Goal: Task Accomplishment & Management: Manage account settings

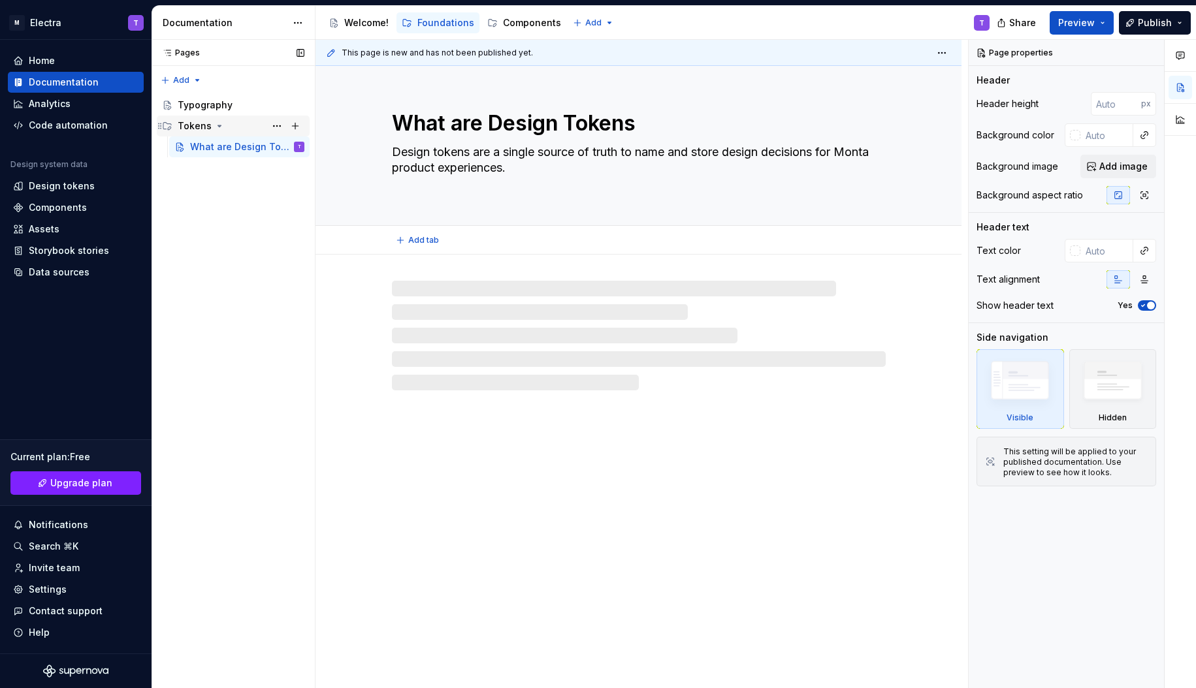
type textarea "*"
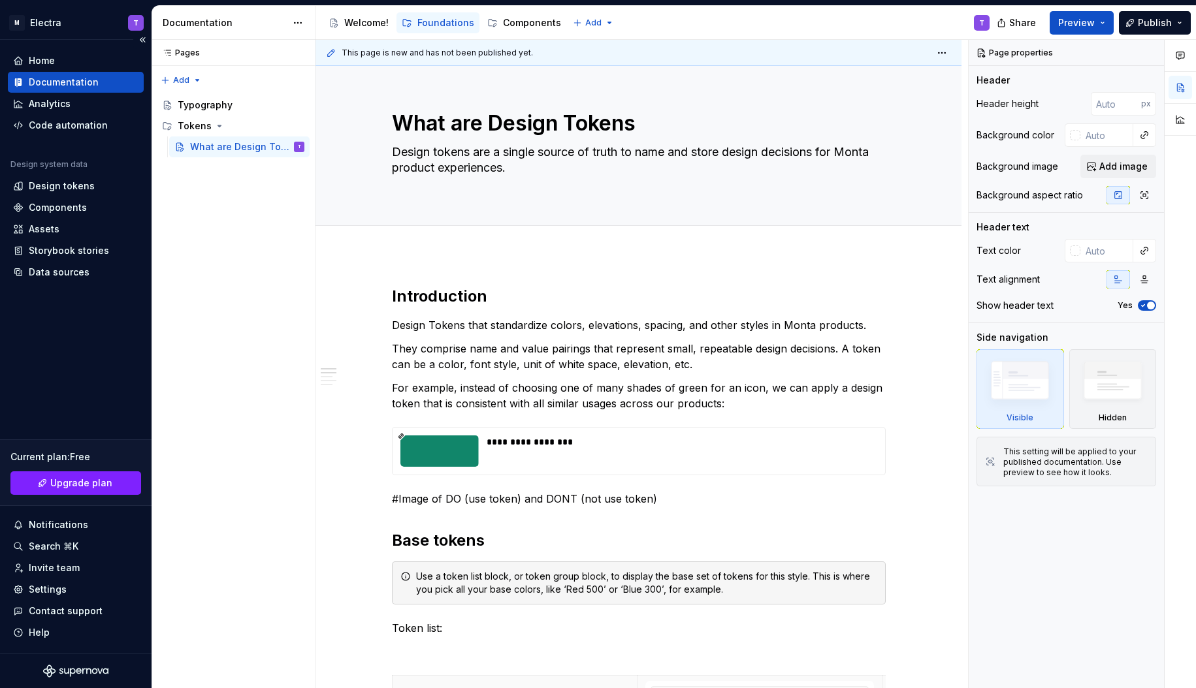
click at [76, 454] on div "Current plan : Free" at bounding box center [75, 457] width 131 height 13
click at [80, 490] on link "Upgrade plan" at bounding box center [75, 483] width 131 height 24
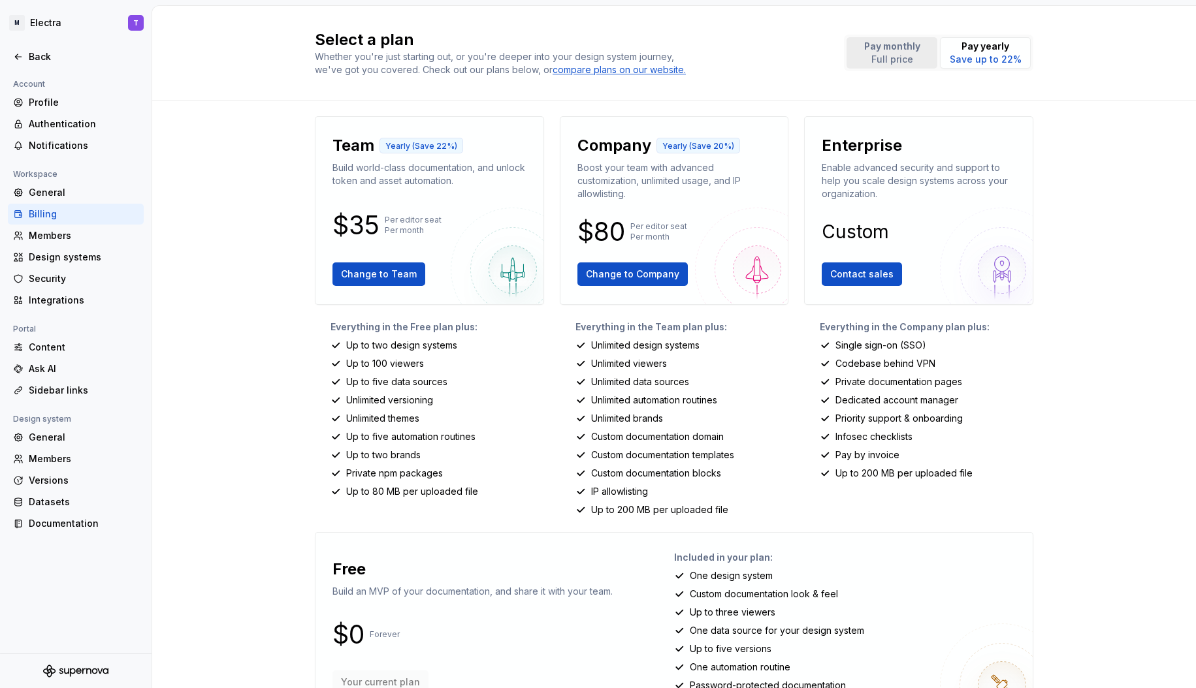
click at [907, 50] on p "Pay monthly" at bounding box center [892, 46] width 56 height 13
click at [989, 55] on p "Save up to 22%" at bounding box center [985, 59] width 72 height 13
click at [511, 268] on img at bounding box center [513, 270] width 124 height 124
click at [44, 61] on div "Back" at bounding box center [84, 56] width 110 height 13
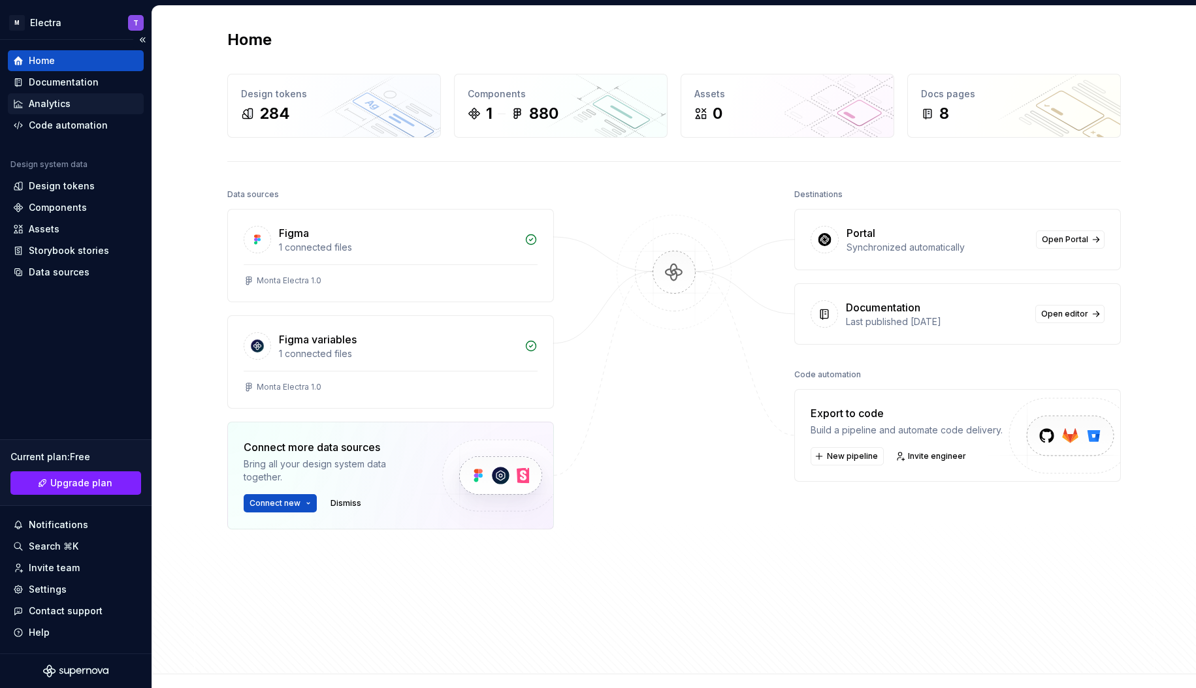
click at [51, 107] on div "Analytics" at bounding box center [50, 103] width 42 height 13
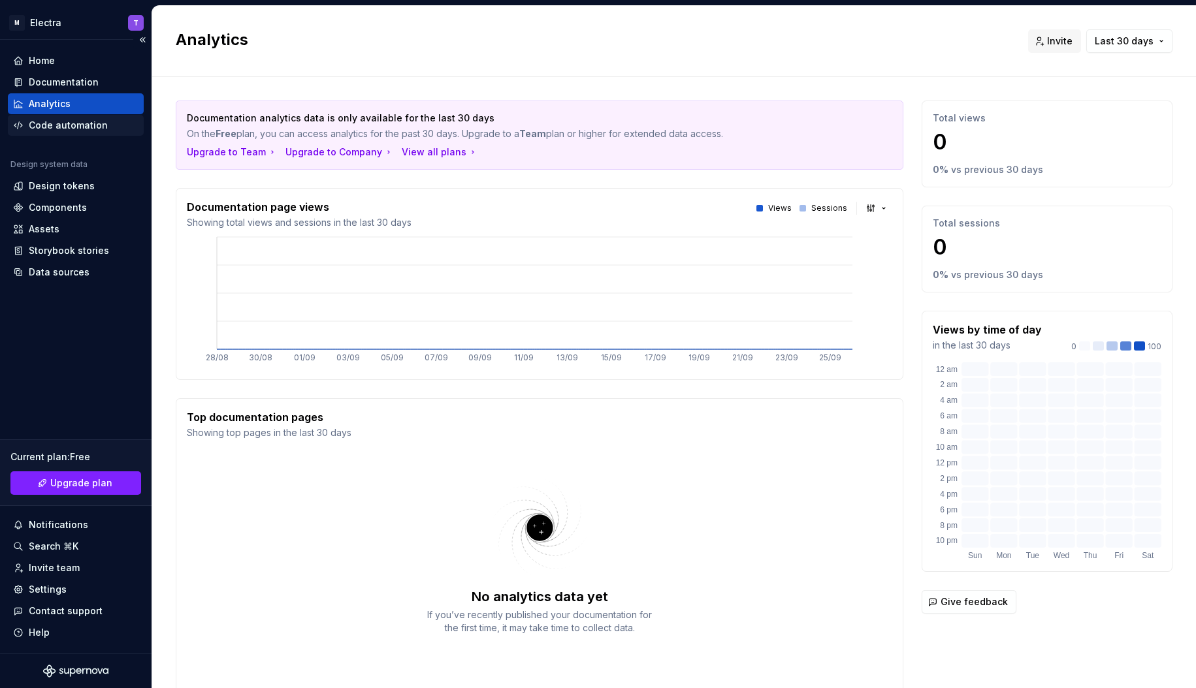
click at [81, 129] on div "Code automation" at bounding box center [68, 125] width 79 height 13
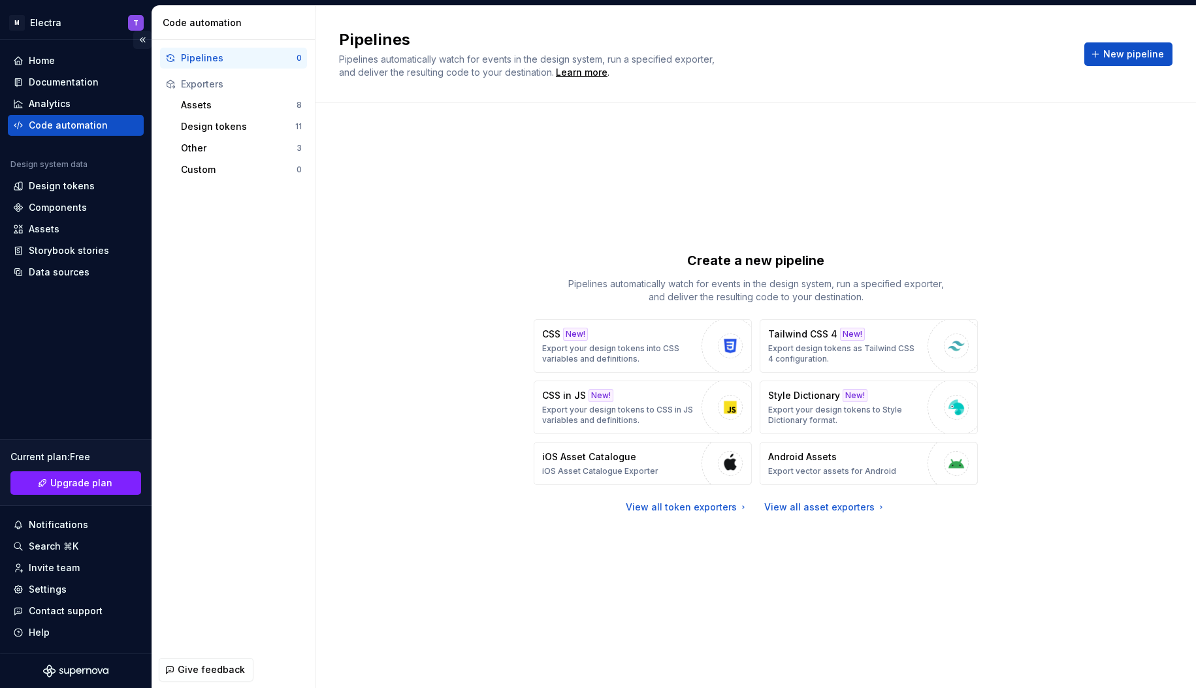
click at [138, 37] on button "Collapse sidebar" at bounding box center [142, 40] width 18 height 18
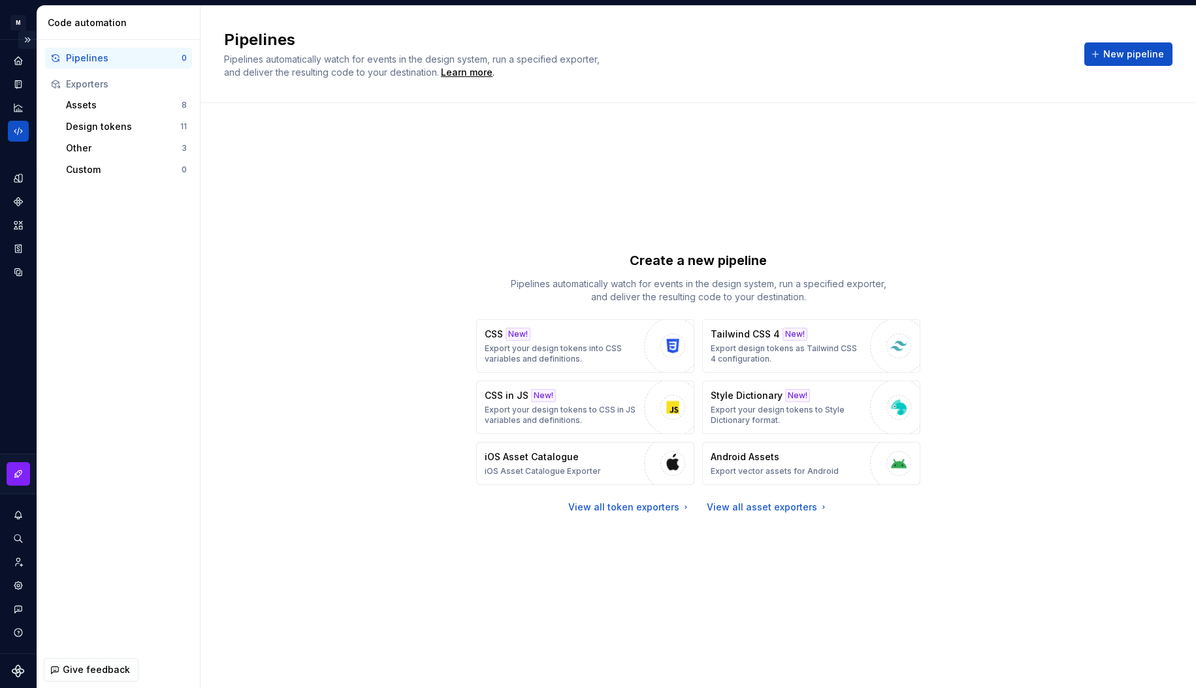
click at [29, 40] on button "Expand sidebar" at bounding box center [27, 40] width 18 height 18
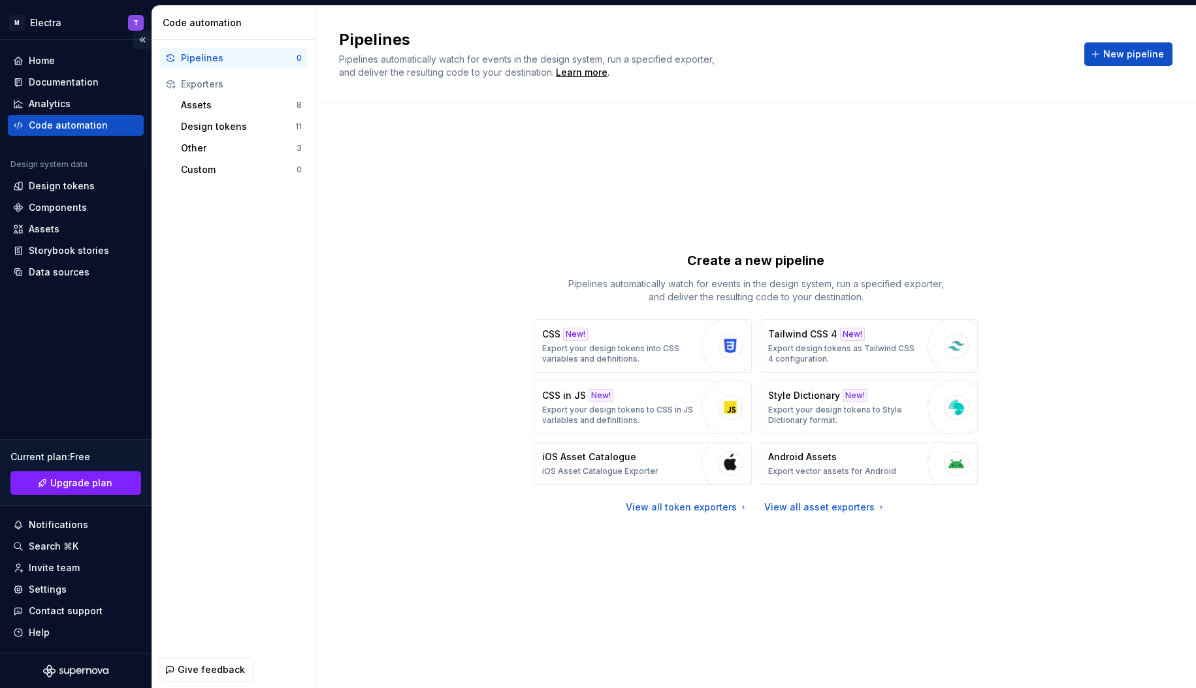
click at [143, 40] on button "Collapse sidebar" at bounding box center [142, 40] width 18 height 18
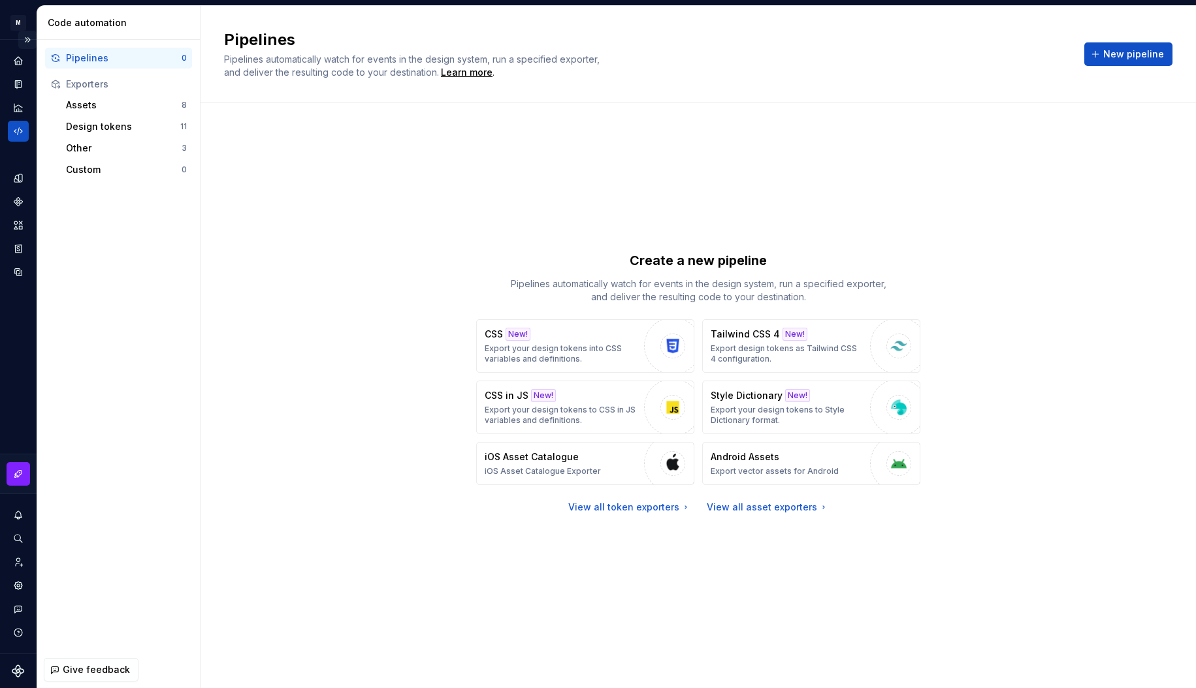
click at [29, 40] on button "Expand sidebar" at bounding box center [27, 40] width 18 height 18
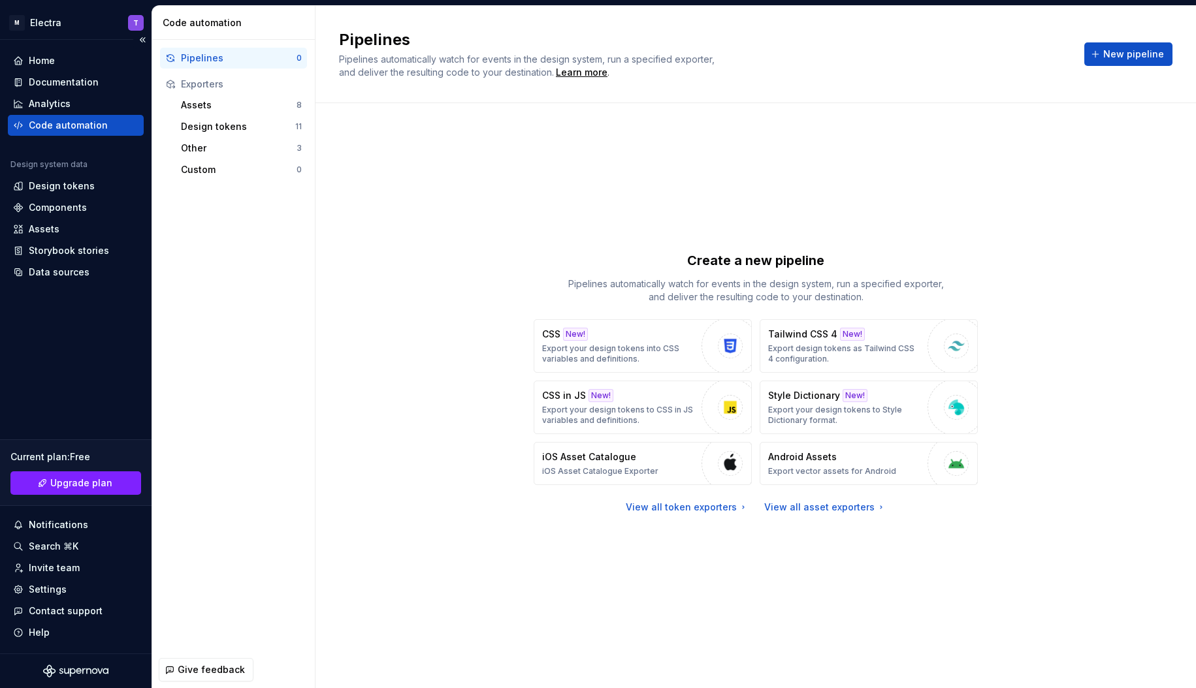
click at [132, 40] on div "Home Documentation Analytics Code automation Design system data Design tokens C…" at bounding box center [75, 347] width 151 height 614
click at [140, 41] on button "Collapse sidebar" at bounding box center [142, 40] width 18 height 18
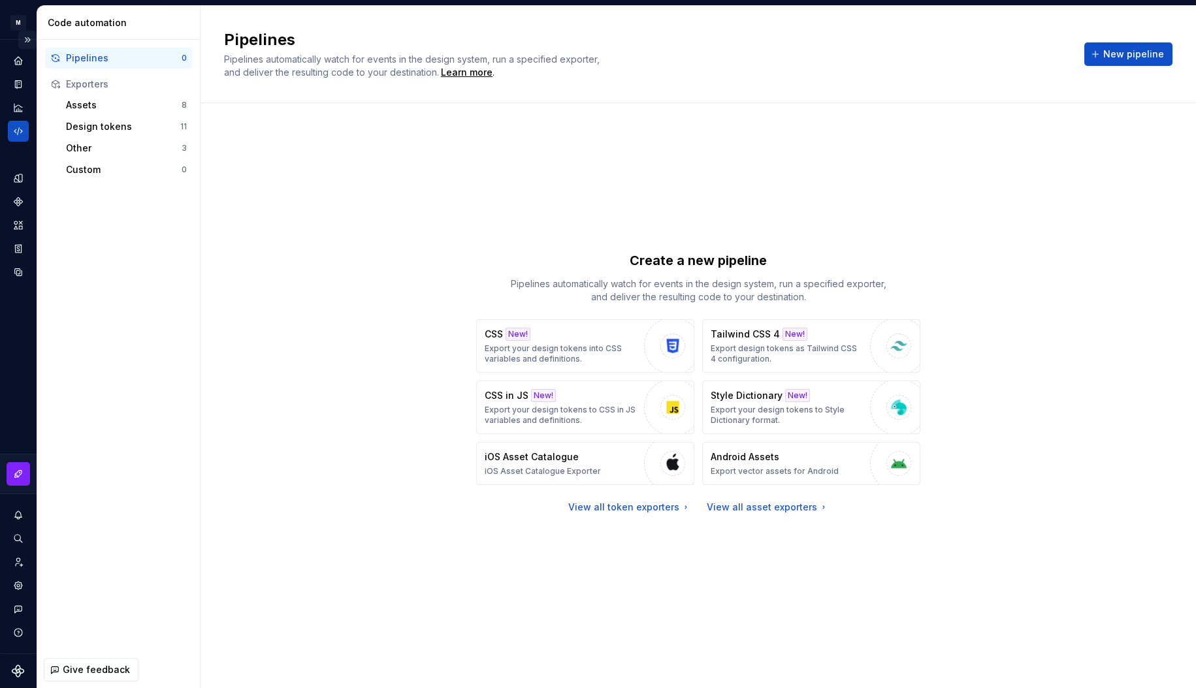
click at [29, 36] on button "Expand sidebar" at bounding box center [27, 40] width 18 height 18
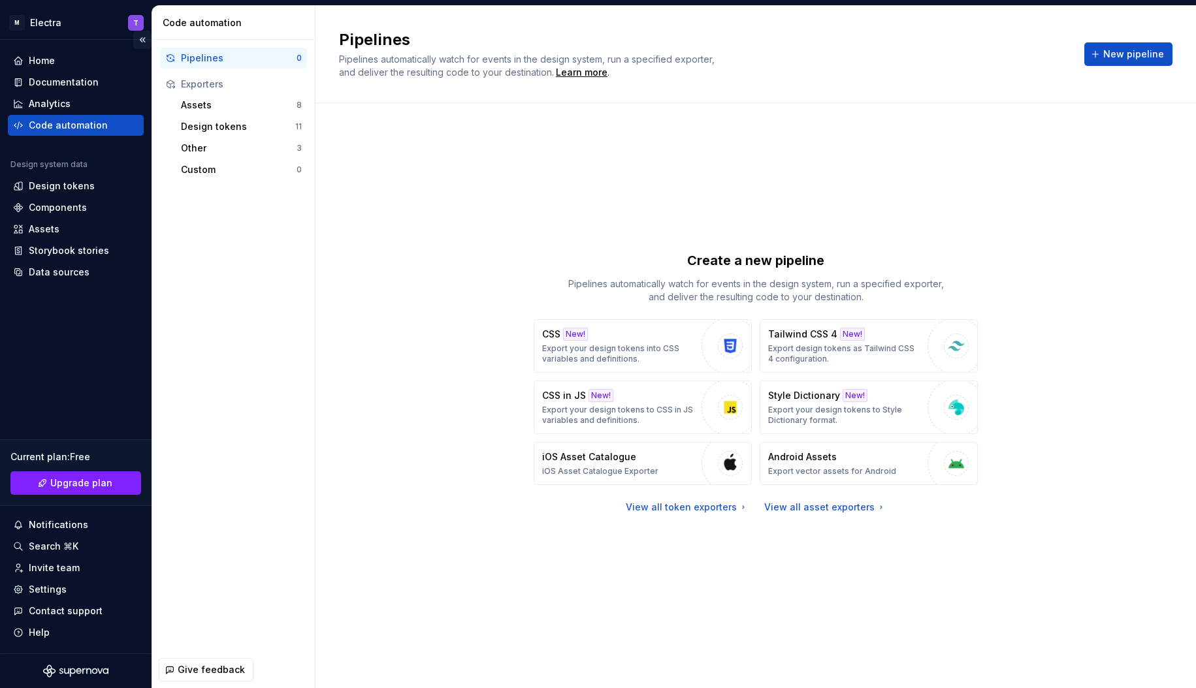
click at [143, 42] on button "Collapse sidebar" at bounding box center [142, 40] width 18 height 18
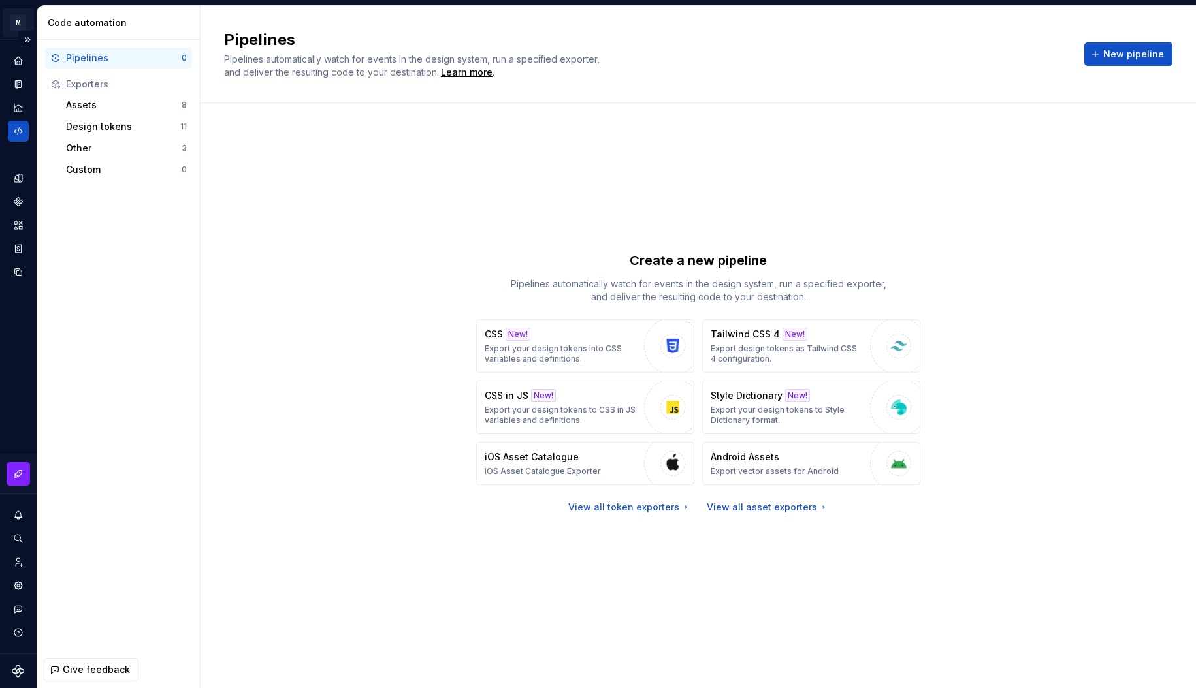
click at [20, 13] on html "M Electra T Design system data Code automation Pipelines 0 Exporters Assets 8 D…" at bounding box center [598, 344] width 1196 height 688
click at [16, 337] on html "M Electra T Design system data Code automation Pipelines 0 Exporters Assets 8 D…" at bounding box center [598, 344] width 1196 height 688
click at [18, 102] on icon "Analytics" at bounding box center [18, 108] width 12 height 12
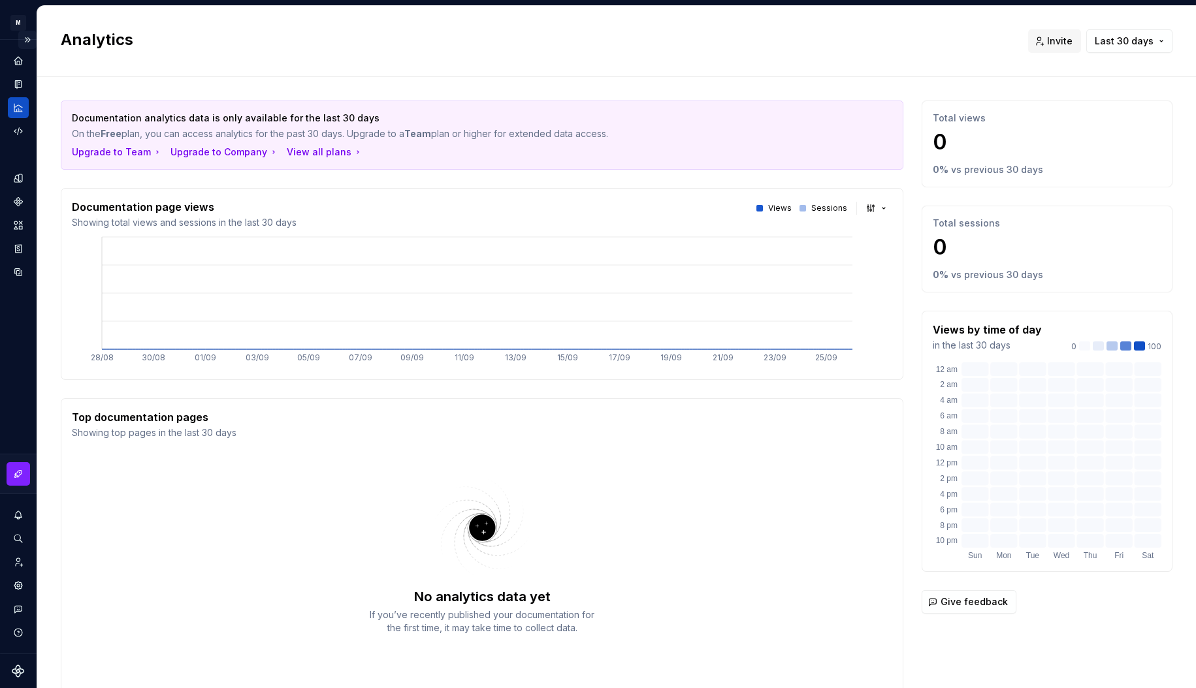
click at [24, 37] on button "Expand sidebar" at bounding box center [27, 40] width 18 height 18
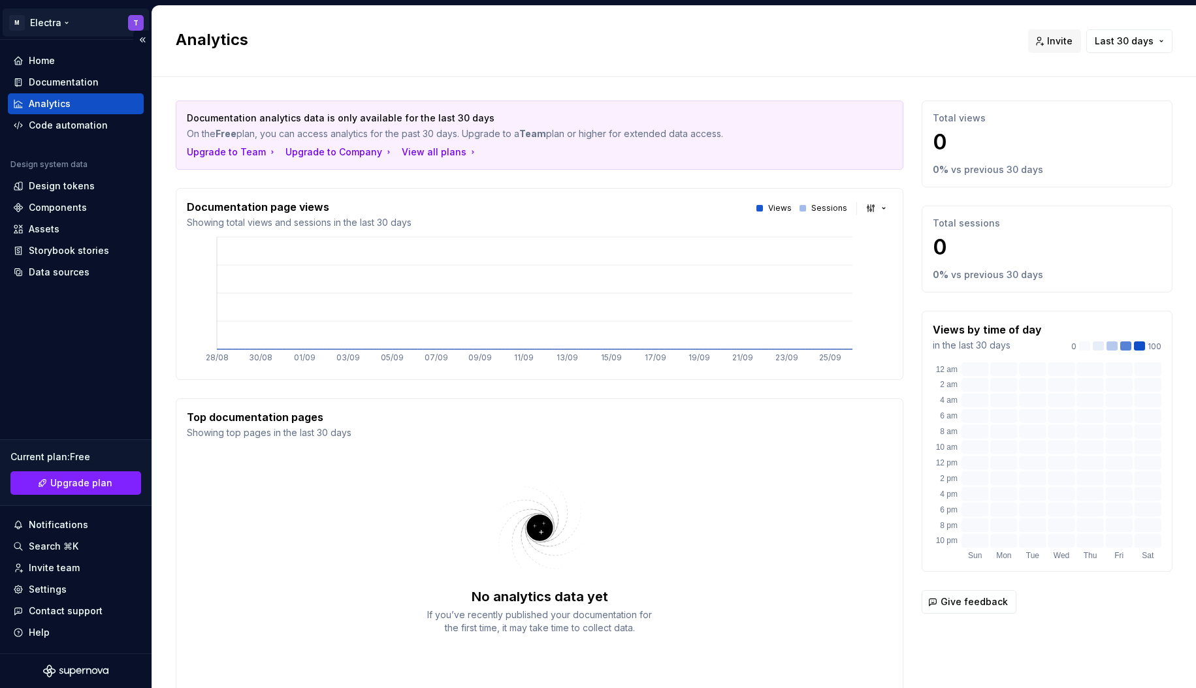
click at [97, 22] on html "M Electra T Home Documentation Analytics Code automation Design system data Des…" at bounding box center [598, 344] width 1196 height 688
click at [58, 23] on html "M Electra T Home Documentation Analytics Code automation Design system data Des…" at bounding box center [598, 344] width 1196 height 688
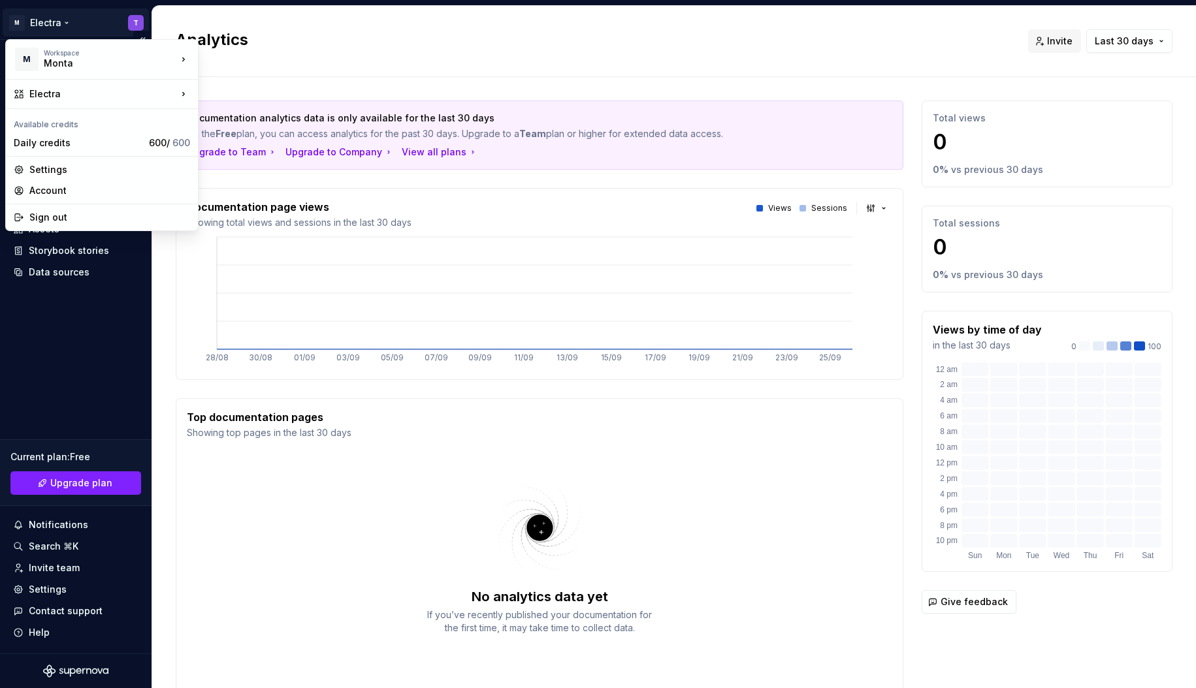
click at [51, 21] on html "M Electra T Home Documentation Analytics Code automation Design system data Des…" at bounding box center [598, 344] width 1196 height 688
click at [62, 368] on html "M Electra T Home Documentation Analytics Code automation Design system data Des…" at bounding box center [598, 344] width 1196 height 688
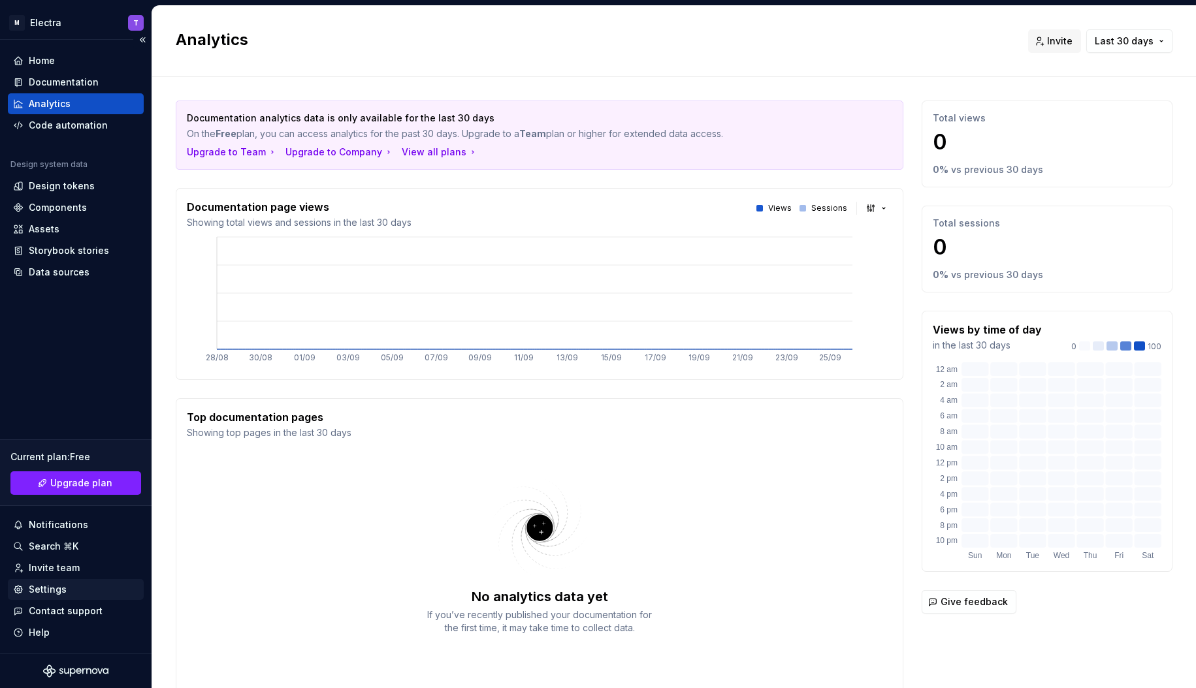
click at [59, 592] on div "Settings" at bounding box center [48, 589] width 38 height 13
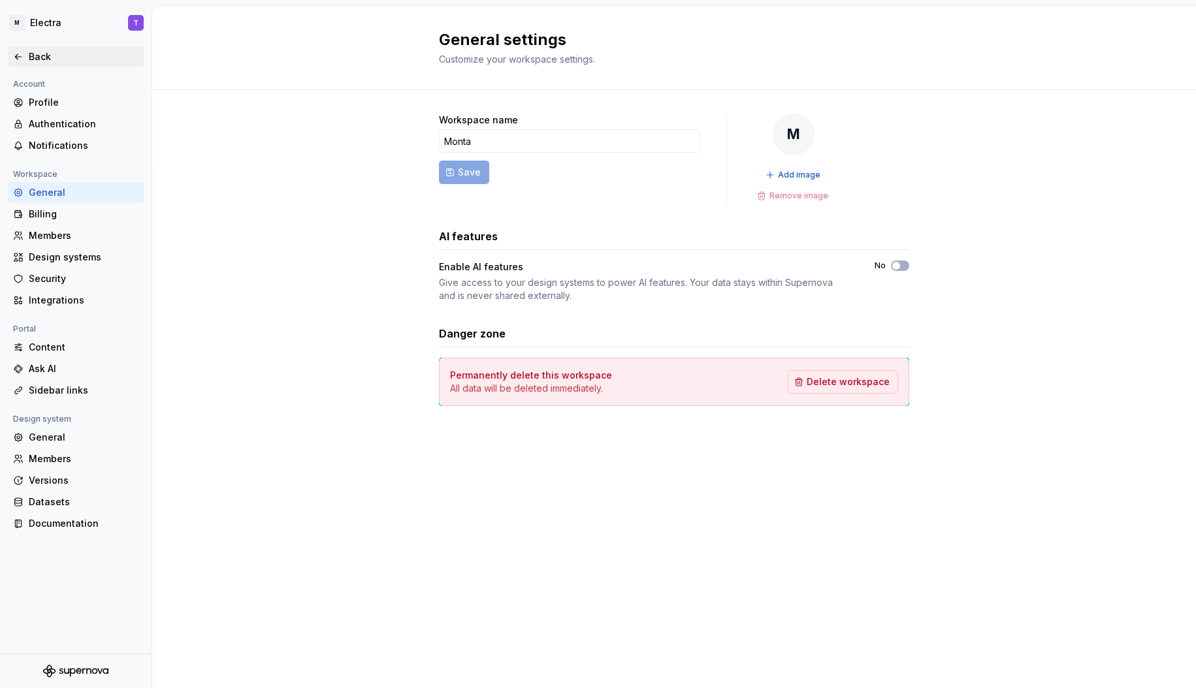
click at [71, 52] on div "Back" at bounding box center [84, 56] width 110 height 13
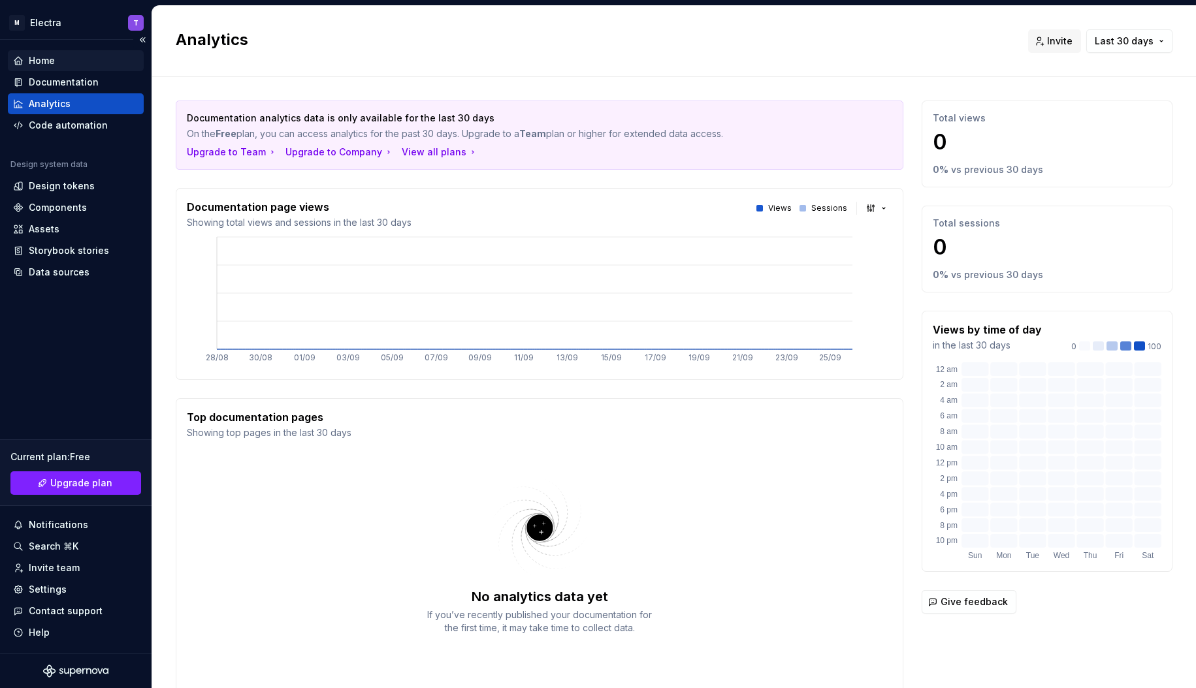
click at [89, 60] on div "Home" at bounding box center [75, 60] width 125 height 13
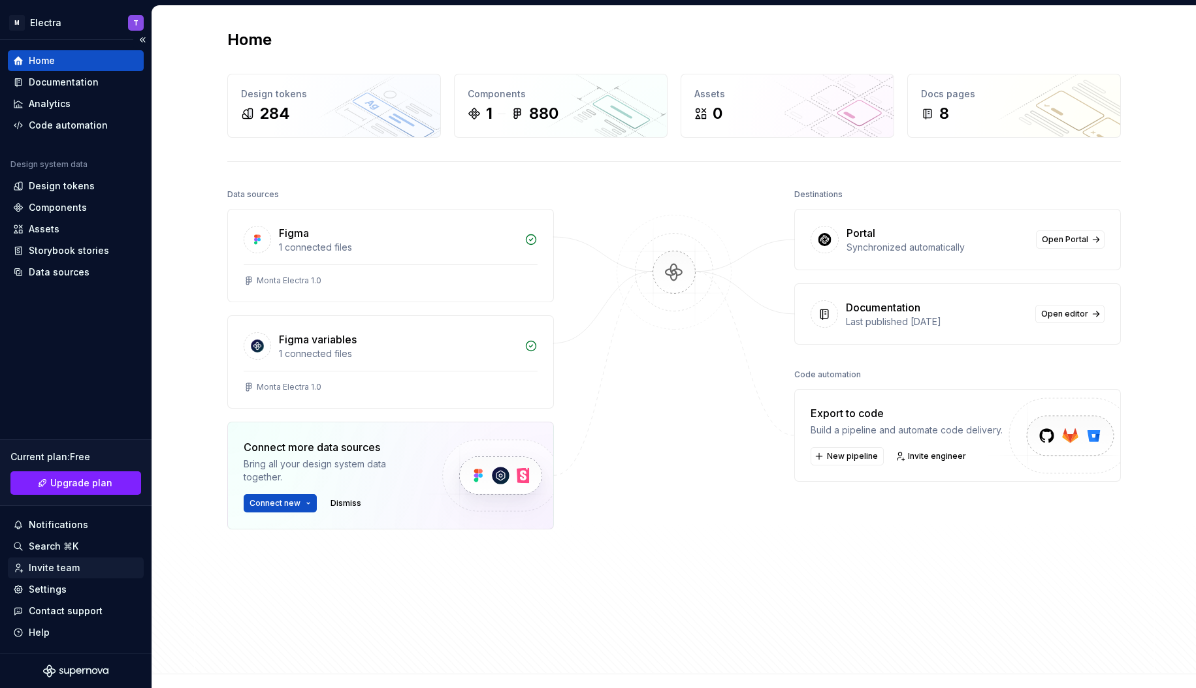
click at [74, 573] on div "Invite team" at bounding box center [54, 568] width 51 height 13
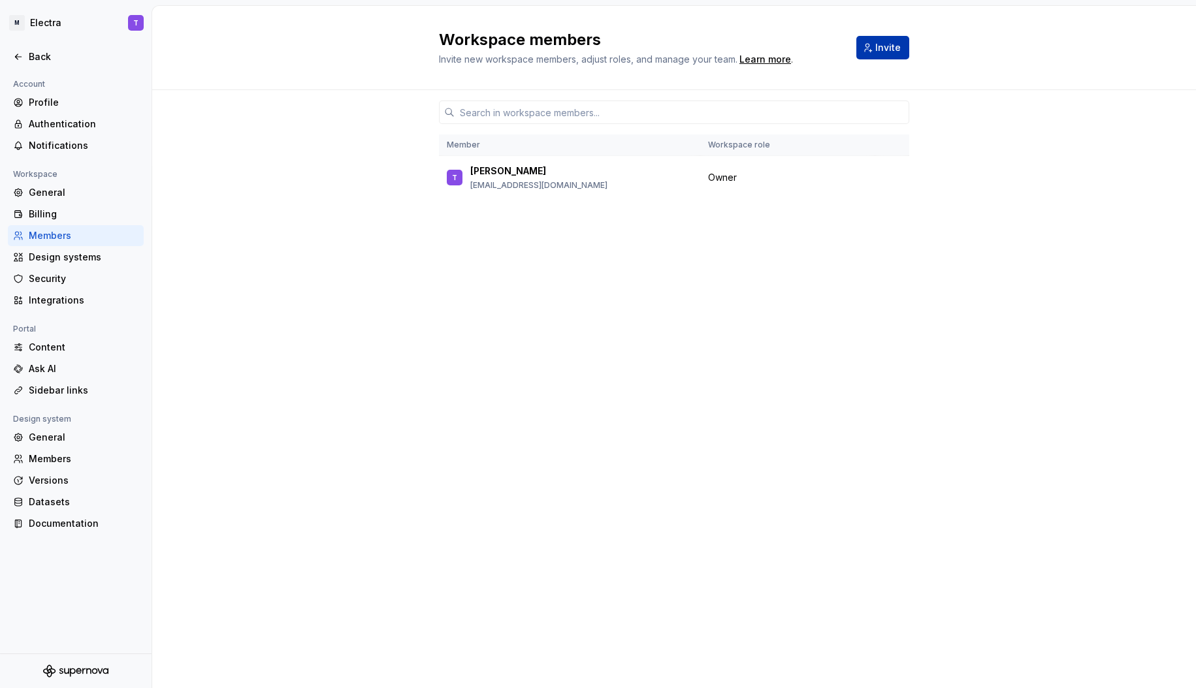
click at [885, 49] on span "Invite" at bounding box center [887, 47] width 25 height 13
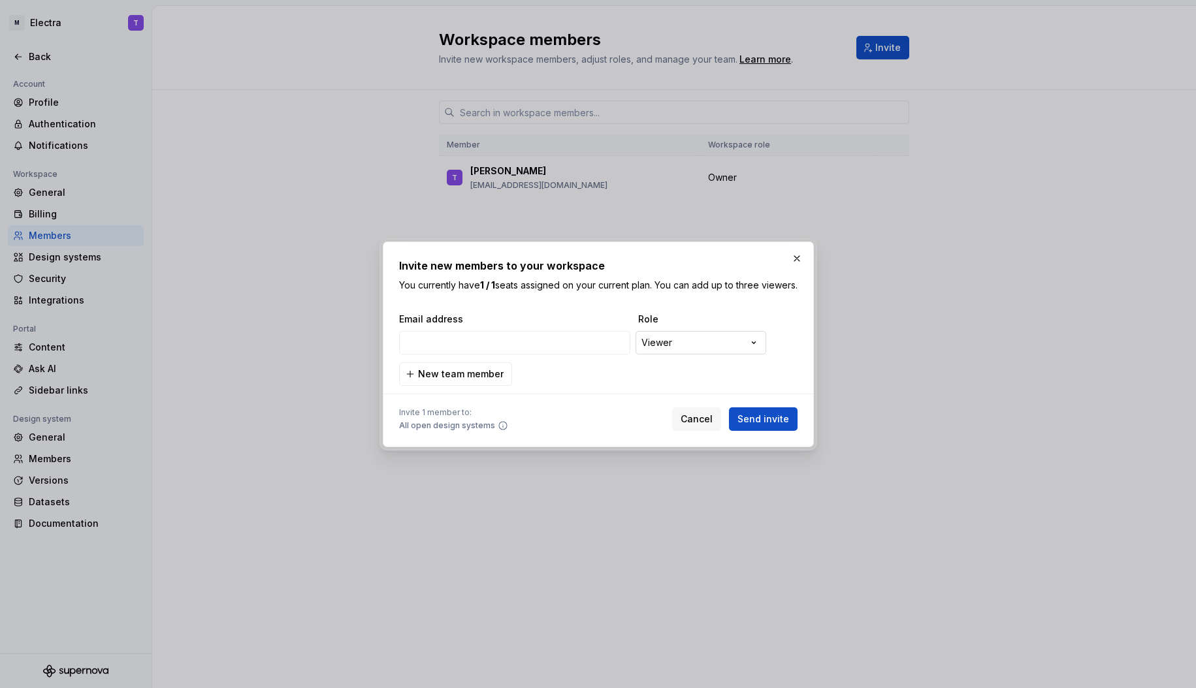
click at [735, 342] on div "**********" at bounding box center [598, 344] width 1196 height 688
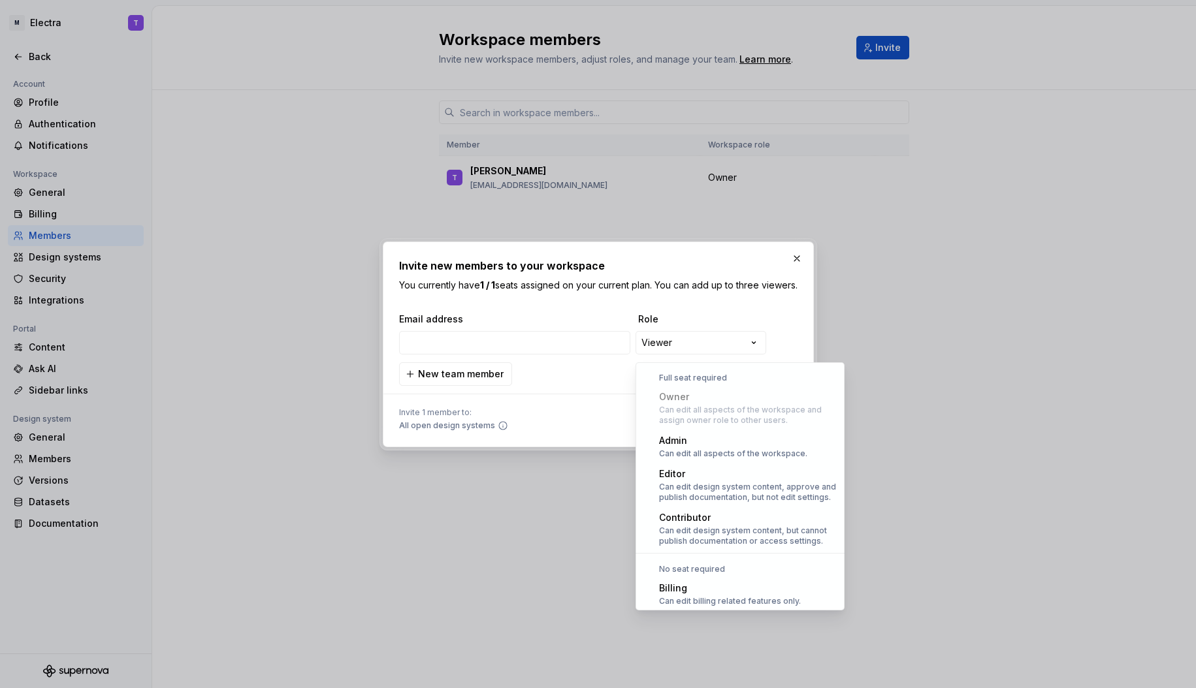
scroll to position [36, 0]
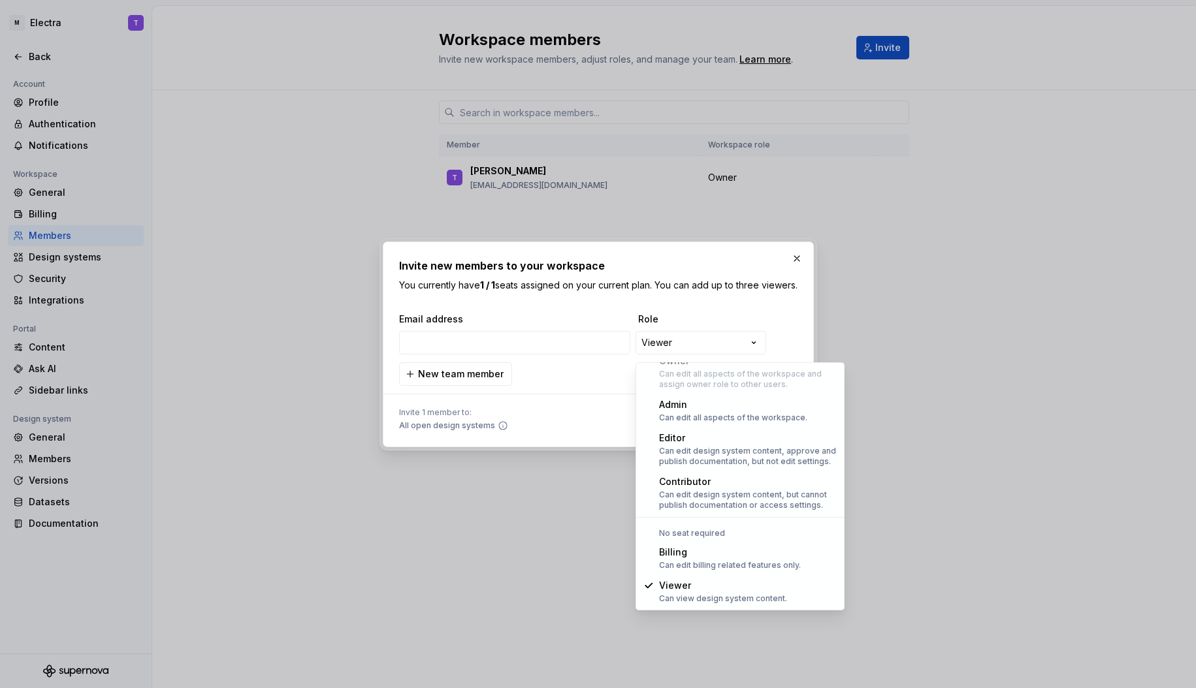
select select "*******"
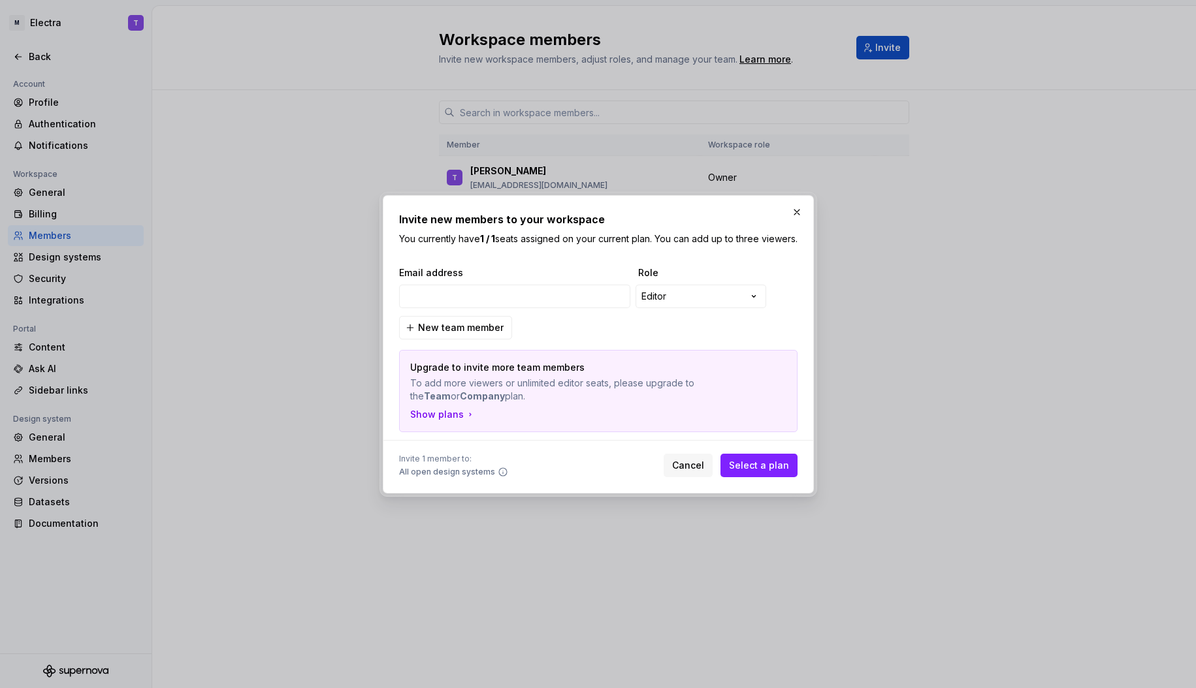
click at [441, 402] on strong "Team" at bounding box center [437, 395] width 27 height 11
click at [802, 208] on button "button" at bounding box center [796, 212] width 18 height 18
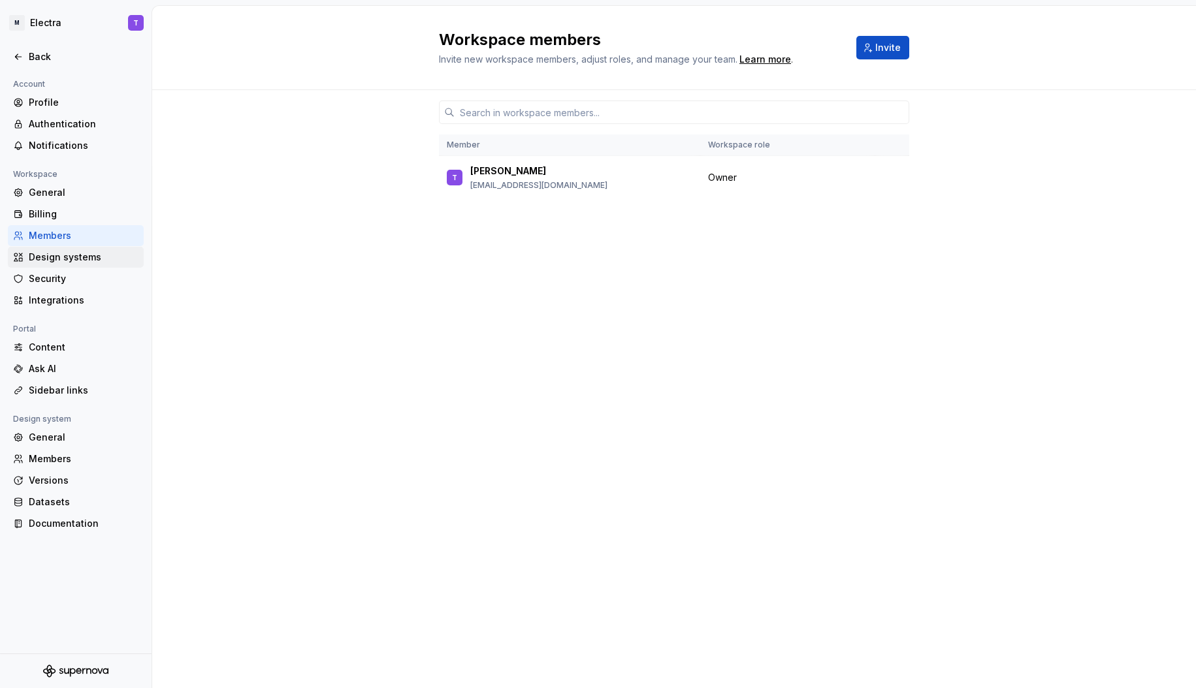
click at [86, 260] on div "Design systems" at bounding box center [84, 257] width 110 height 13
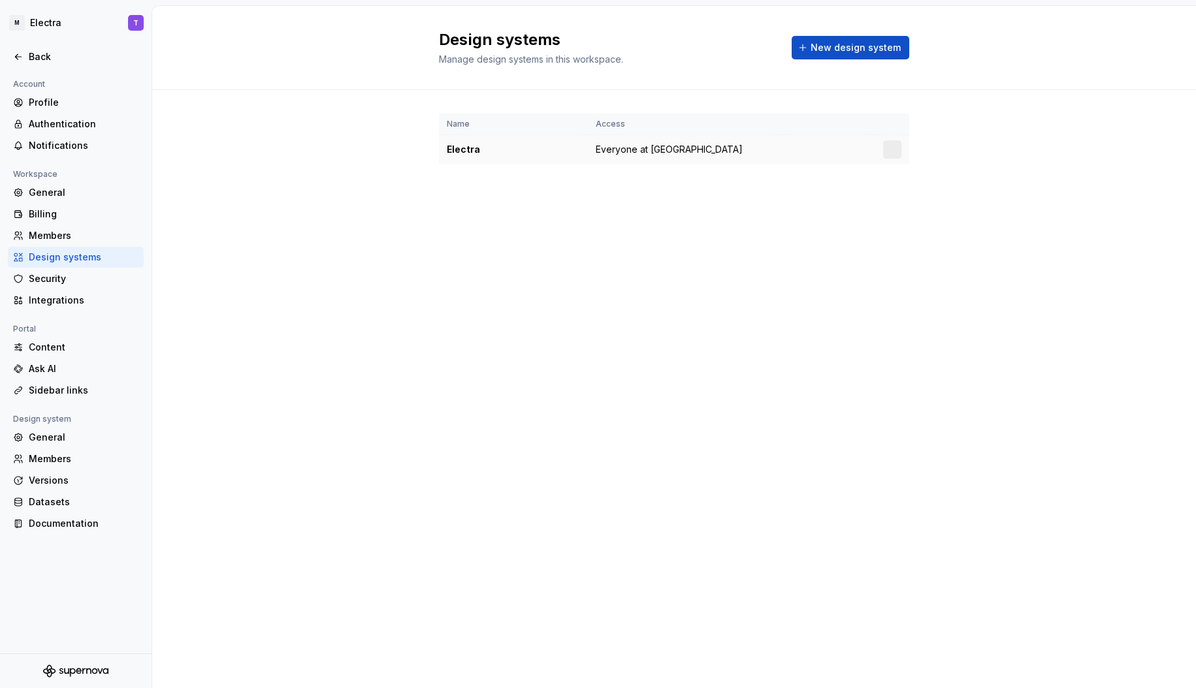
click at [669, 150] on span "Everyone at [GEOGRAPHIC_DATA]" at bounding box center [669, 149] width 147 height 13
click at [897, 152] on html "M Electra T Back Account Profile Authentication Notifications Workspace General…" at bounding box center [598, 344] width 1196 height 688
click at [936, 193] on div "Design system settings" at bounding box center [969, 195] width 124 height 13
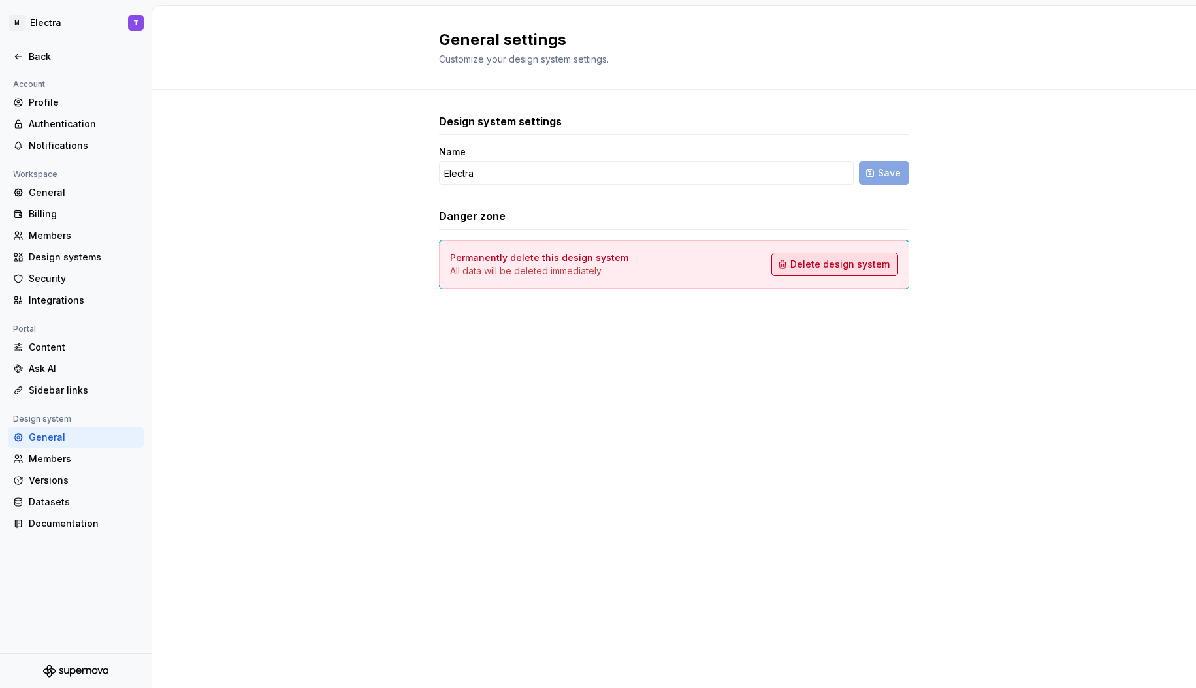
click at [868, 270] on span "Delete design system" at bounding box center [839, 264] width 99 height 13
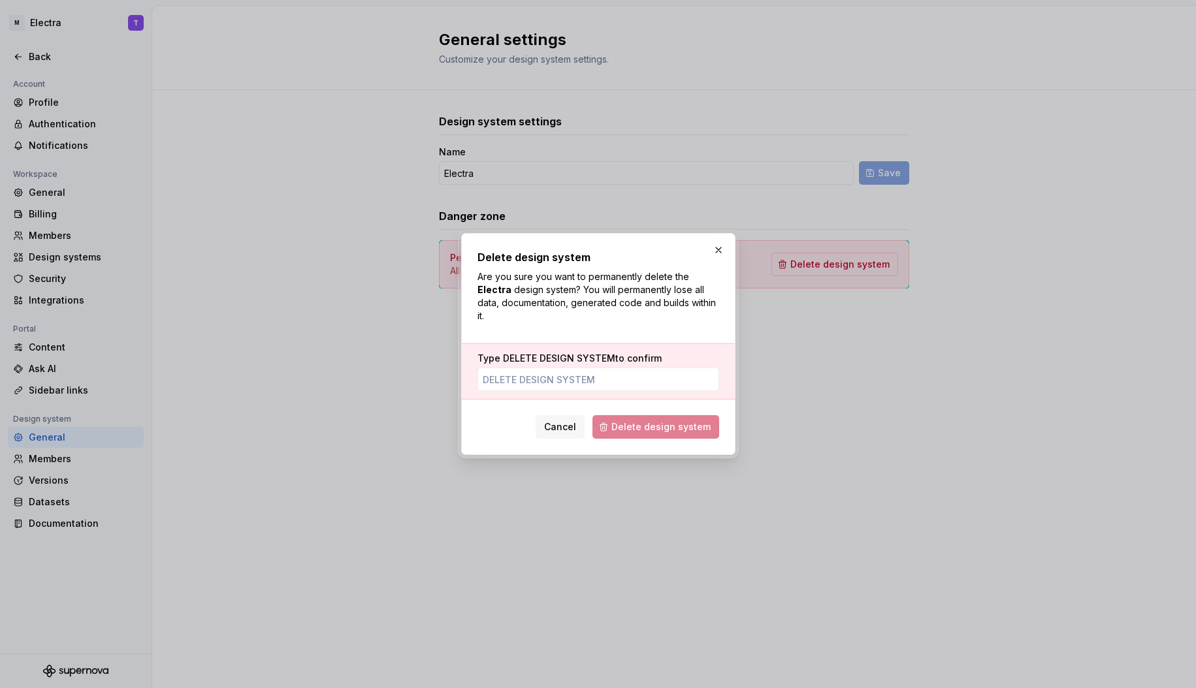
click at [704, 431] on span "Delete design system" at bounding box center [655, 427] width 127 height 24
click at [675, 419] on span "Delete design system" at bounding box center [655, 427] width 127 height 24
click at [564, 425] on span "Cancel" at bounding box center [560, 427] width 32 height 13
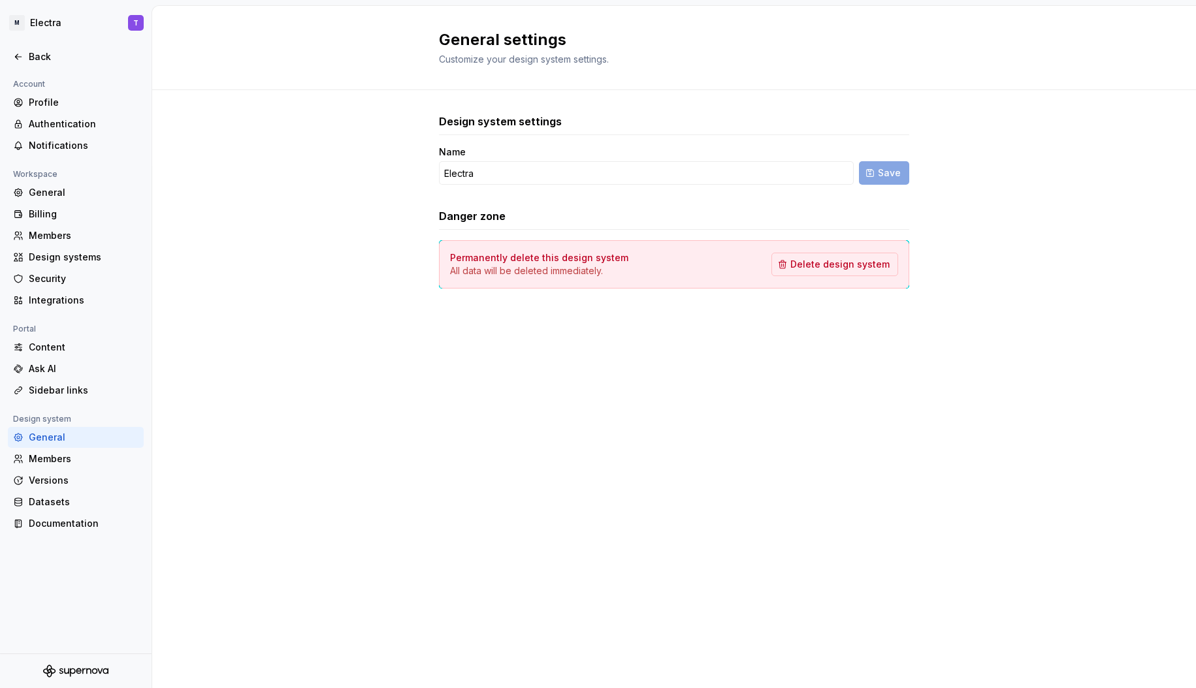
click at [481, 212] on h3 "Danger zone" at bounding box center [472, 216] width 67 height 16
click at [88, 459] on div "Members" at bounding box center [84, 459] width 110 height 13
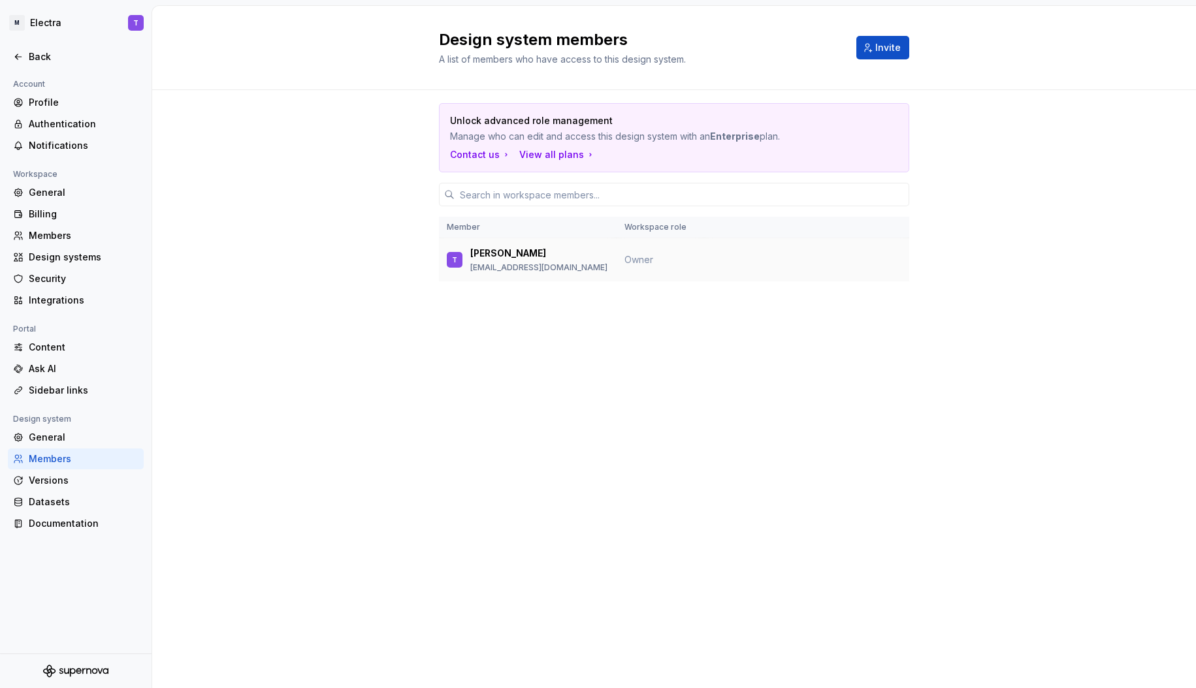
click at [885, 261] on td at bounding box center [806, 260] width 205 height 44
click at [885, 52] on span "Invite" at bounding box center [887, 47] width 25 height 13
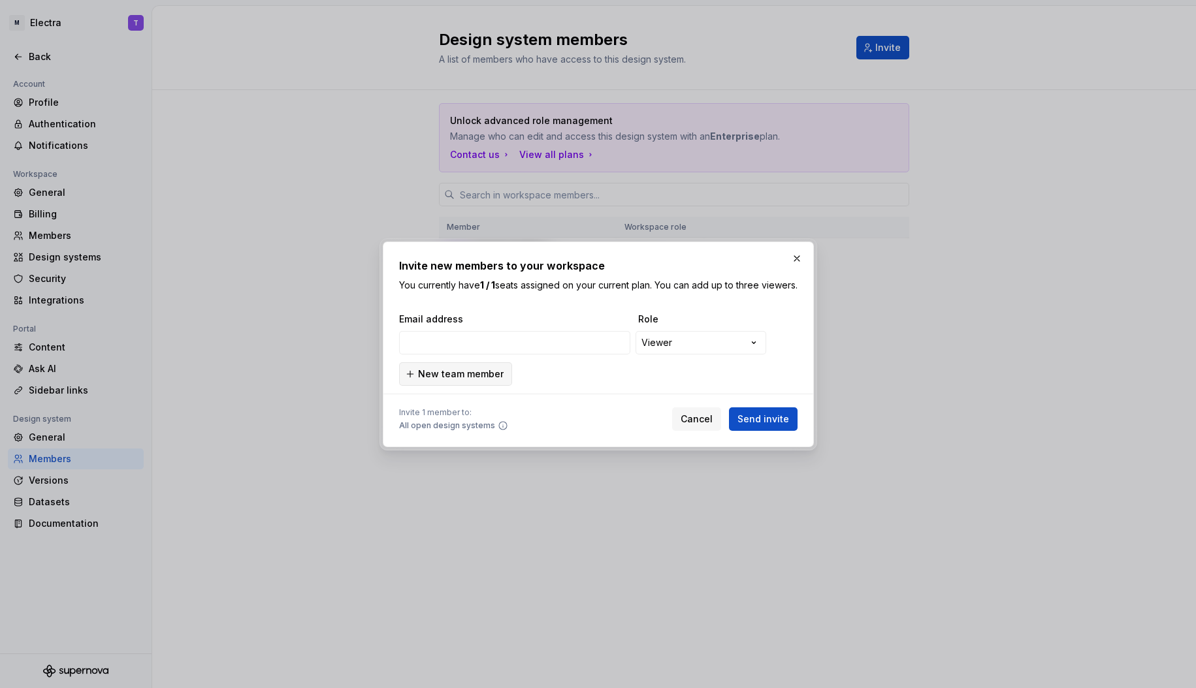
click at [486, 381] on span "New team member" at bounding box center [461, 374] width 86 height 13
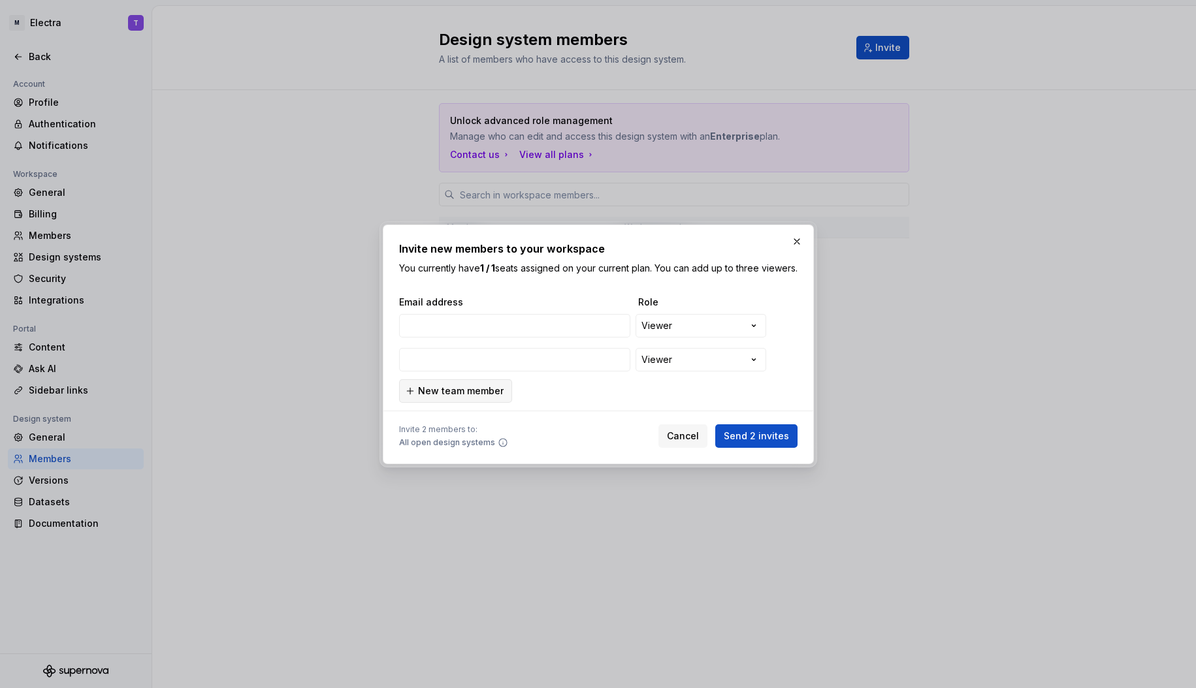
click at [479, 398] on span "New team member" at bounding box center [461, 391] width 86 height 13
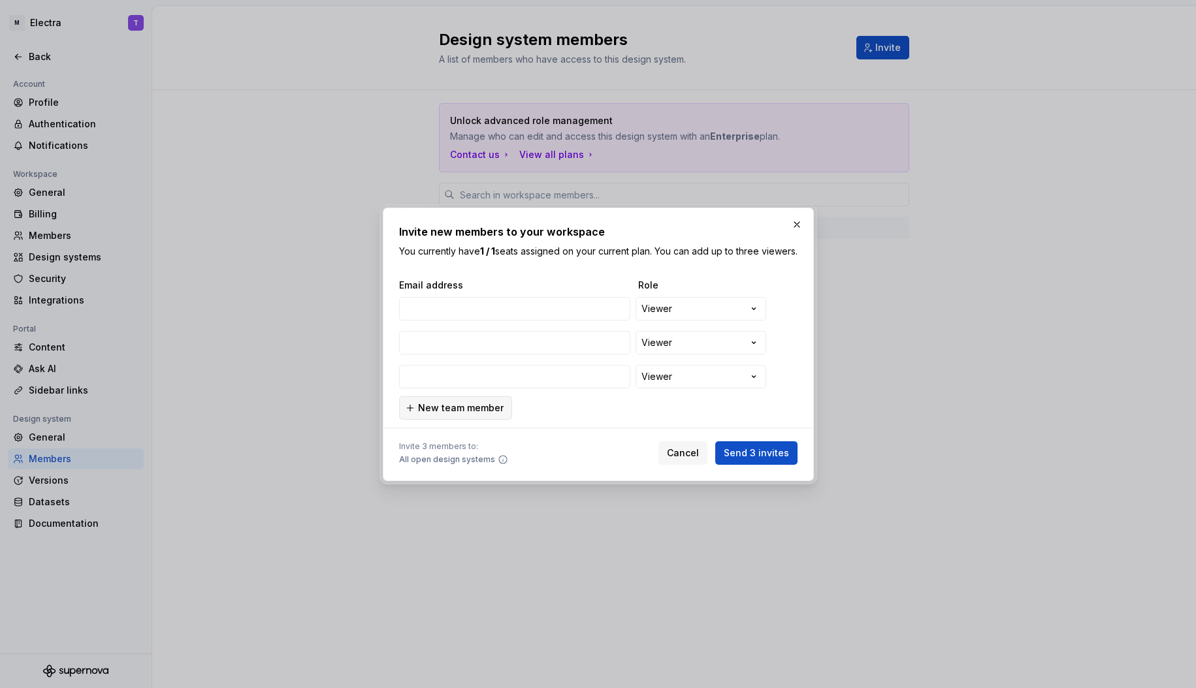
click at [469, 406] on button "New team member" at bounding box center [455, 408] width 113 height 24
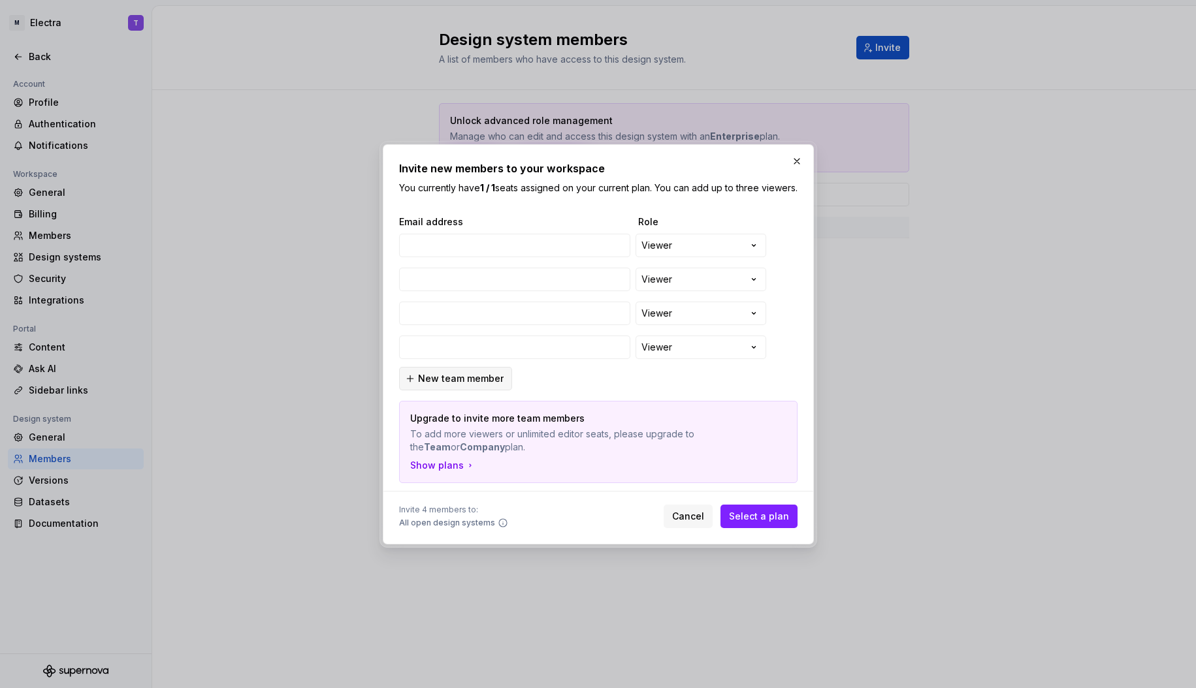
click at [460, 385] on span "New team member" at bounding box center [461, 378] width 86 height 13
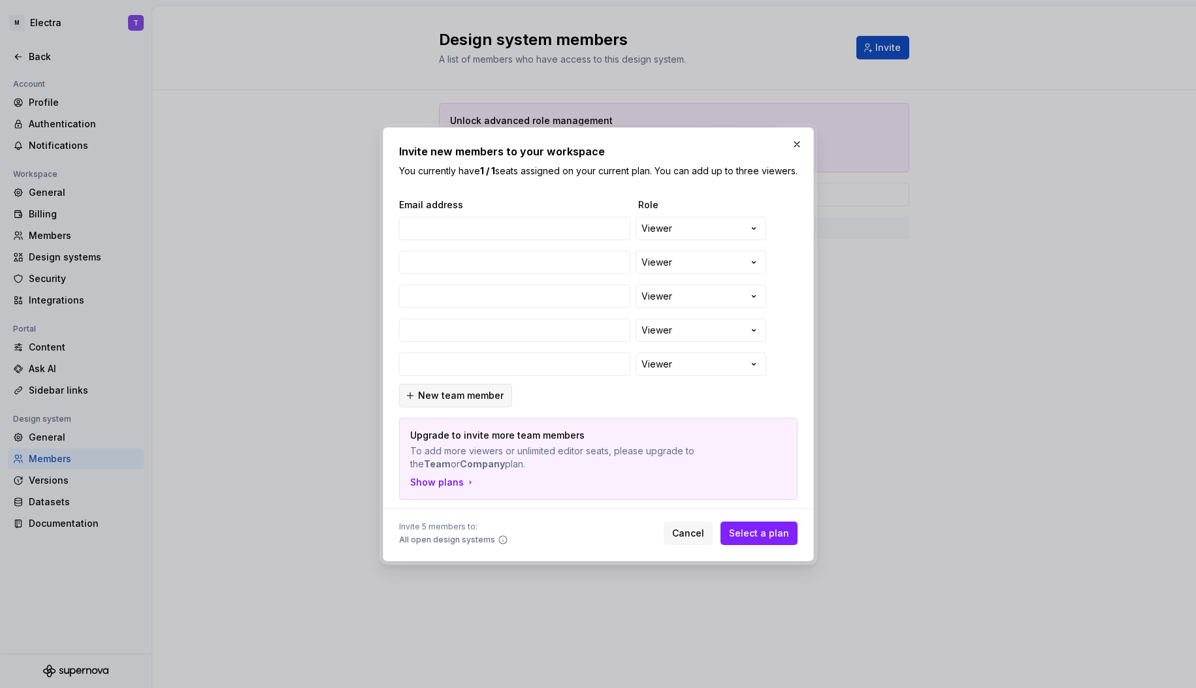
click at [458, 396] on span "New team member" at bounding box center [461, 395] width 86 height 13
click at [455, 398] on span "New team member" at bounding box center [461, 397] width 86 height 13
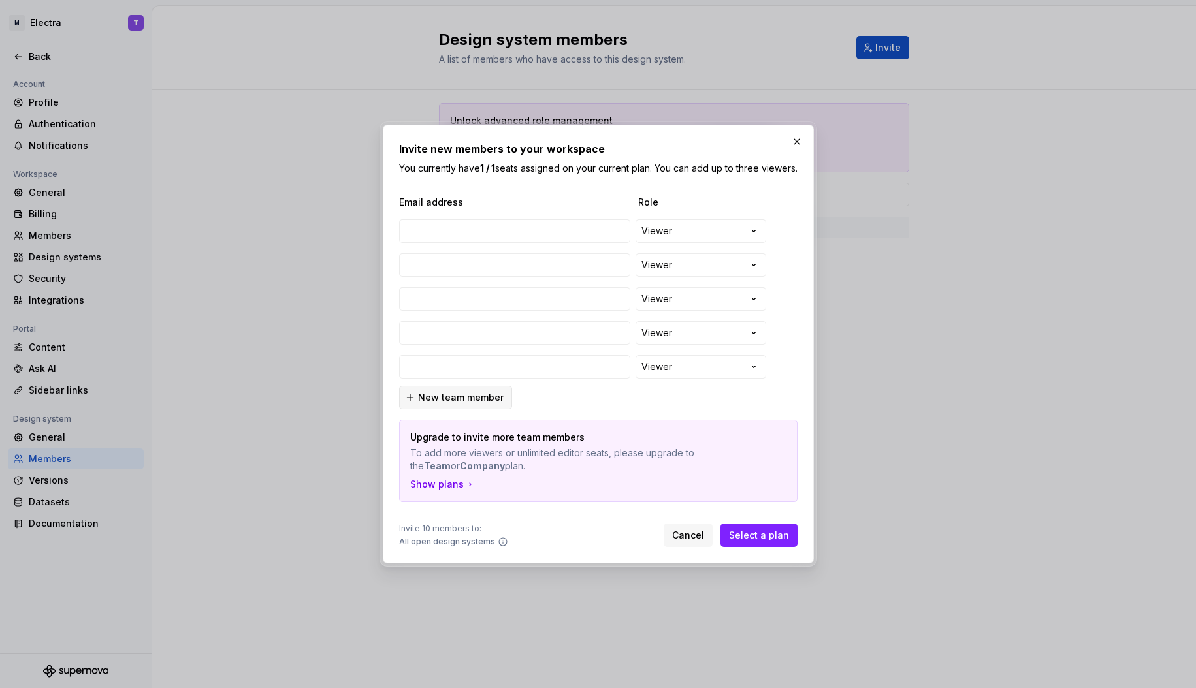
click at [455, 398] on span "New team member" at bounding box center [461, 397] width 86 height 13
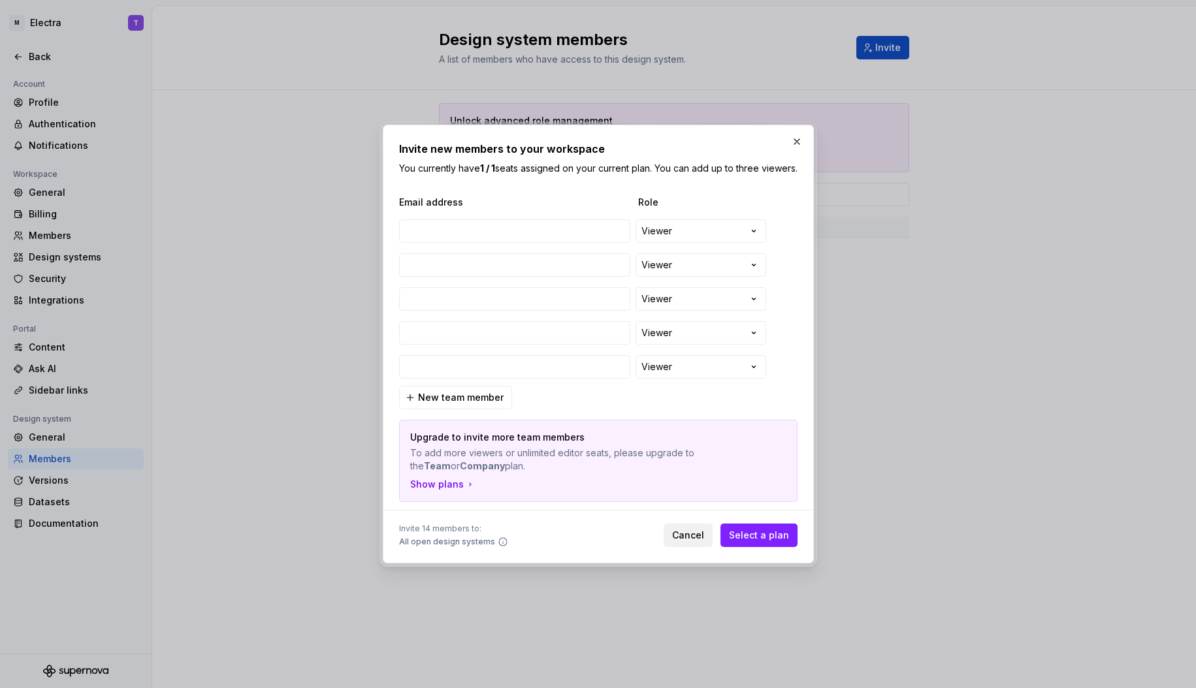
click at [687, 542] on span "Cancel" at bounding box center [688, 535] width 32 height 13
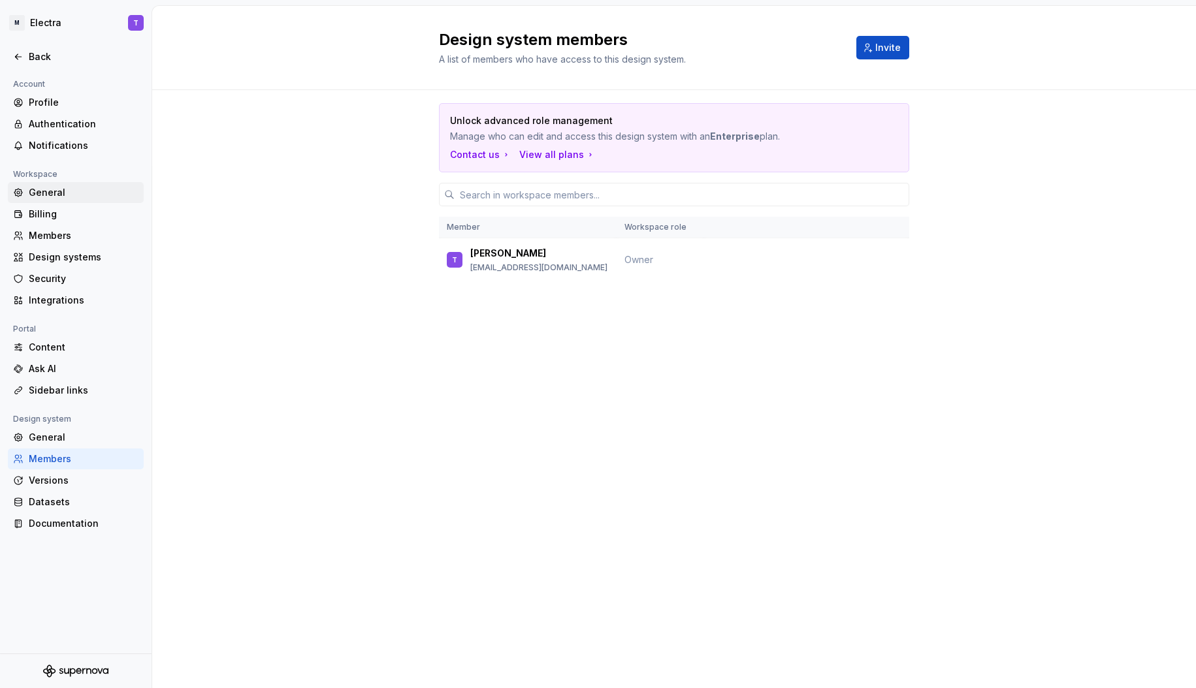
click at [88, 202] on div "General" at bounding box center [76, 192] width 136 height 21
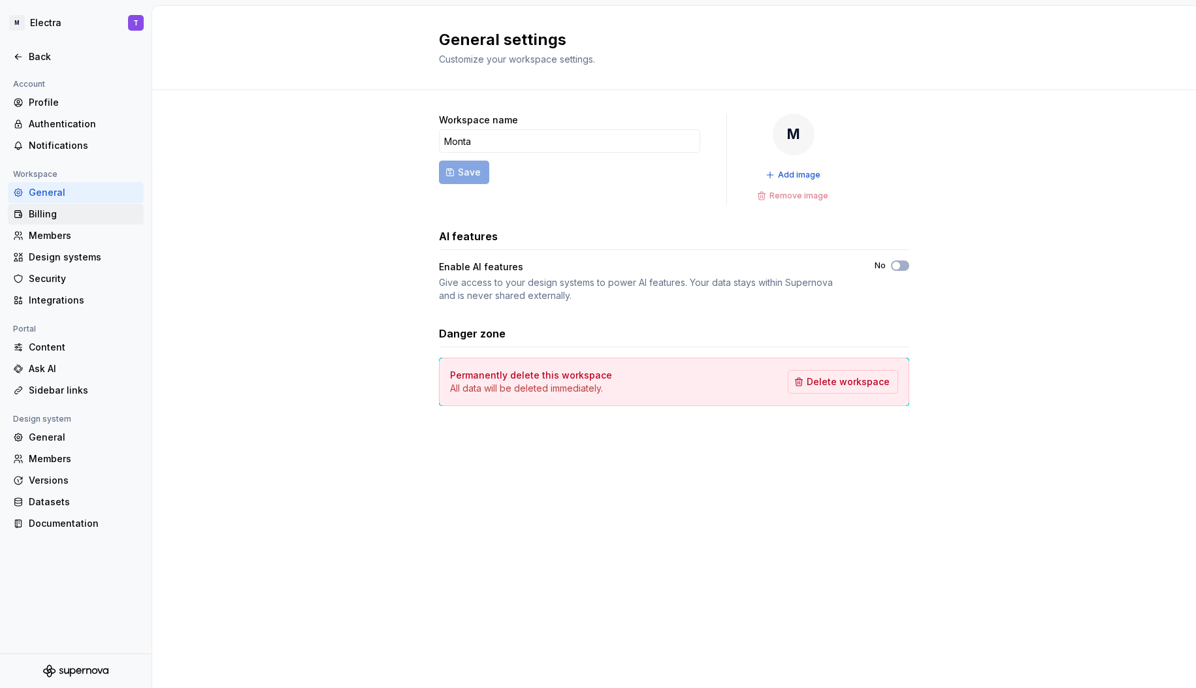
click at [71, 210] on div "Billing" at bounding box center [84, 214] width 110 height 13
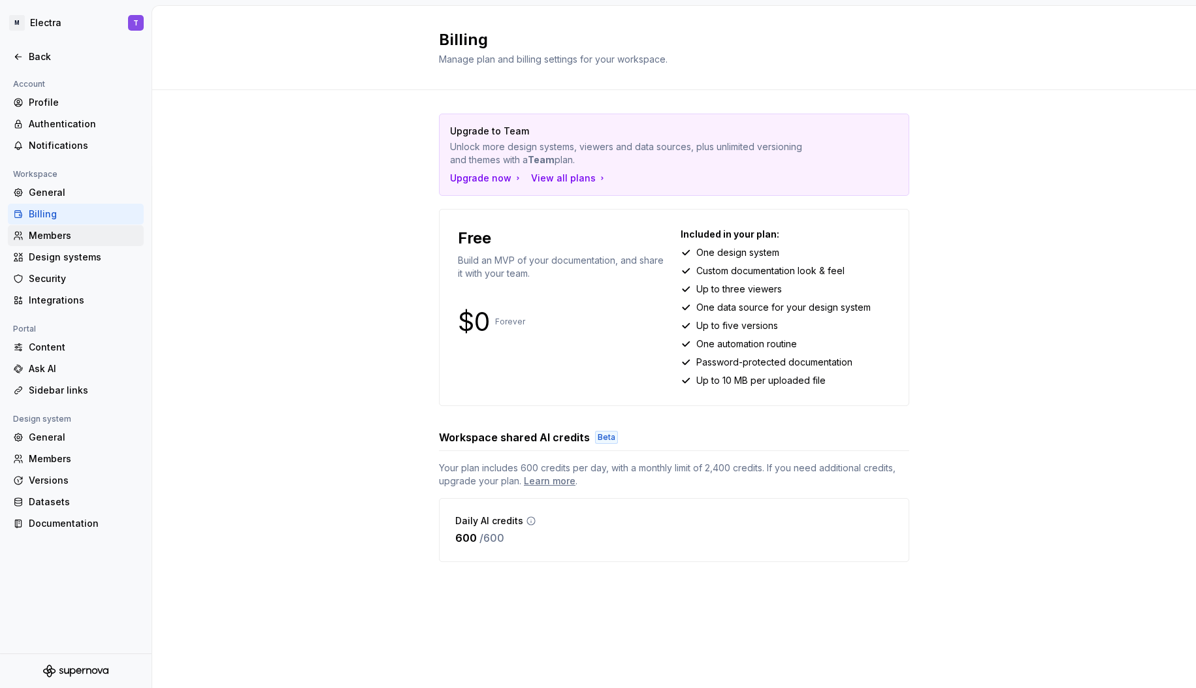
click at [60, 230] on div "Members" at bounding box center [84, 235] width 110 height 13
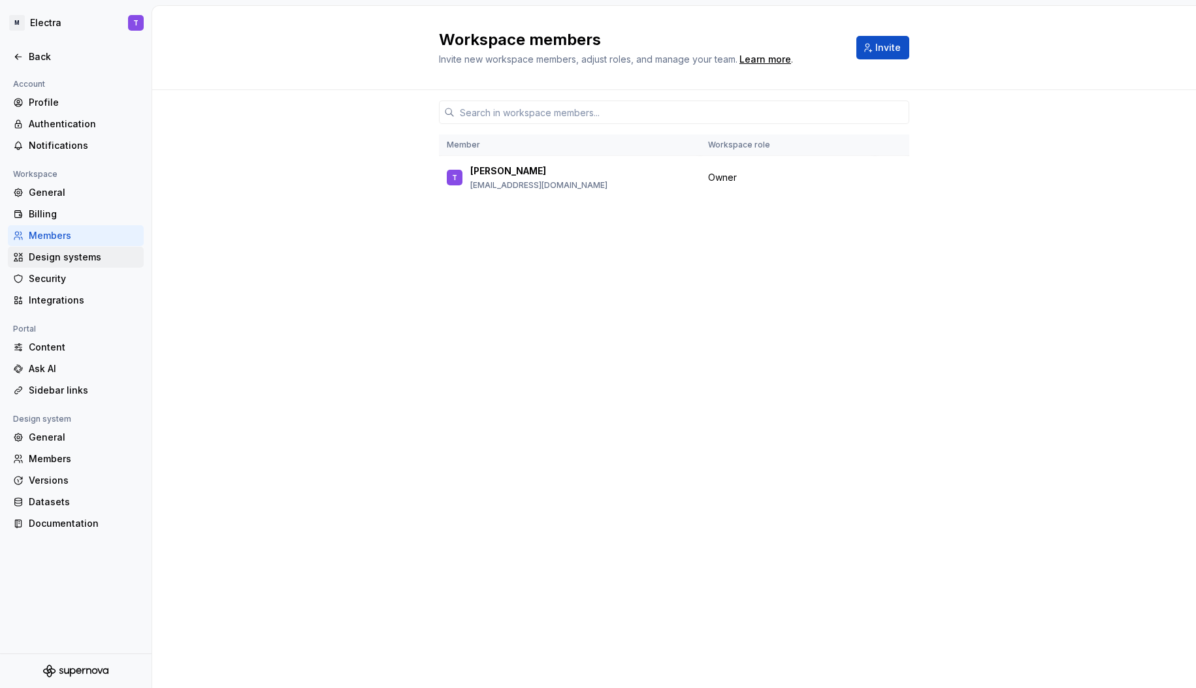
click at [101, 251] on div "Design systems" at bounding box center [84, 257] width 110 height 13
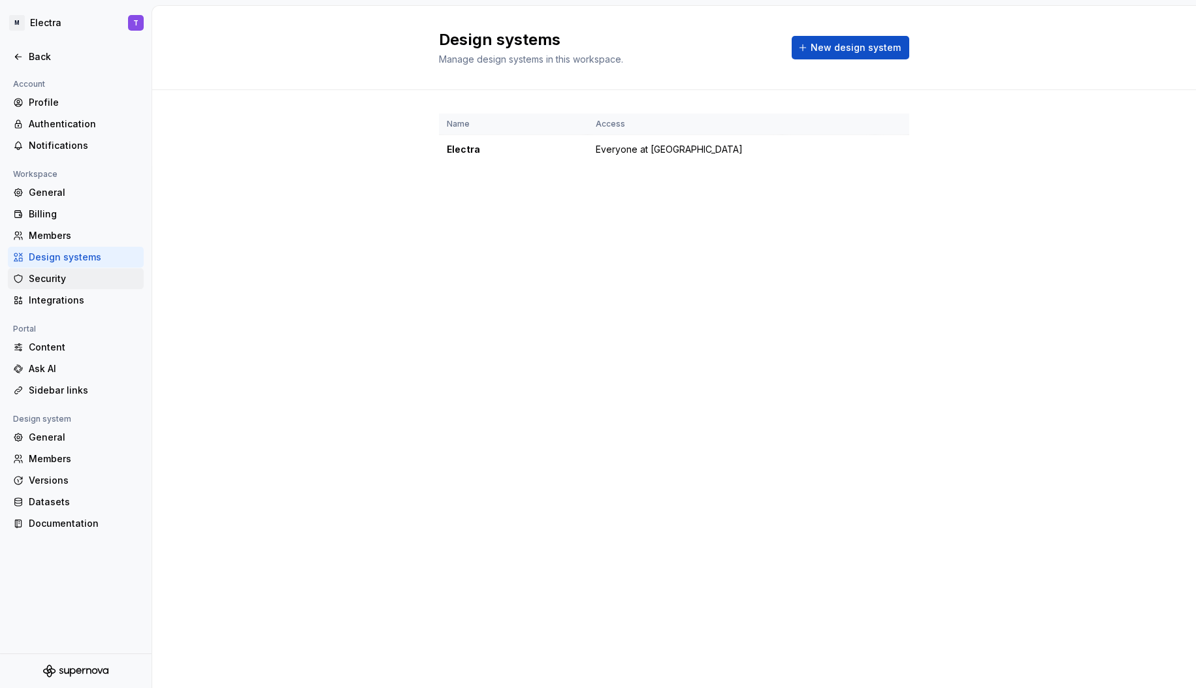
click at [76, 281] on div "Security" at bounding box center [84, 278] width 110 height 13
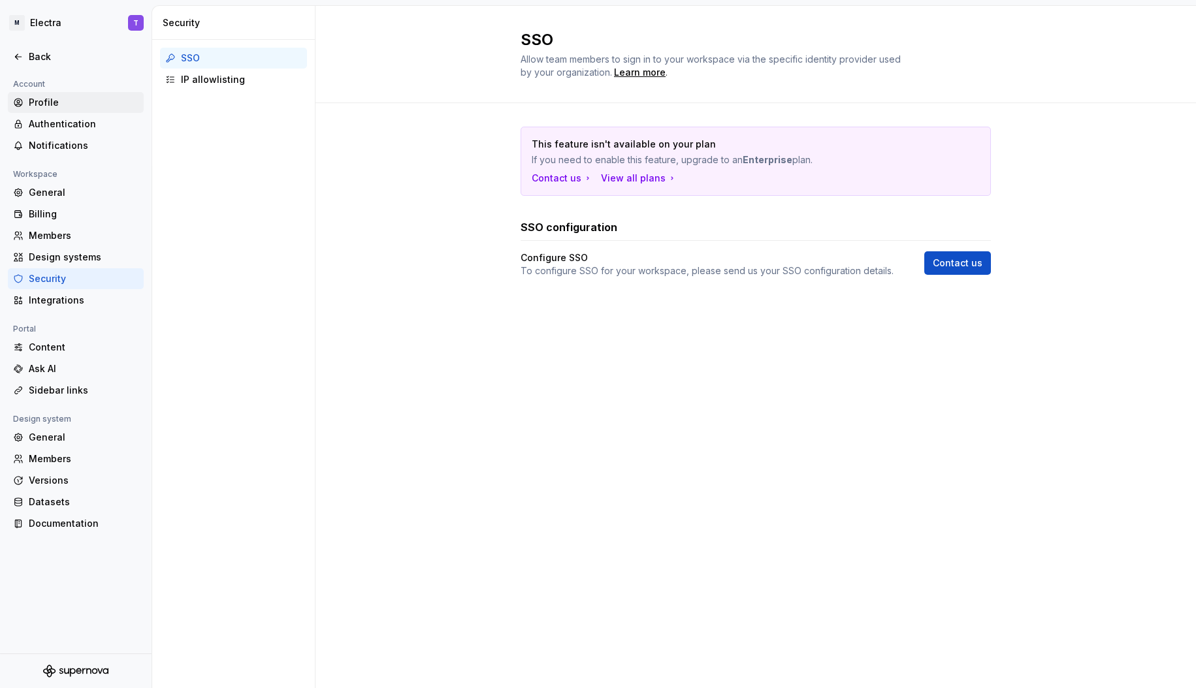
click at [65, 95] on div "Profile" at bounding box center [76, 102] width 136 height 21
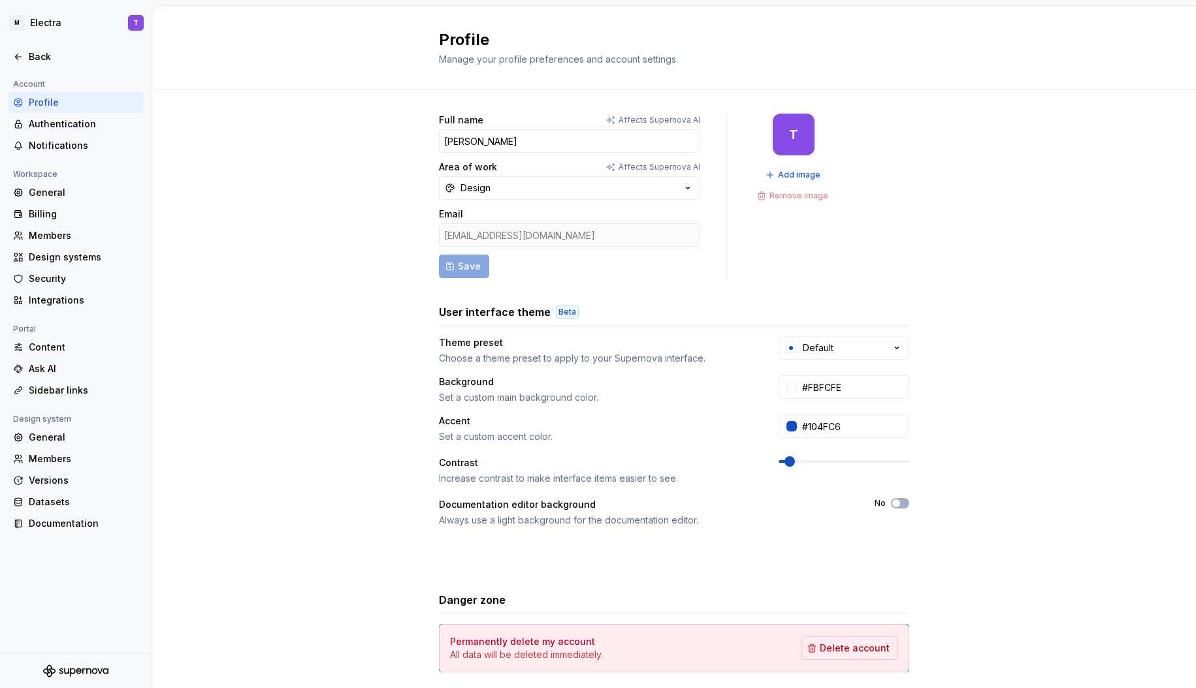
click at [799, 195] on div "Add image Remove image" at bounding box center [793, 185] width 81 height 39
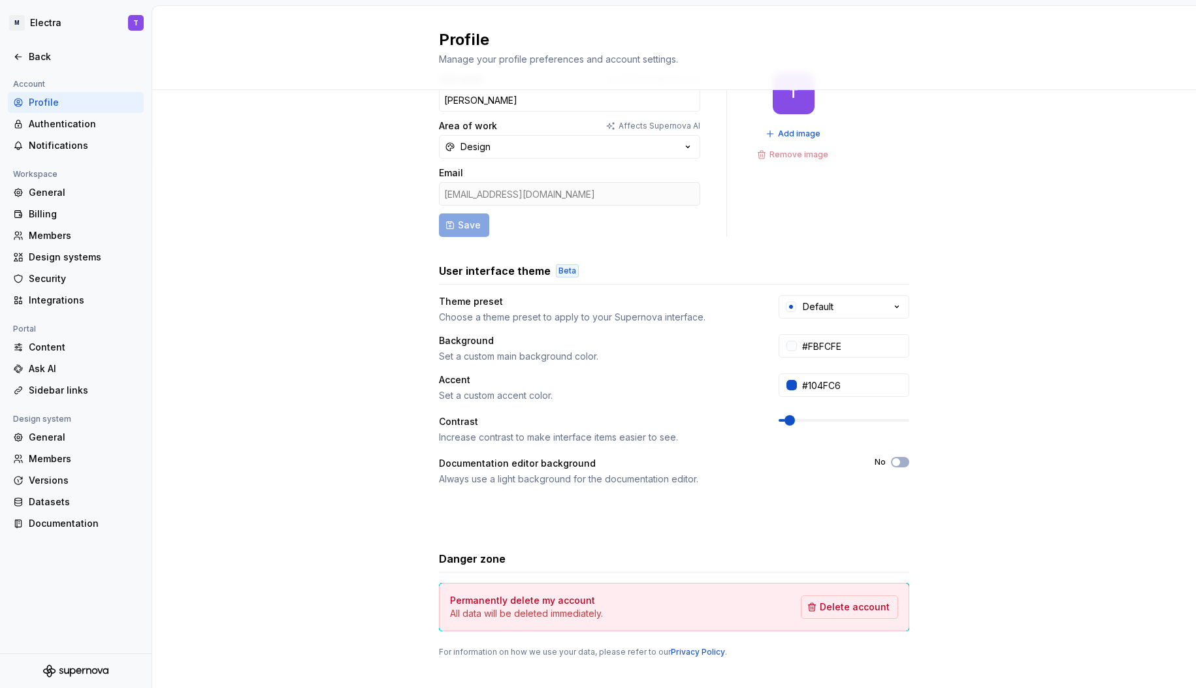
scroll to position [60, 0]
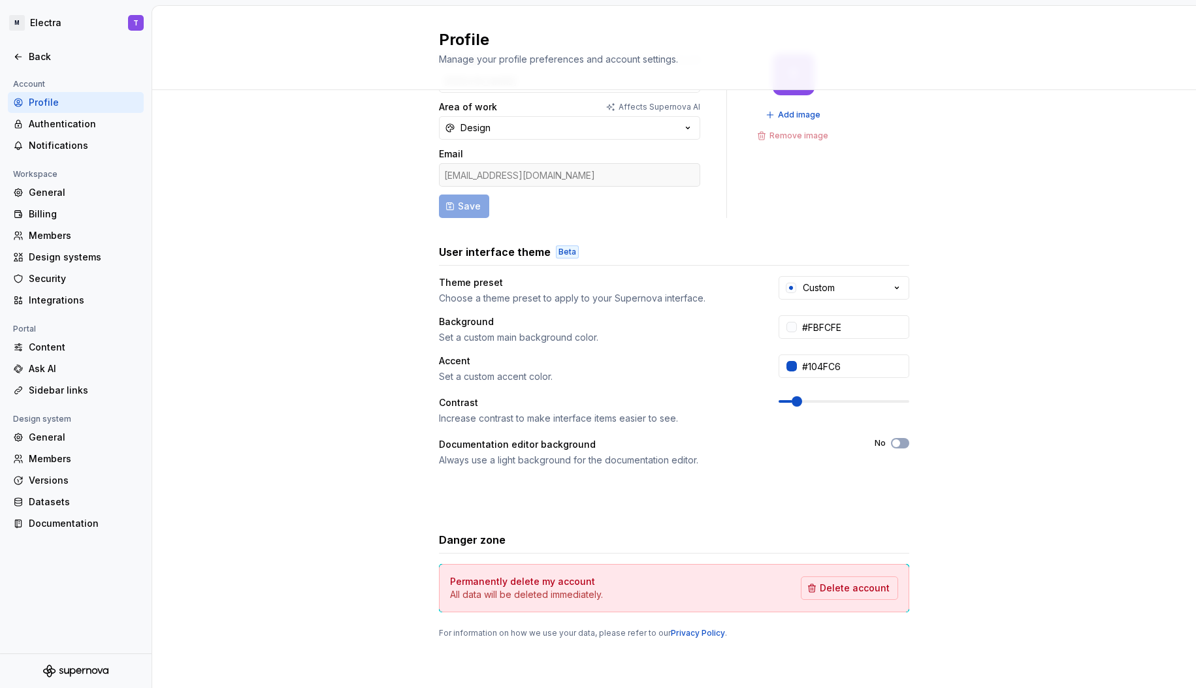
click at [791, 406] on span at bounding box center [796, 401] width 10 height 10
click at [831, 289] on button "Custom" at bounding box center [843, 288] width 131 height 24
click at [851, 273] on div "User interface theme Beta Theme preset Choose a theme preset to apply to your S…" at bounding box center [674, 375] width 470 height 262
click at [844, 285] on button "Custom" at bounding box center [843, 288] width 131 height 24
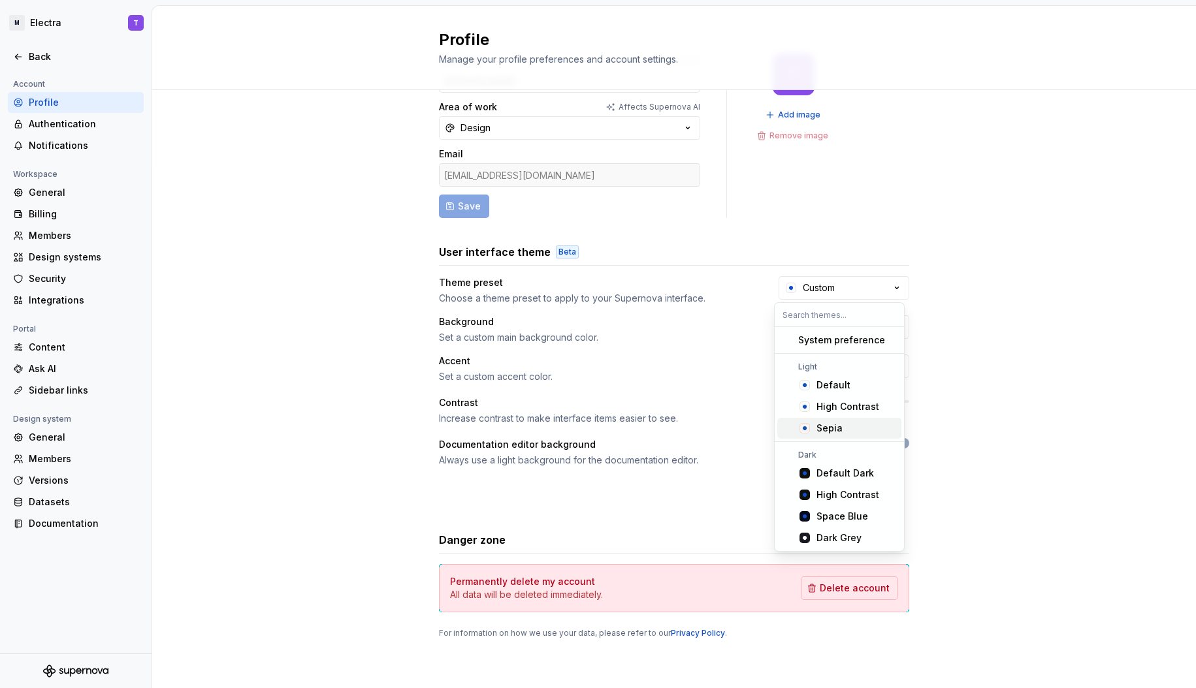
click at [868, 434] on div "Sepia" at bounding box center [856, 428] width 80 height 13
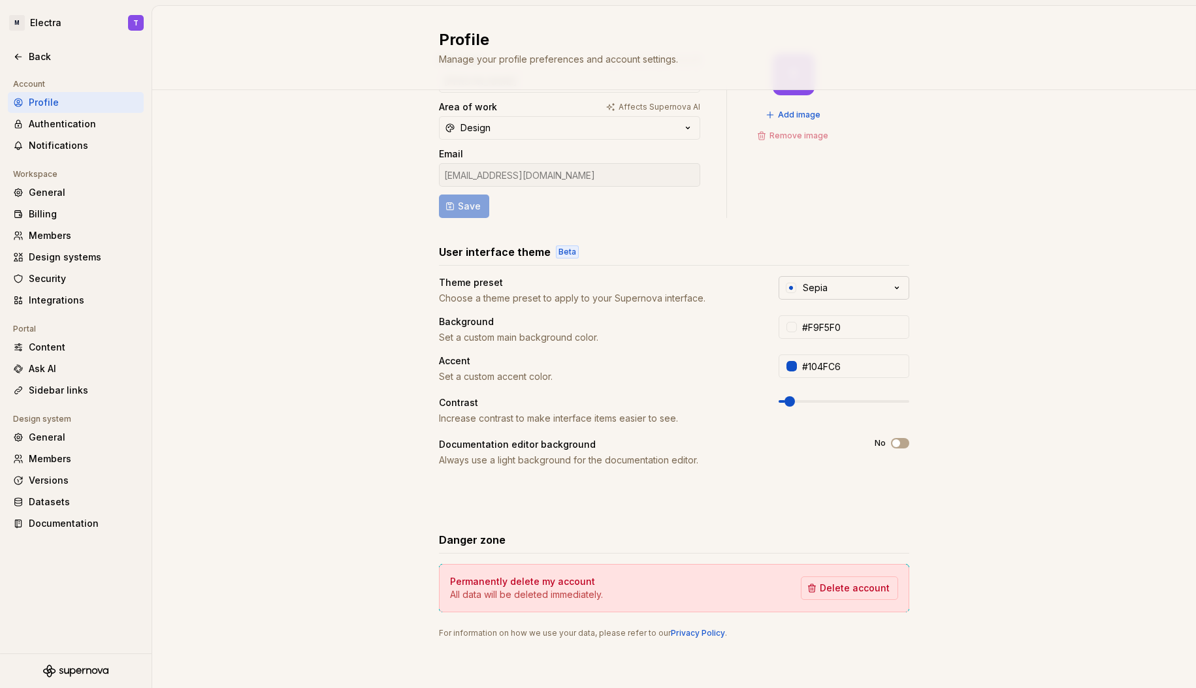
click at [851, 288] on button "Sepia" at bounding box center [843, 288] width 131 height 24
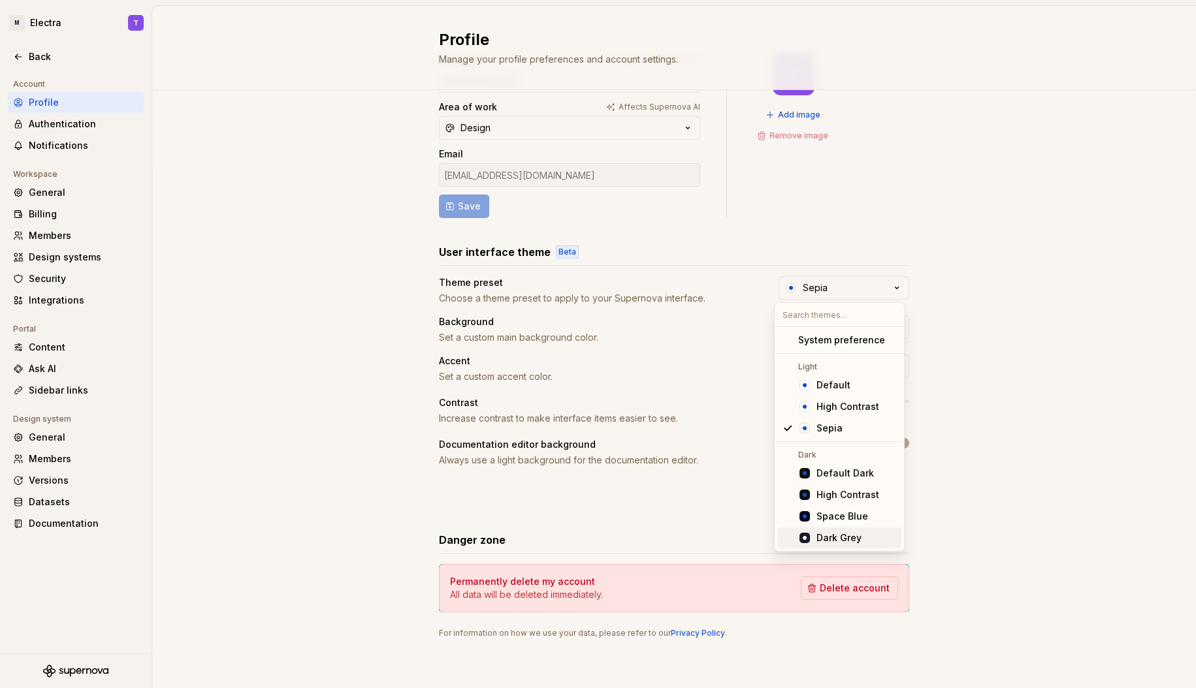
click at [857, 541] on div "Dark Grey" at bounding box center [838, 538] width 45 height 13
type input "#191A23"
type input "#FFFFFF"
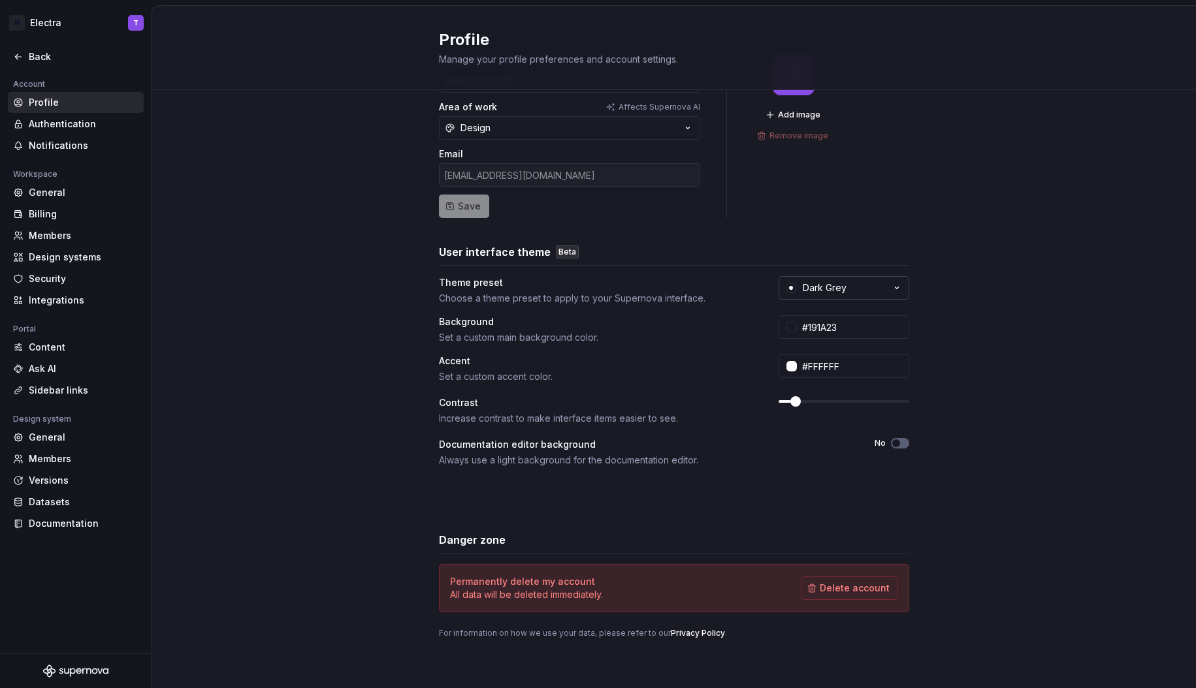
click at [844, 290] on button "Dark Grey" at bounding box center [843, 288] width 131 height 24
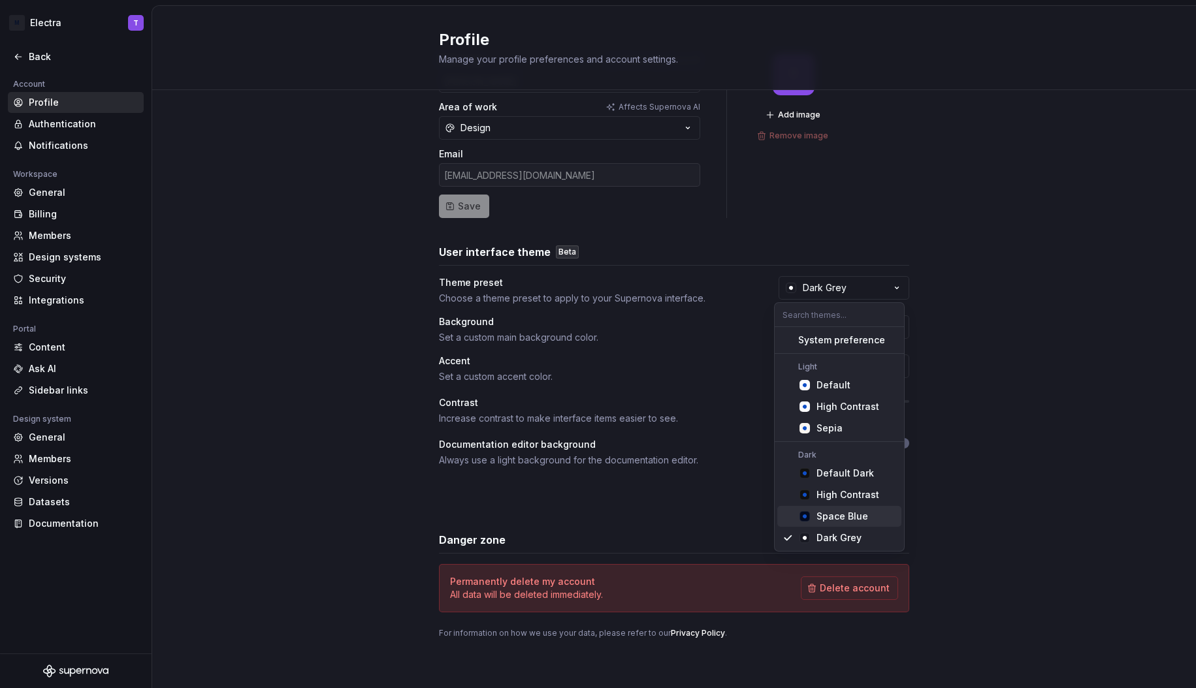
click at [849, 518] on div "Space Blue" at bounding box center [842, 516] width 52 height 13
type input "#040A1E"
type input "#104FC6"
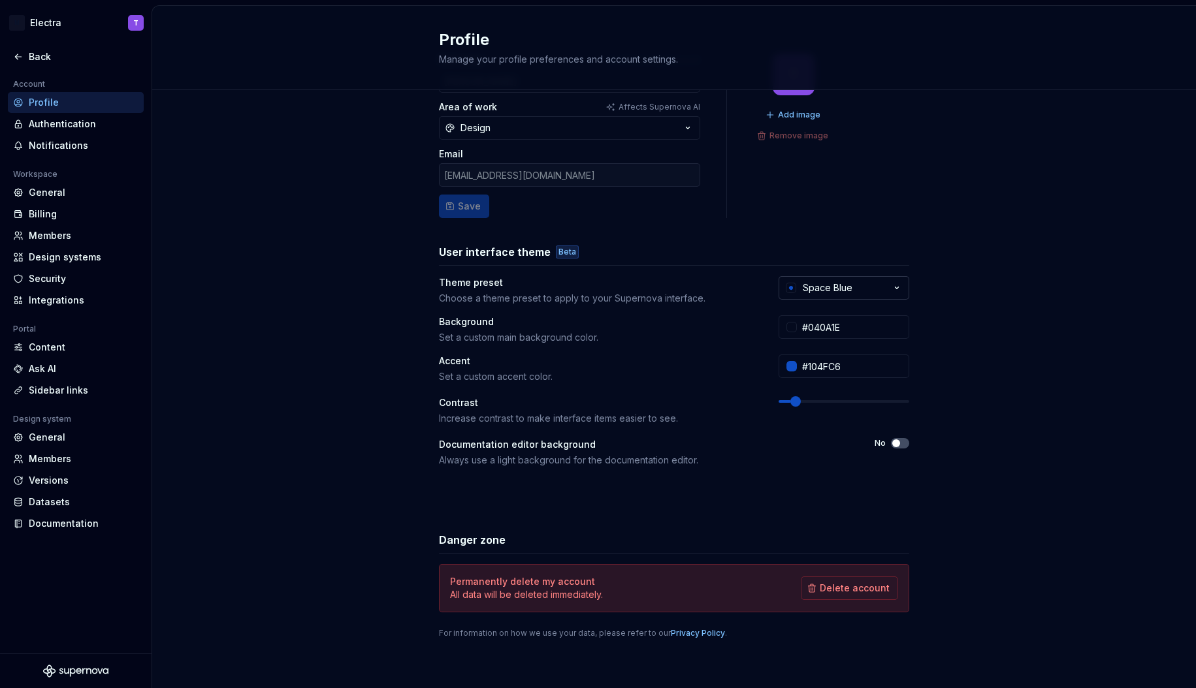
click at [846, 291] on div "Space Blue" at bounding box center [828, 287] width 50 height 13
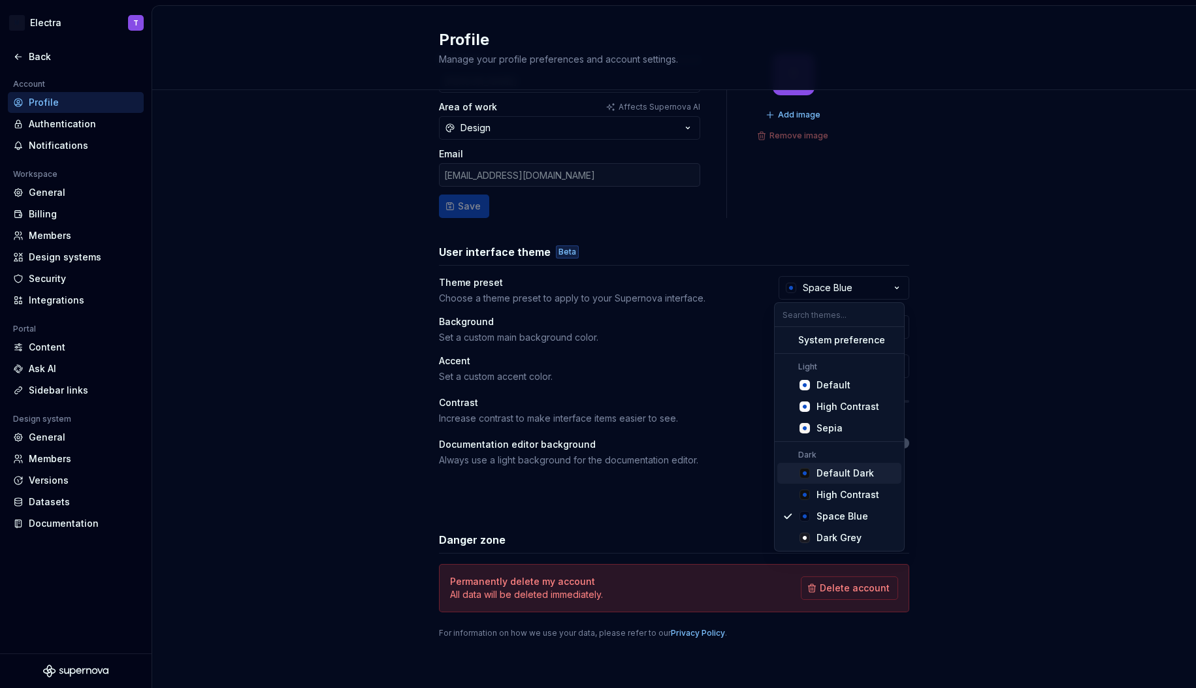
click at [842, 479] on div "Default Dark" at bounding box center [844, 473] width 57 height 13
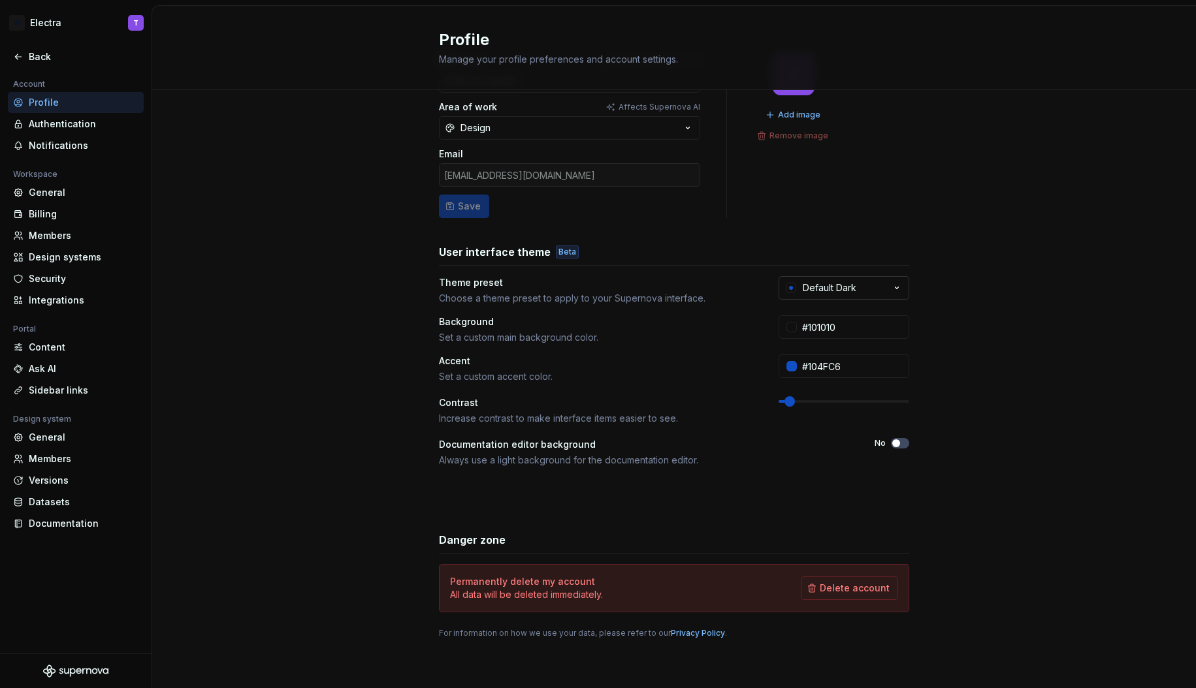
click at [848, 283] on div "Default Dark" at bounding box center [830, 287] width 54 height 13
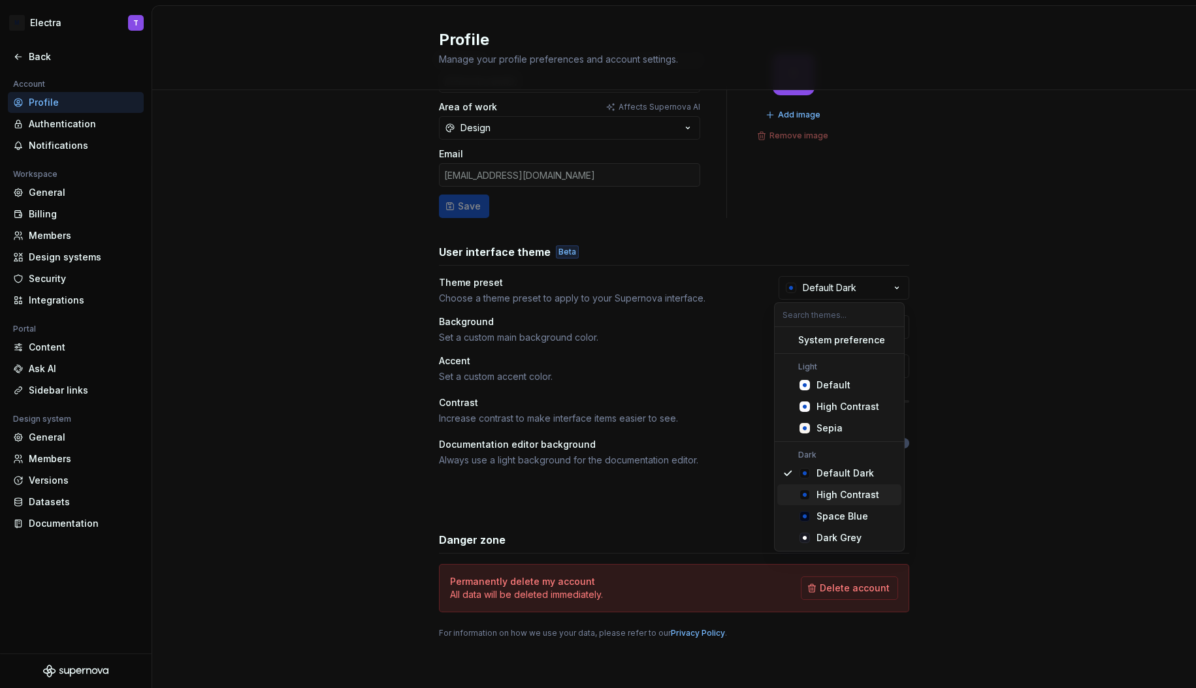
click at [859, 494] on div "High Contrast" at bounding box center [847, 494] width 63 height 13
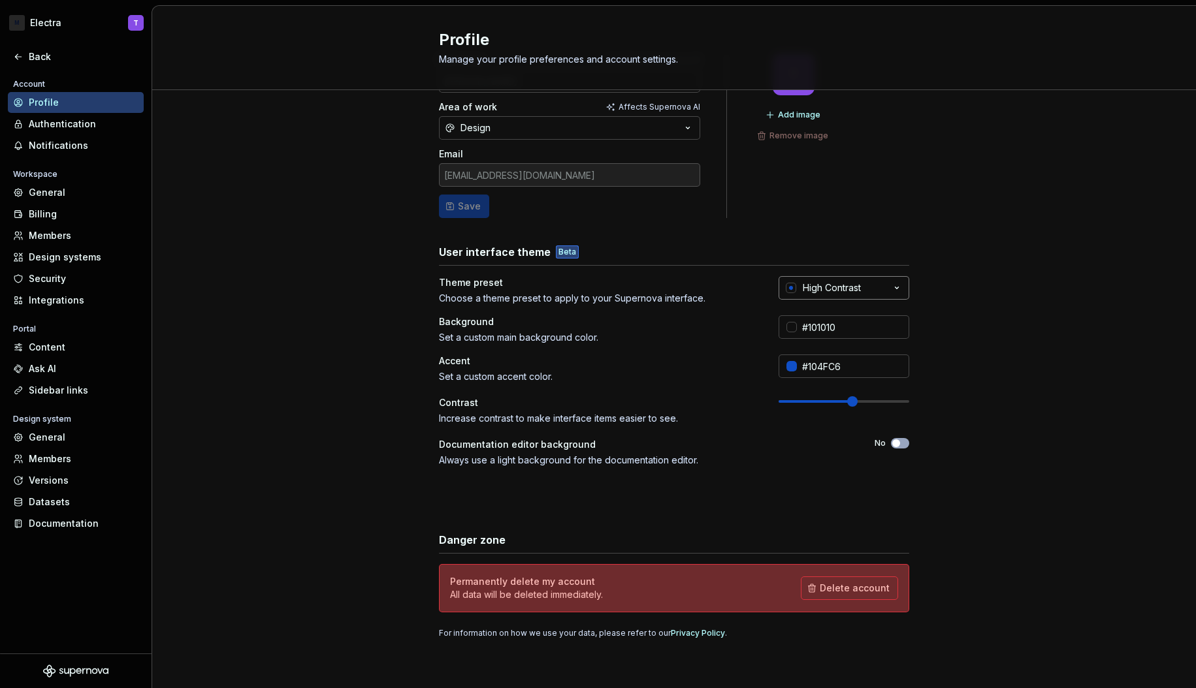
click at [842, 285] on div "High Contrast" at bounding box center [832, 287] width 58 height 13
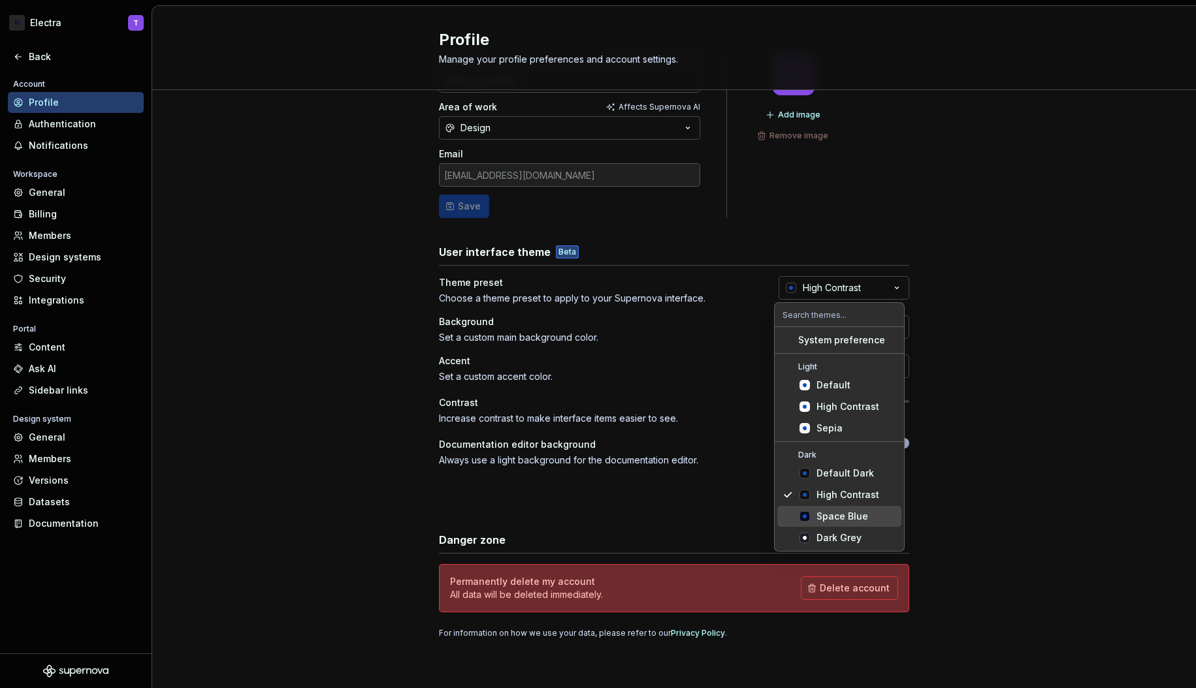
click at [850, 511] on div "Space Blue" at bounding box center [842, 516] width 52 height 13
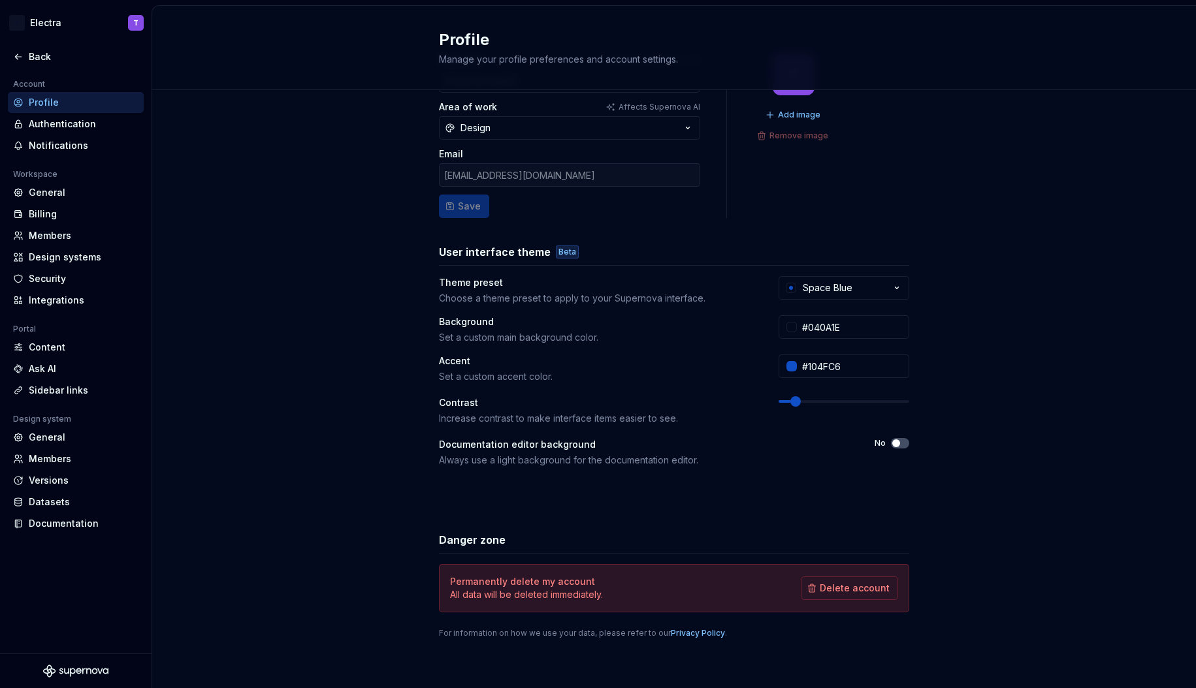
click at [838, 275] on div "User interface theme Beta Theme preset Choose a theme preset to apply to your S…" at bounding box center [674, 375] width 470 height 262
click at [839, 288] on div "Space Blue" at bounding box center [828, 287] width 50 height 13
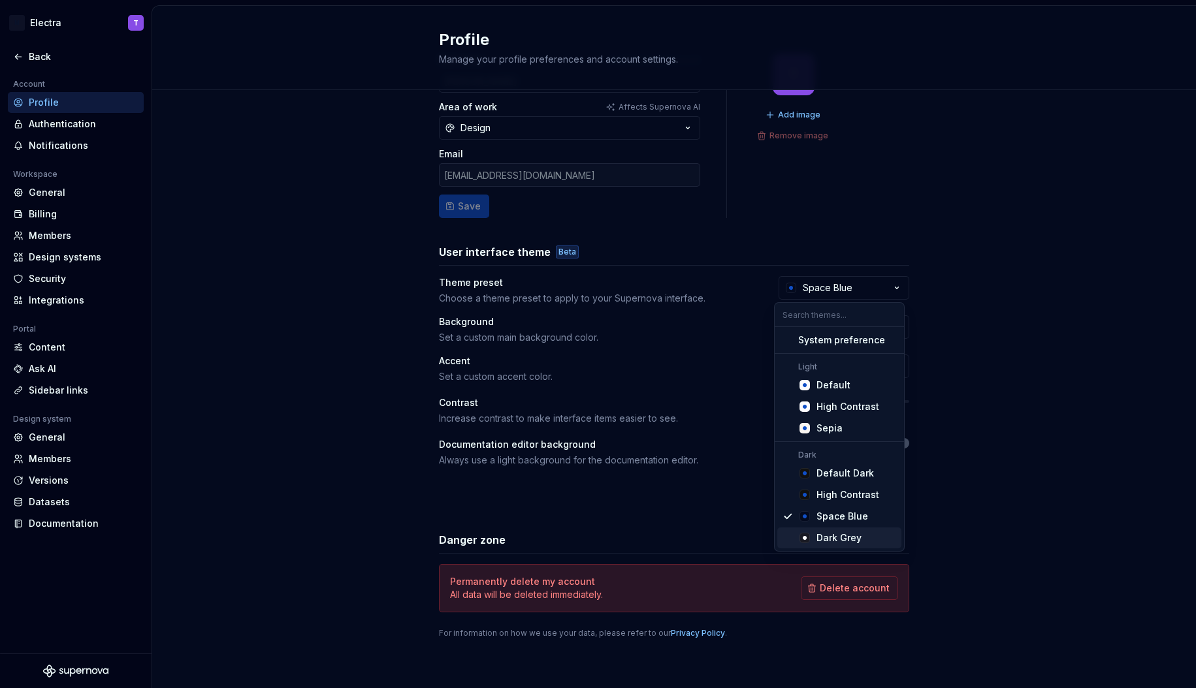
click at [838, 540] on div "Dark Grey" at bounding box center [838, 538] width 45 height 13
type input "#191A23"
type input "#FFFFFF"
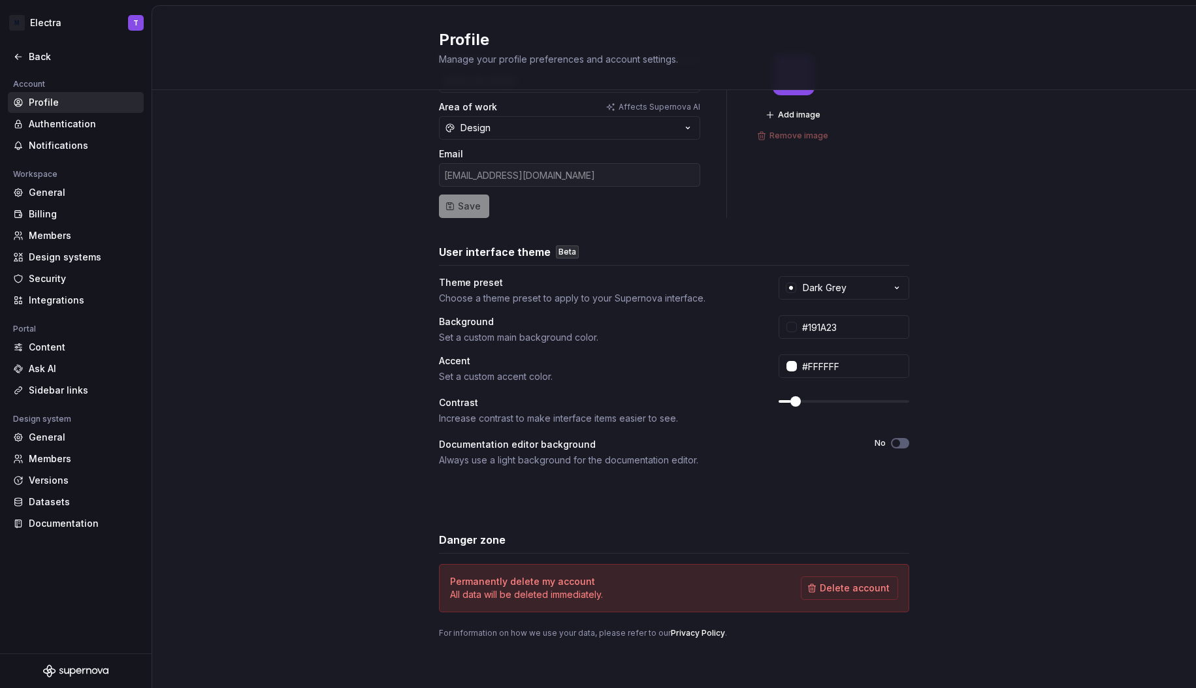
click at [854, 302] on div "Theme preset Choose a theme preset to apply to your Supernova interface. Dark G…" at bounding box center [674, 290] width 470 height 29
click at [852, 278] on button "Dark Grey" at bounding box center [843, 288] width 131 height 24
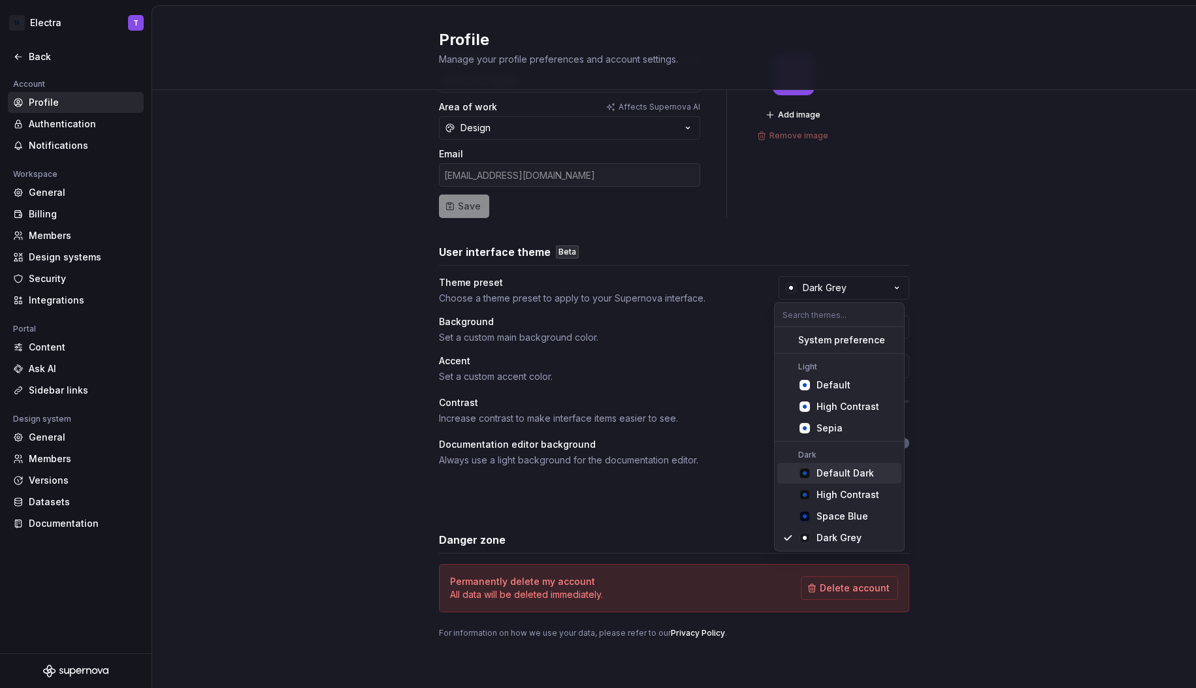
click at [838, 475] on div "Default Dark" at bounding box center [844, 473] width 57 height 13
type input "#101010"
type input "#104FC6"
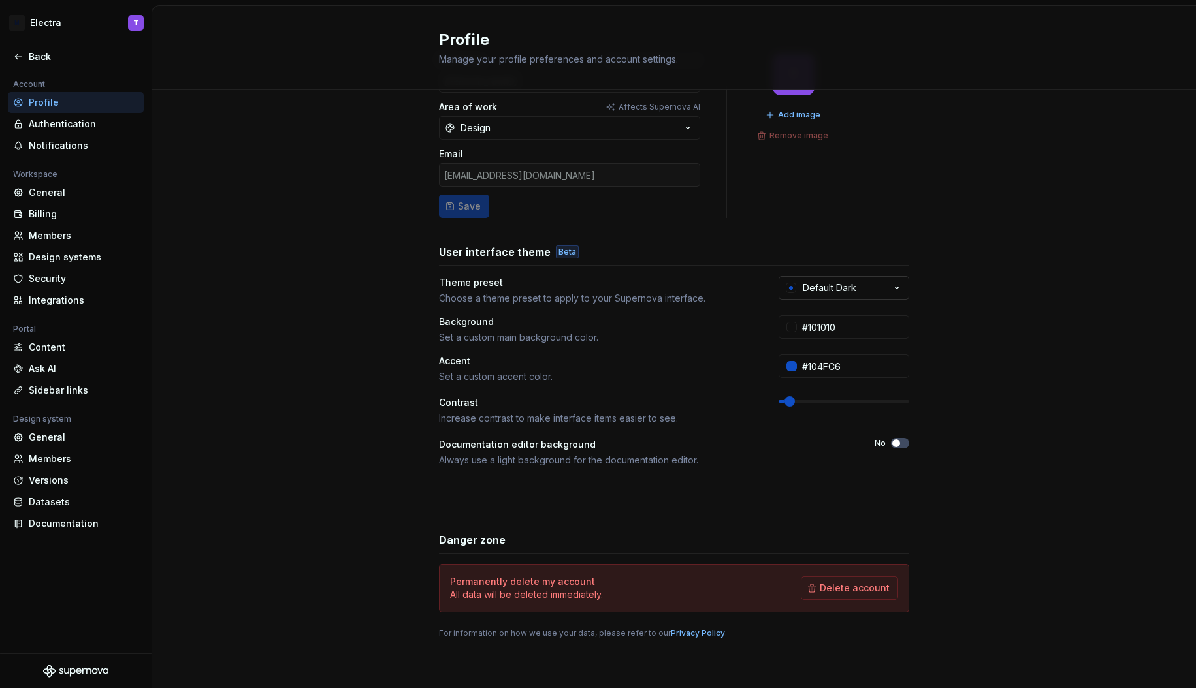
click at [880, 294] on button "Default Dark" at bounding box center [843, 288] width 131 height 24
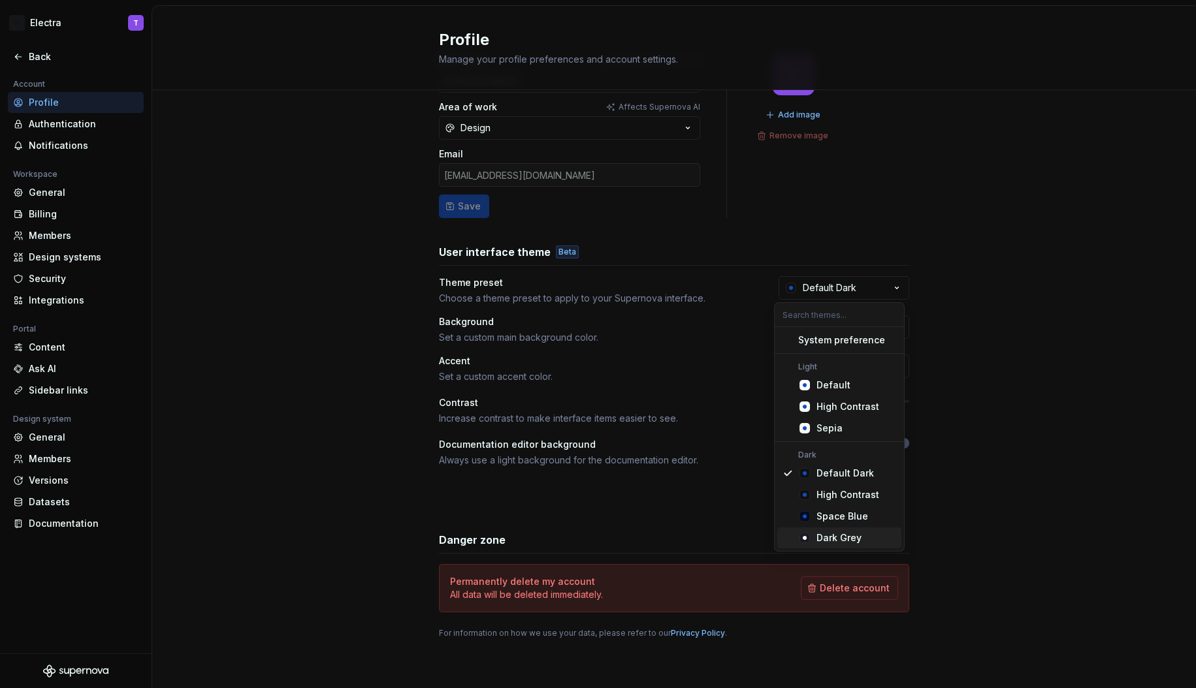
click at [826, 547] on span "Dark Grey" at bounding box center [839, 538] width 124 height 21
type input "#191A23"
type input "#FFFFFF"
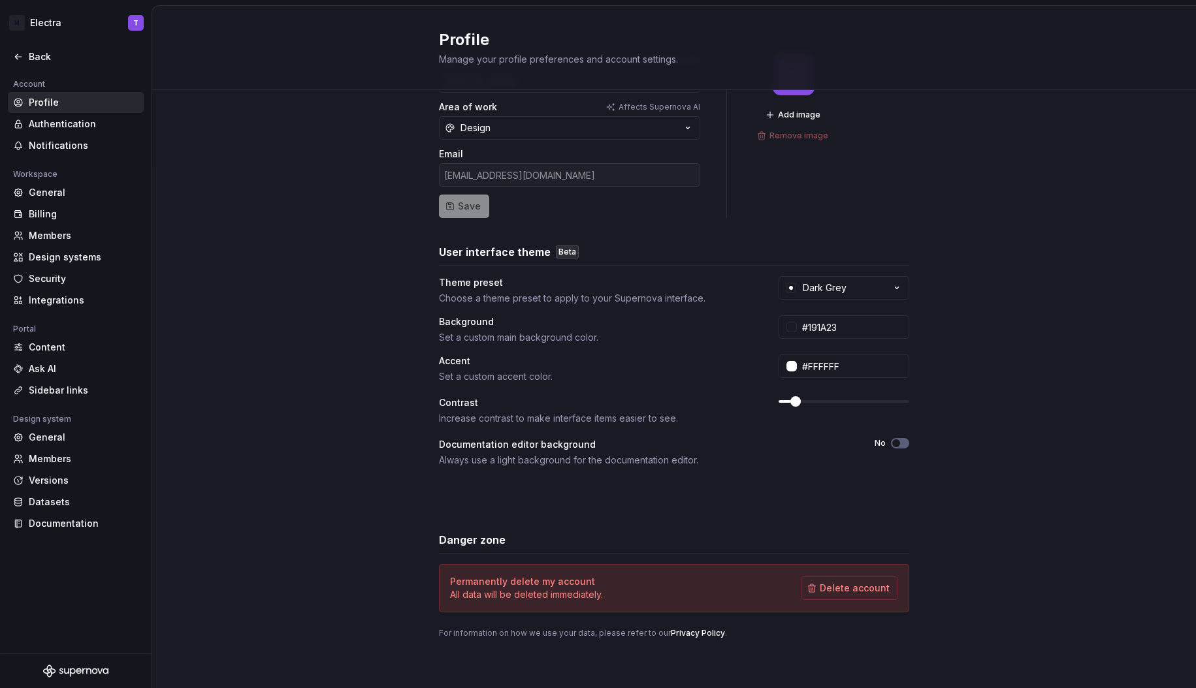
scroll to position [57, 0]
click at [512, 169] on div "[EMAIL_ADDRESS][DOMAIN_NAME]" at bounding box center [569, 178] width 261 height 24
click at [494, 128] on button "Design" at bounding box center [569, 131] width 261 height 24
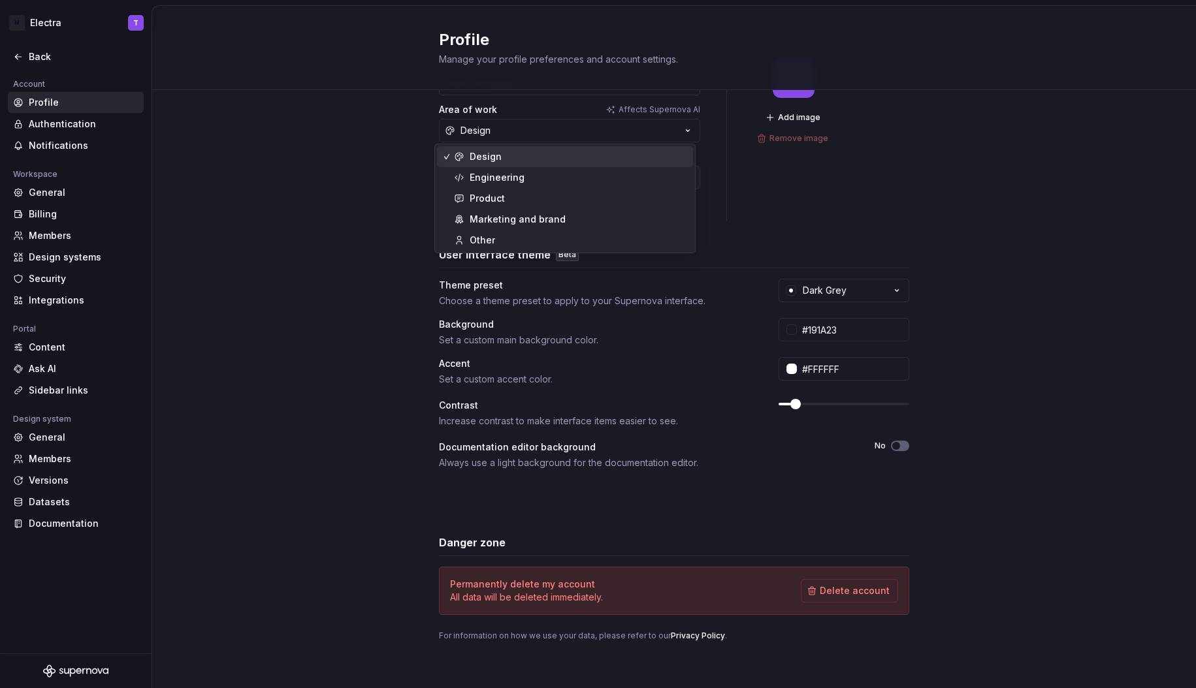
click at [502, 160] on div "Design" at bounding box center [578, 156] width 218 height 13
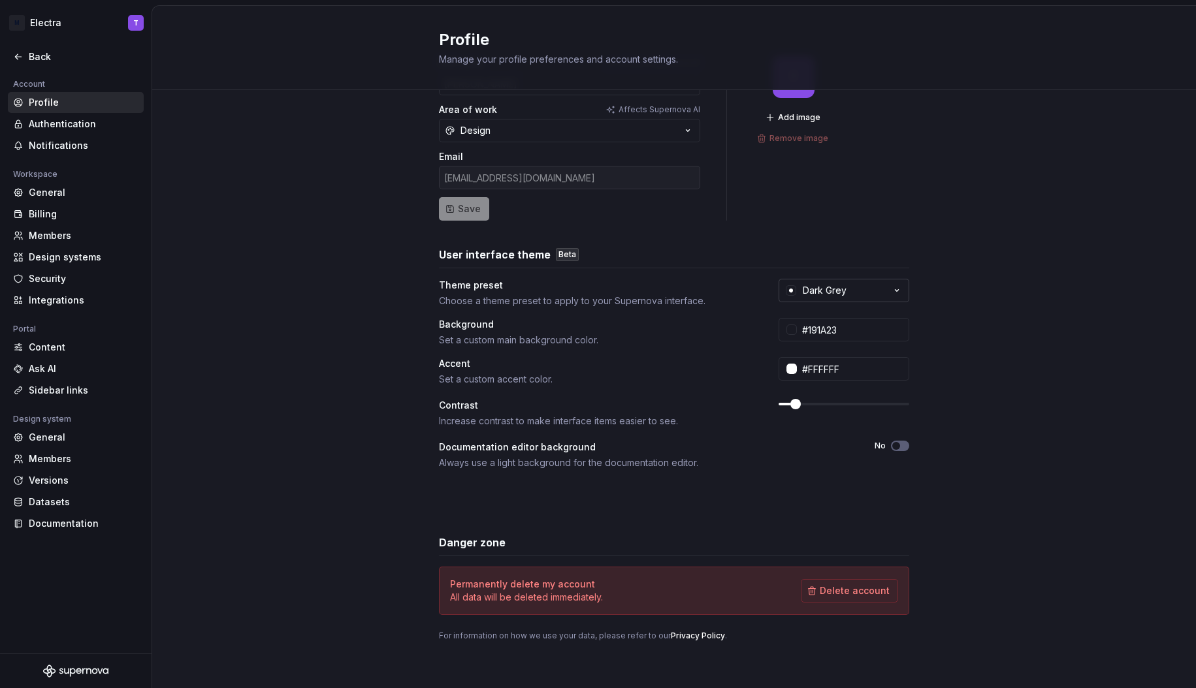
click at [845, 284] on button "Dark Grey" at bounding box center [843, 291] width 131 height 24
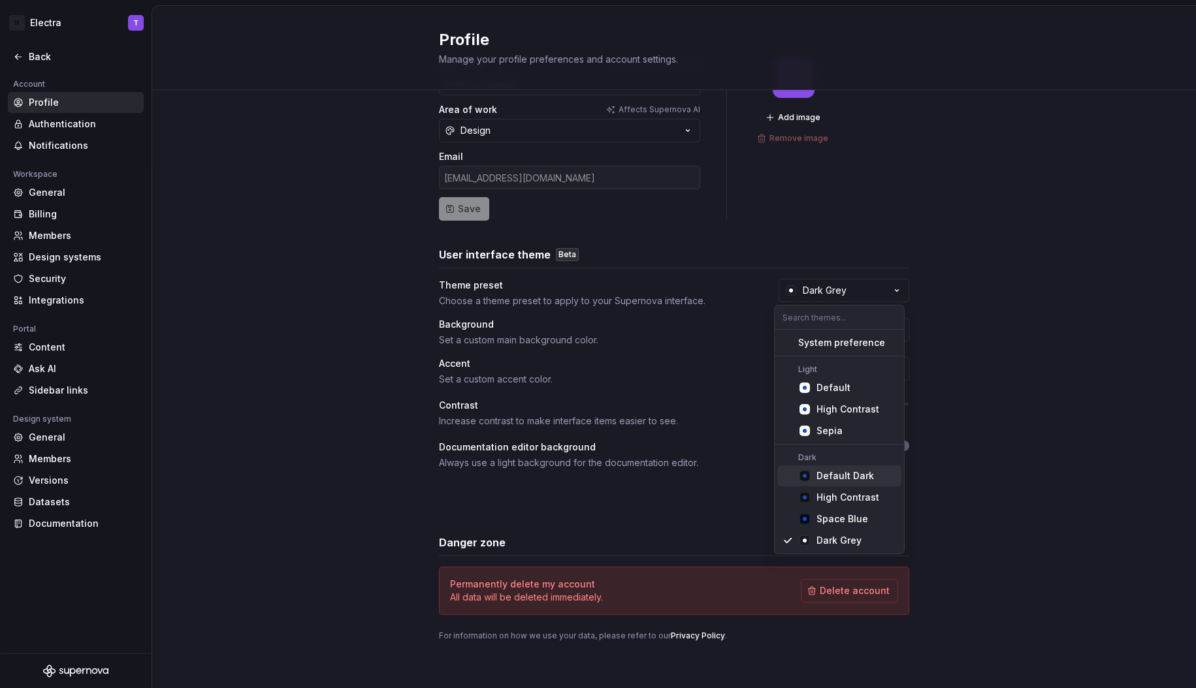
click at [849, 472] on div "Default Dark" at bounding box center [844, 475] width 57 height 13
type input "#101010"
type input "#104FC6"
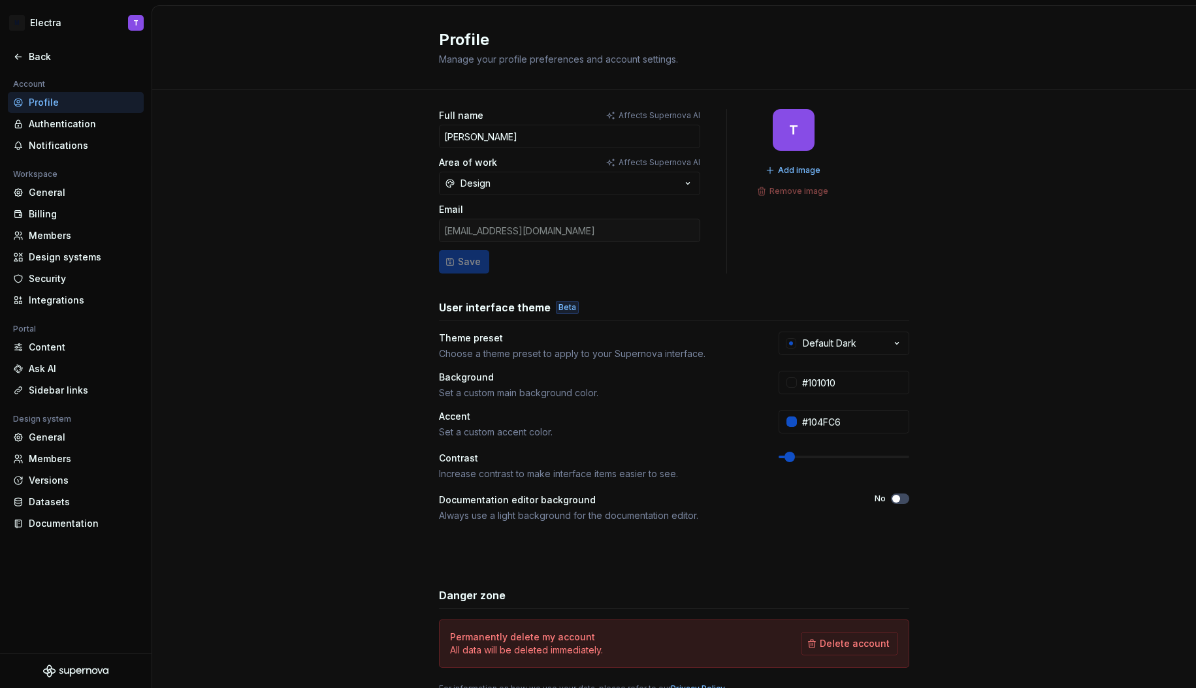
scroll to position [0, 0]
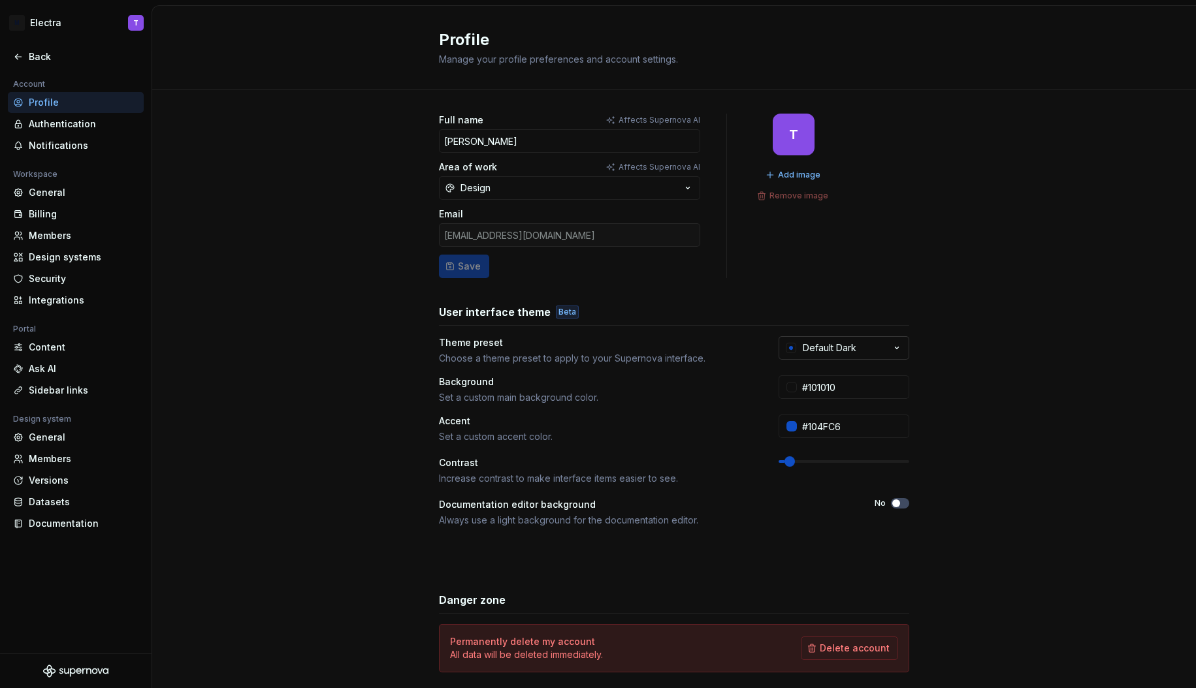
click at [864, 349] on button "Default Dark" at bounding box center [843, 348] width 131 height 24
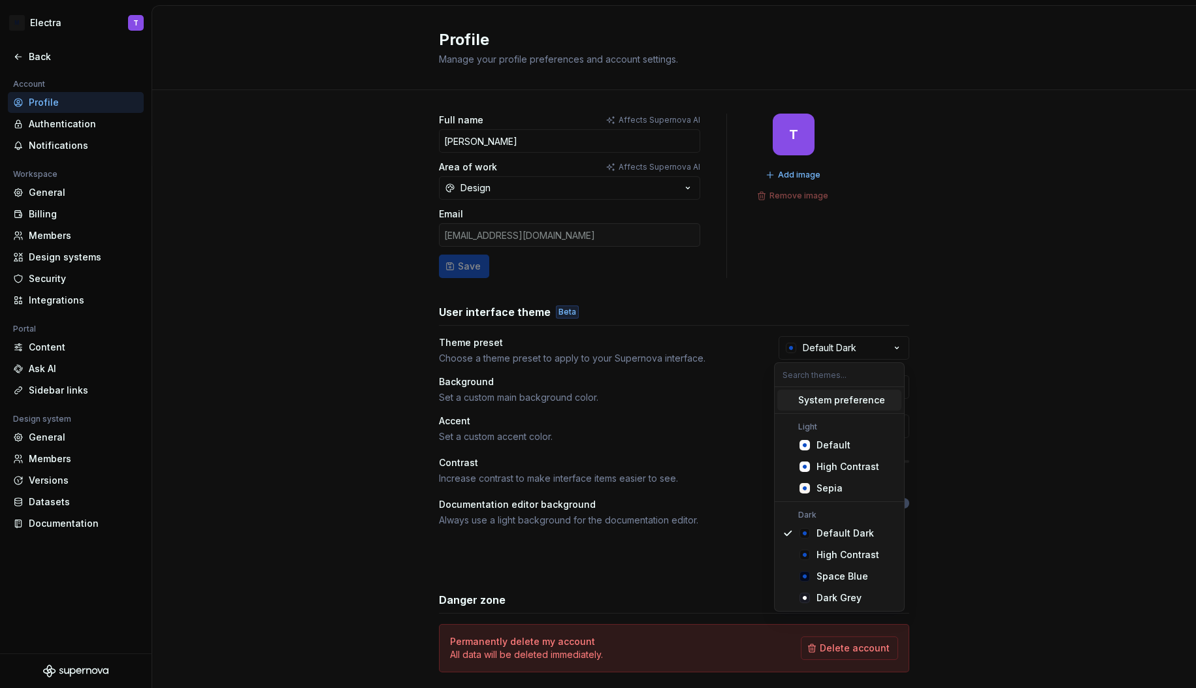
click at [844, 396] on div "System preference" at bounding box center [841, 400] width 87 height 13
type input "#FBFCFE"
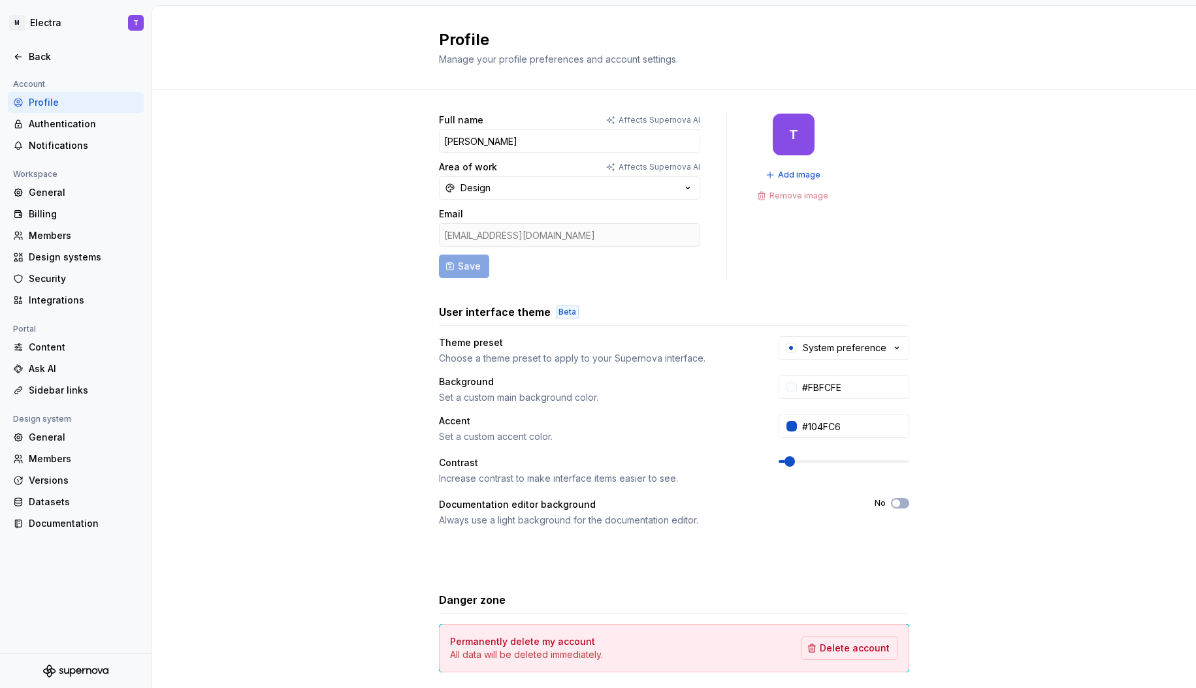
click at [359, 366] on div "Full name Affects Supernova [PERSON_NAME] Area of work Affects Supernova AI Des…" at bounding box center [673, 419] width 1043 height 658
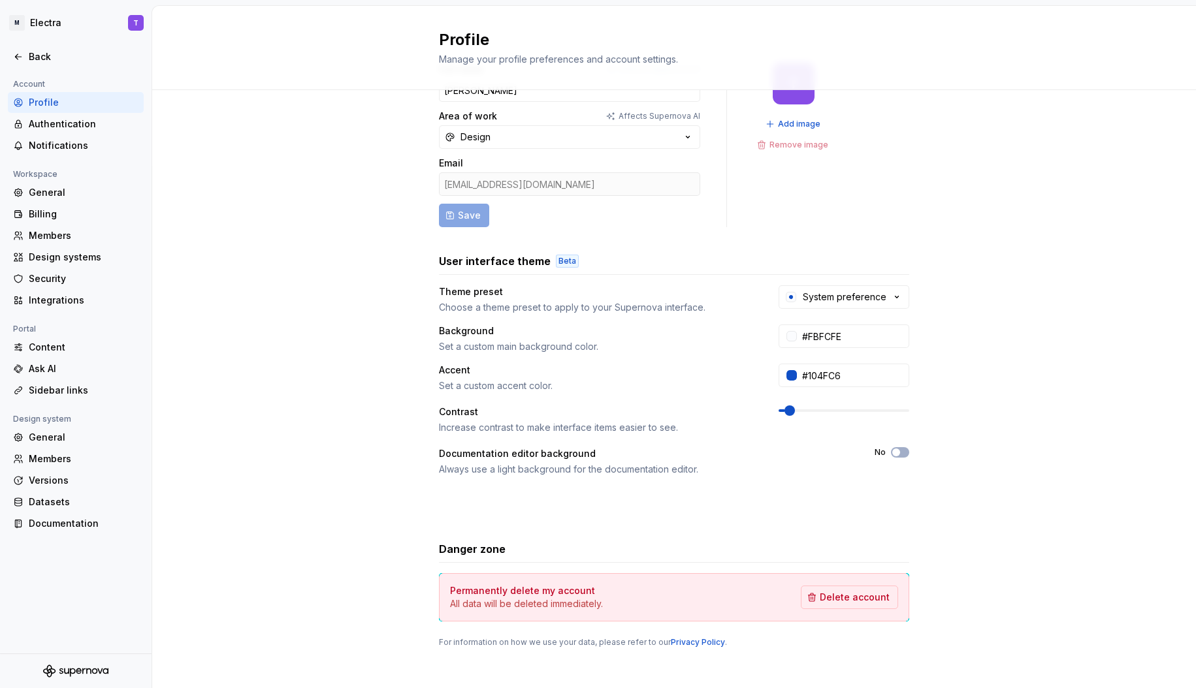
scroll to position [60, 0]
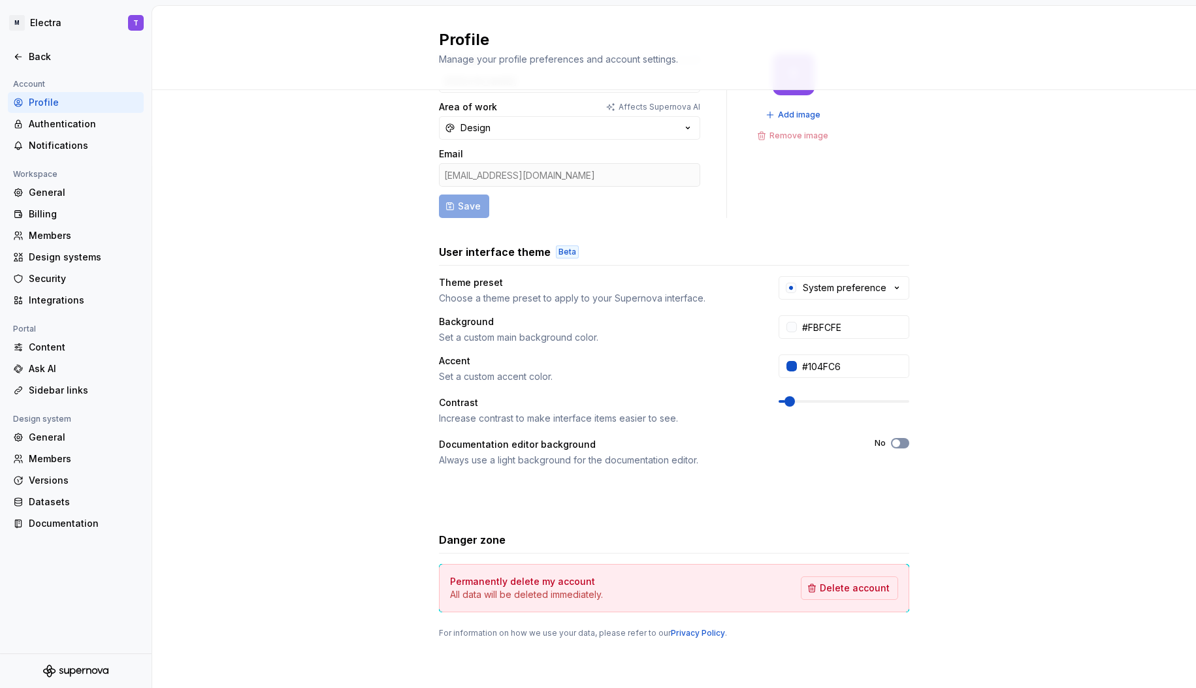
click at [895, 445] on icon "button" at bounding box center [896, 443] width 10 height 8
click at [900, 445] on span "button" at bounding box center [904, 443] width 8 height 8
click at [48, 123] on div "Authentication" at bounding box center [84, 124] width 110 height 13
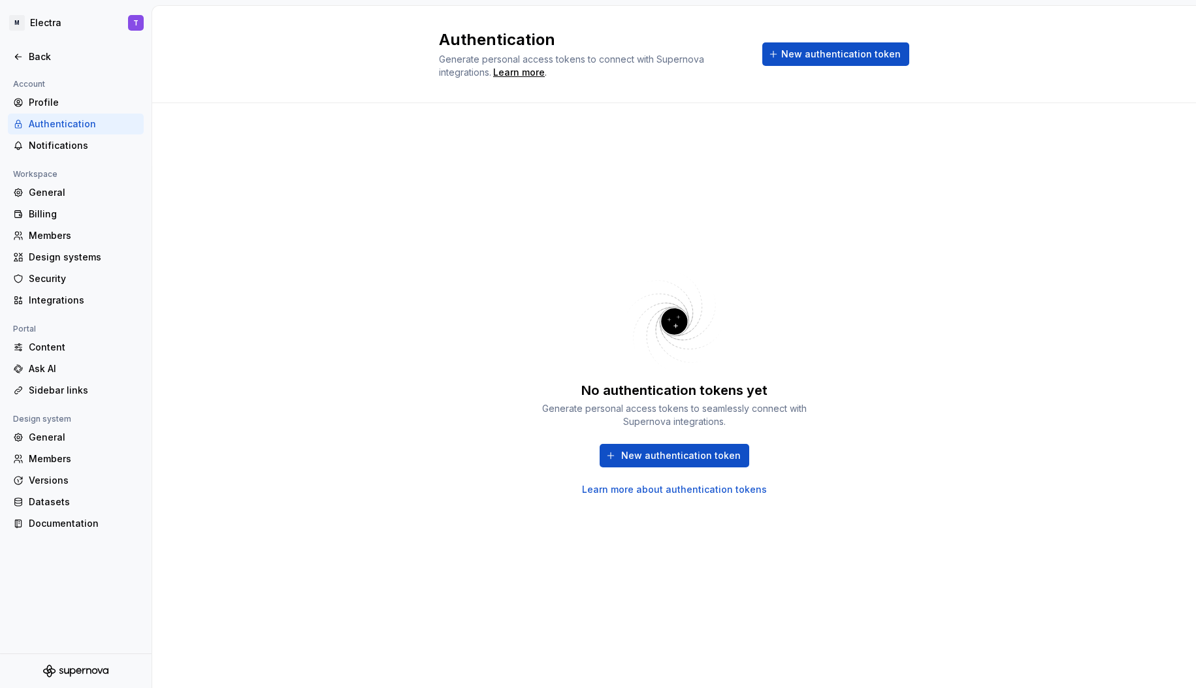
click at [639, 485] on link "Learn more about authentication tokens" at bounding box center [674, 489] width 185 height 13
click at [71, 148] on div "Notifications" at bounding box center [84, 145] width 110 height 13
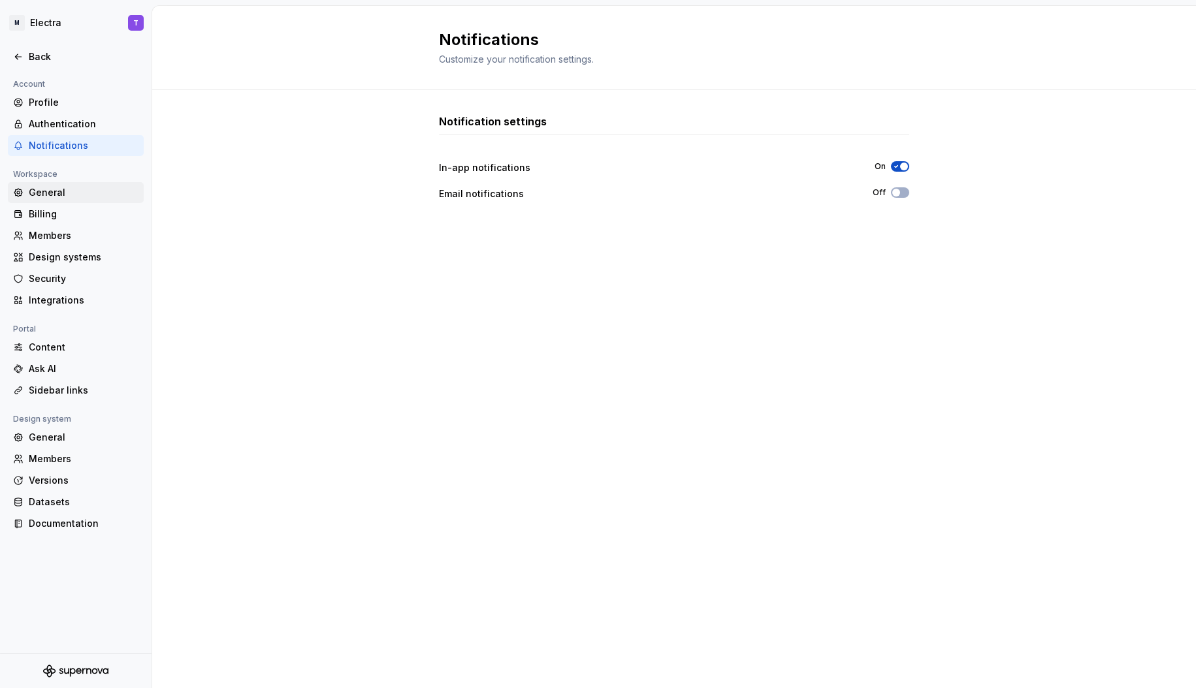
click at [23, 197] on icon at bounding box center [18, 192] width 10 height 10
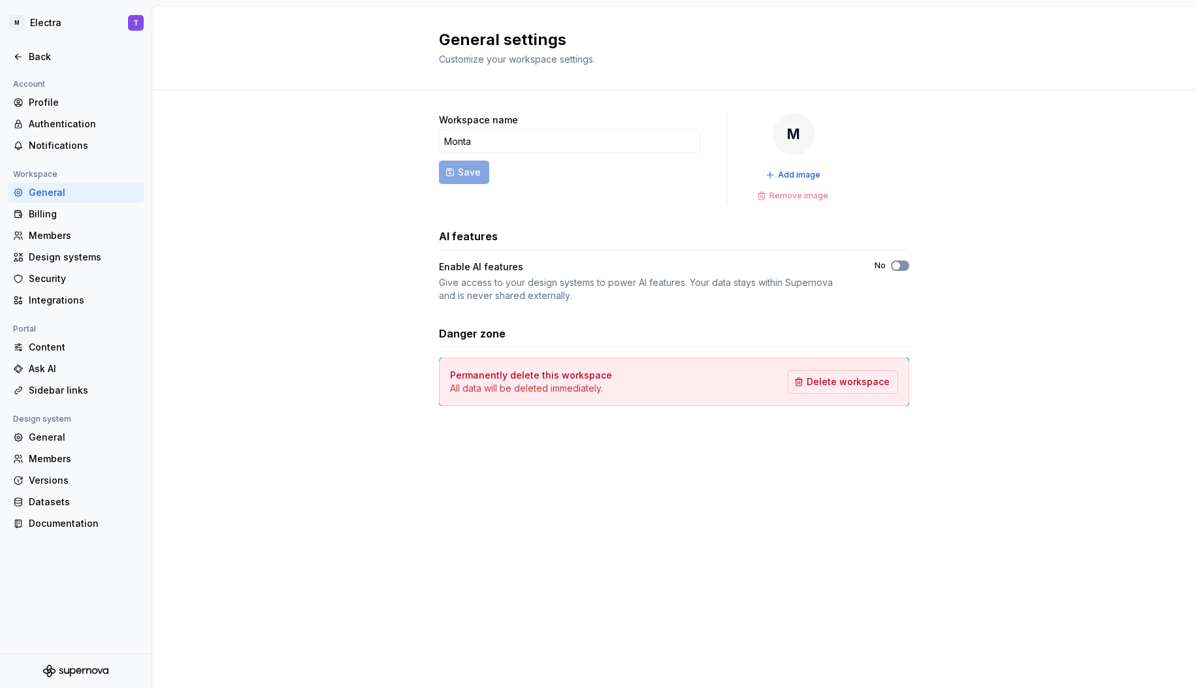
click at [902, 270] on button "No" at bounding box center [900, 266] width 18 height 10
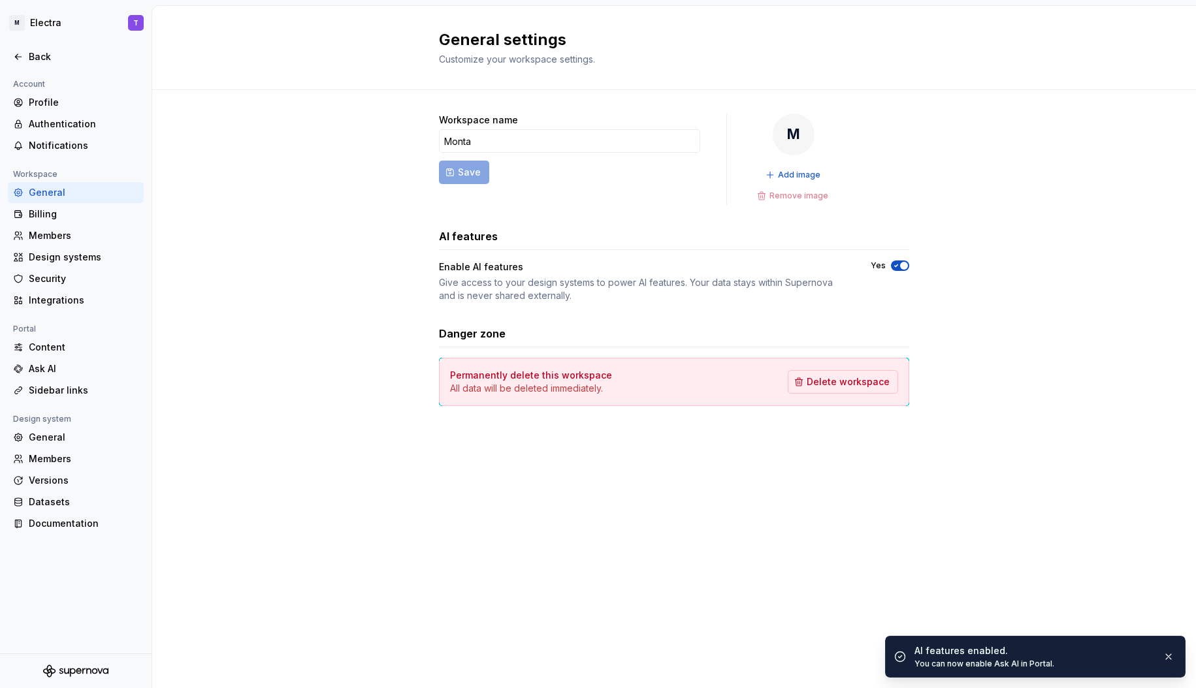
click at [895, 266] on icon "button" at bounding box center [896, 266] width 3 height 2
click at [79, 210] on div "Billing" at bounding box center [84, 214] width 110 height 13
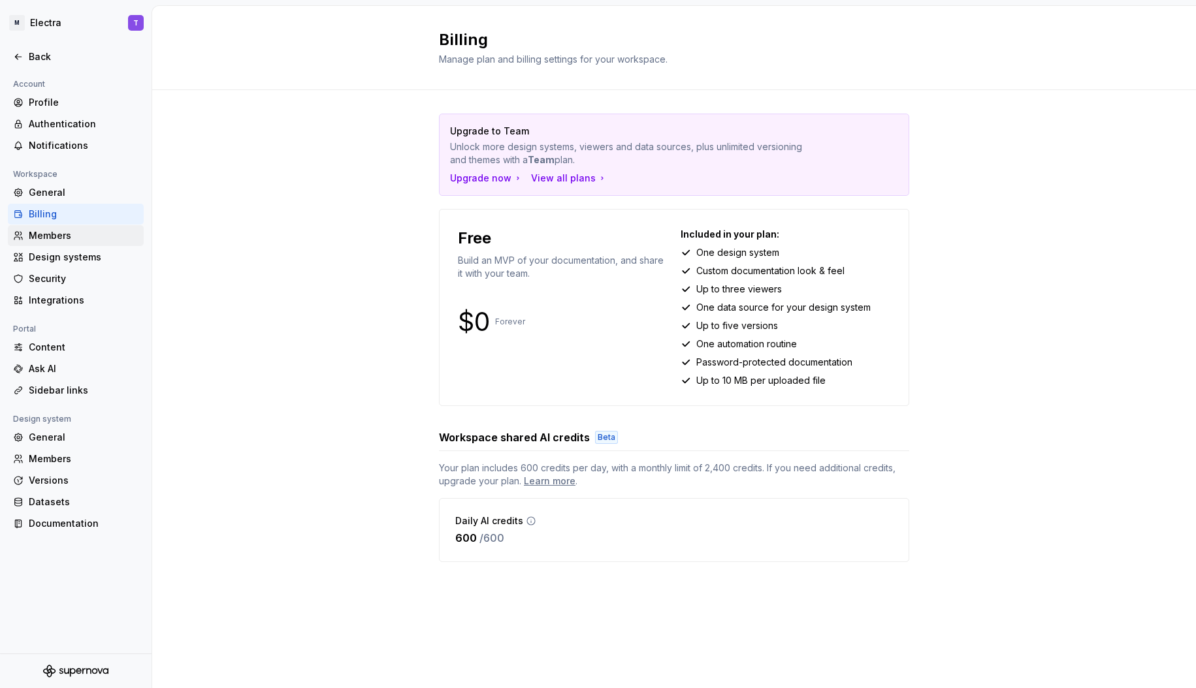
click at [77, 229] on div "Members" at bounding box center [84, 235] width 110 height 13
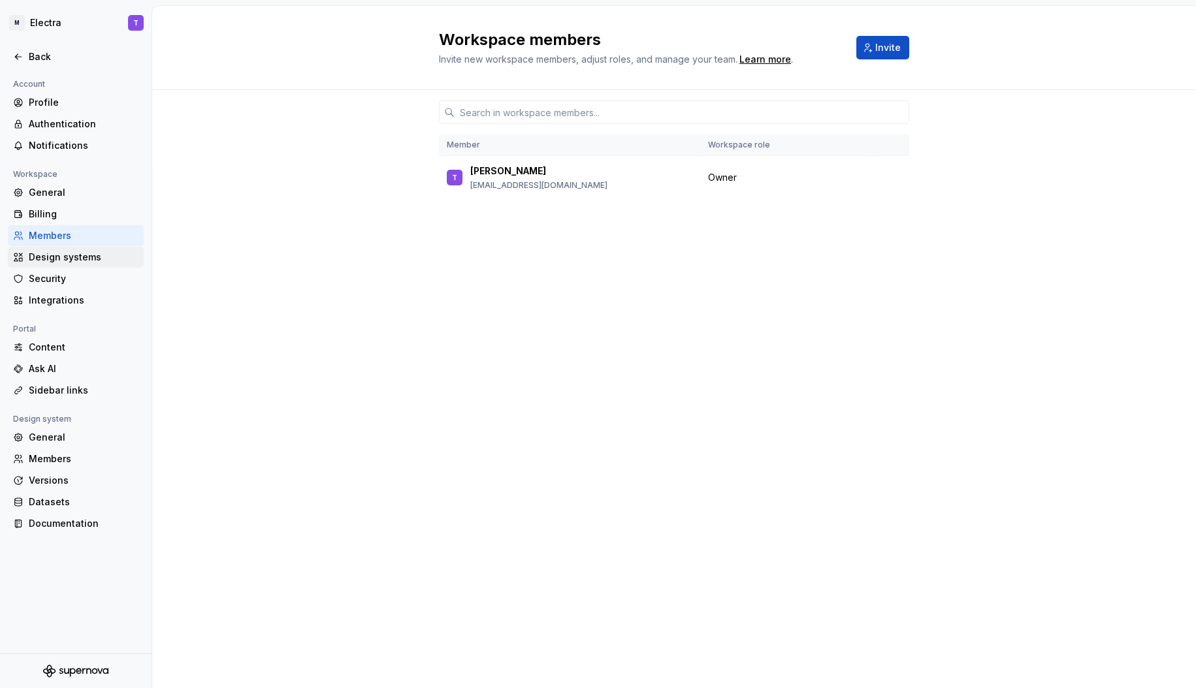
click at [86, 265] on div "Design systems" at bounding box center [76, 257] width 136 height 21
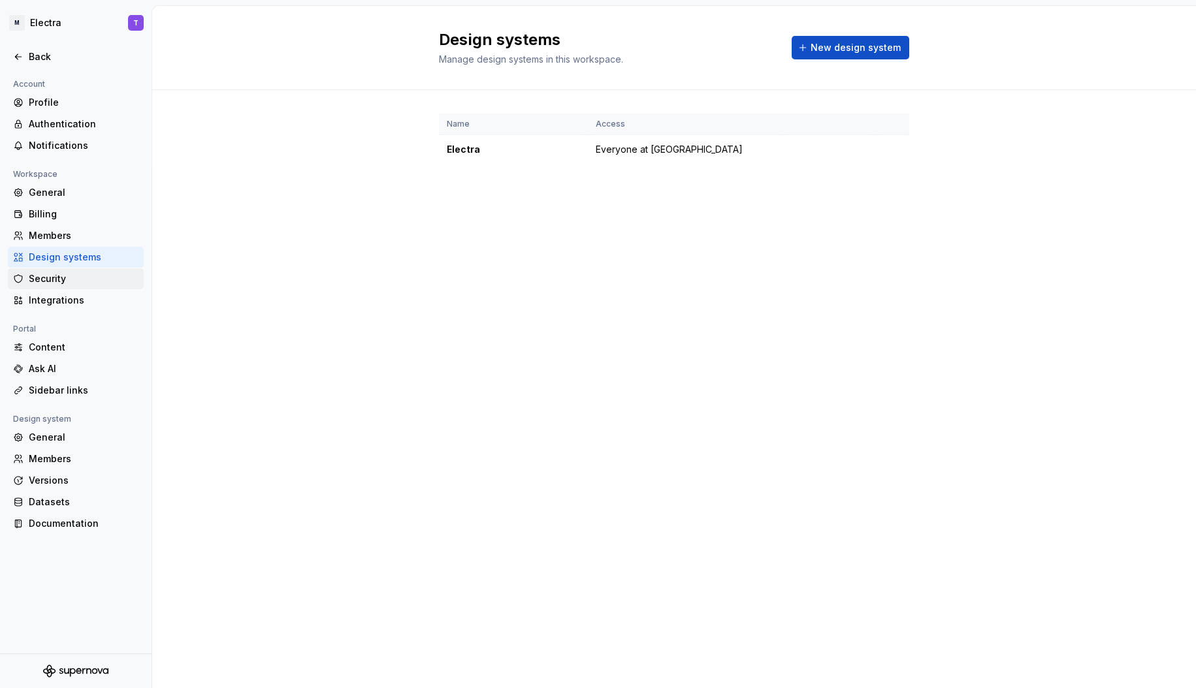
click at [74, 276] on div "Security" at bounding box center [84, 278] width 110 height 13
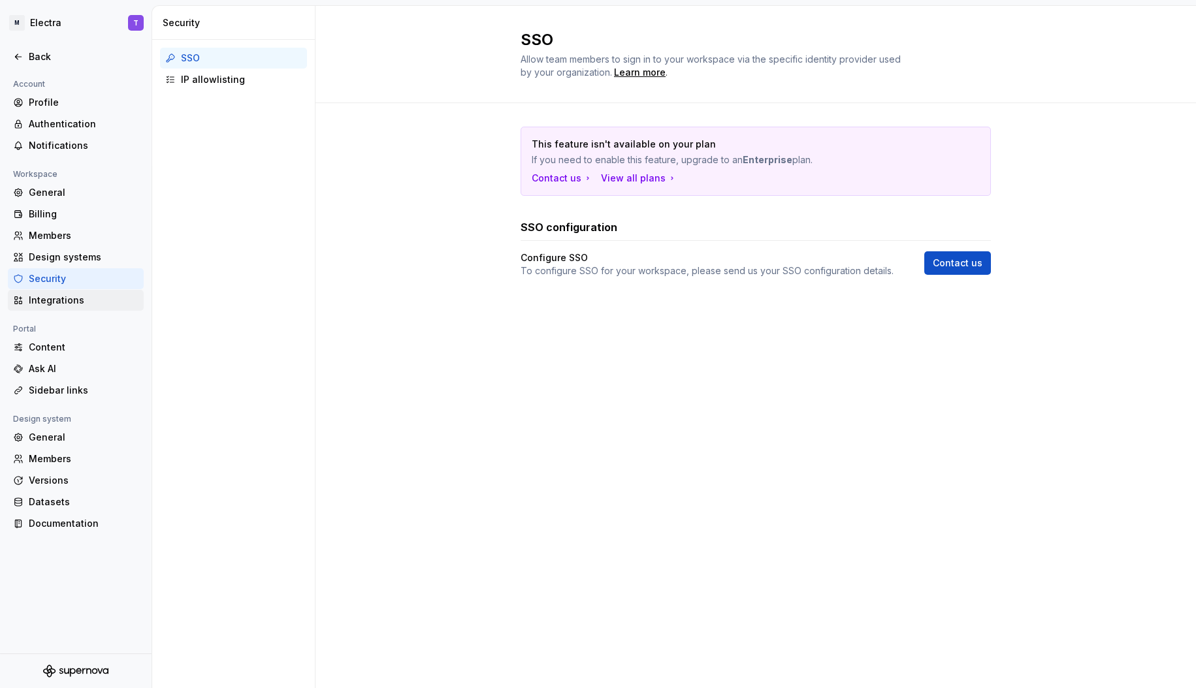
click at [77, 298] on div "Integrations" at bounding box center [84, 300] width 110 height 13
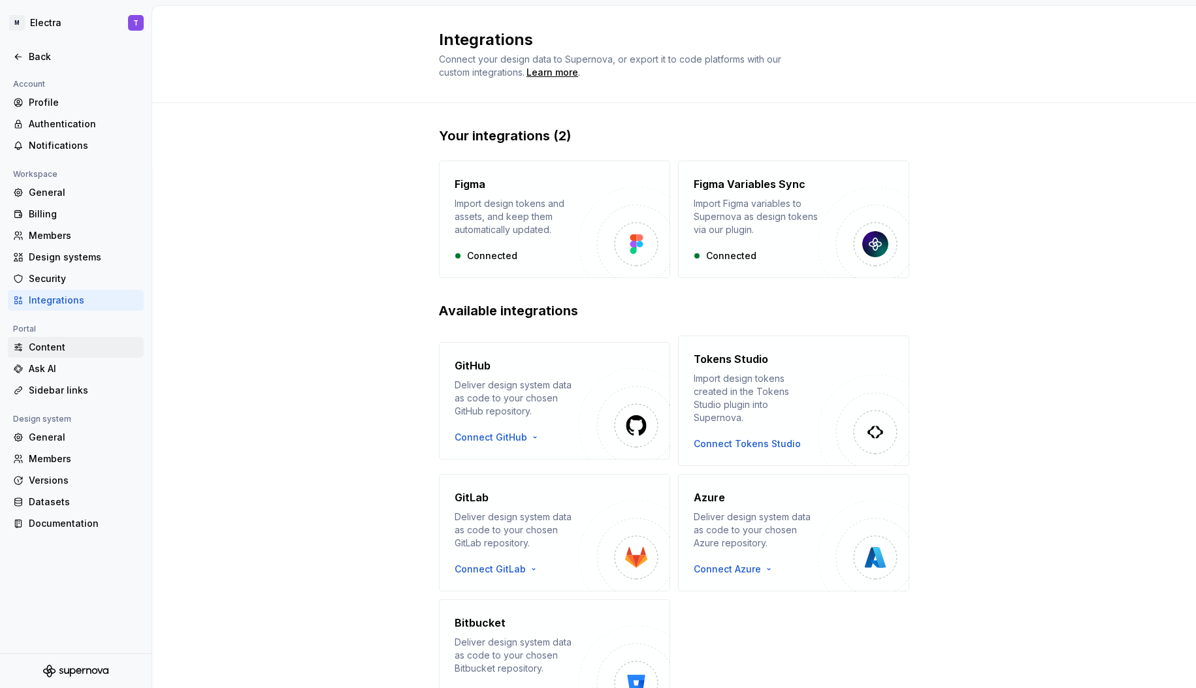
click at [69, 340] on div "Content" at bounding box center [76, 347] width 136 height 21
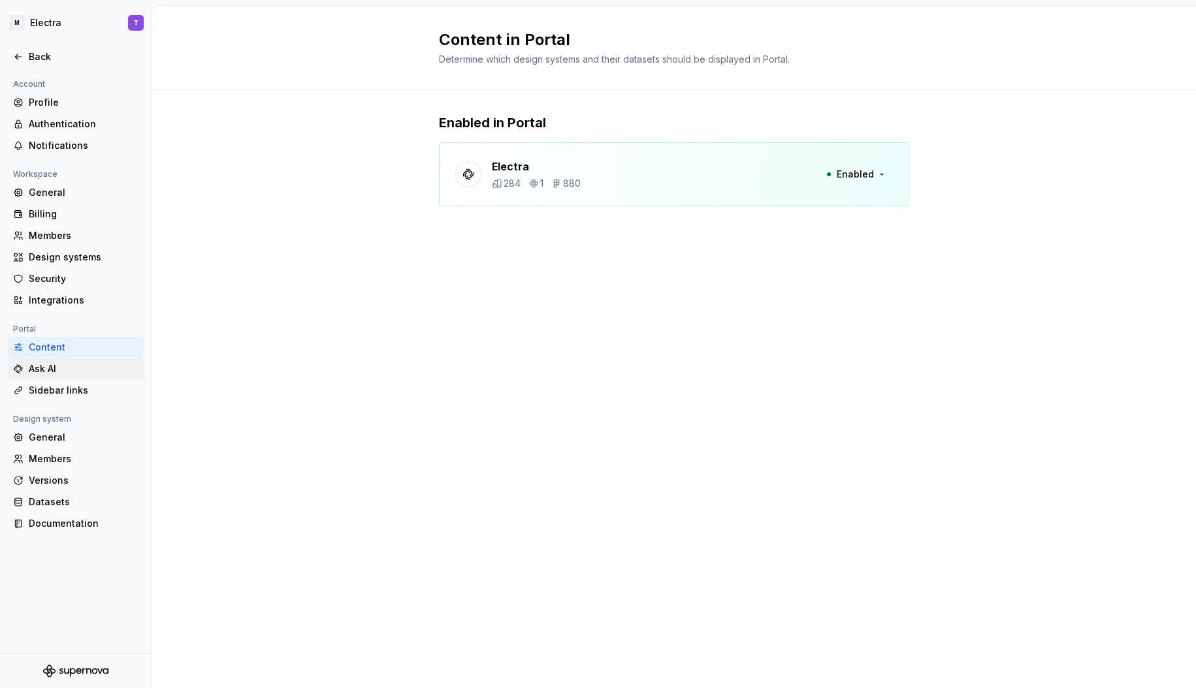
click at [76, 370] on div "Ask AI" at bounding box center [84, 368] width 110 height 13
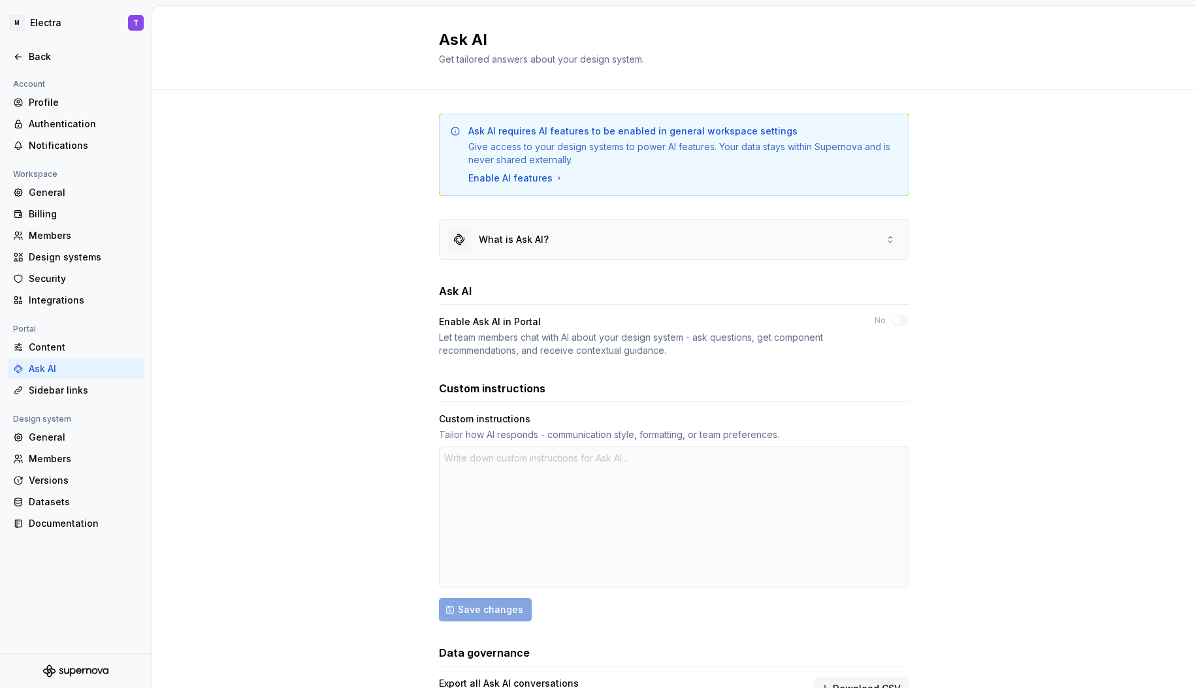
click at [540, 242] on div "What is Ask AI?" at bounding box center [514, 239] width 70 height 13
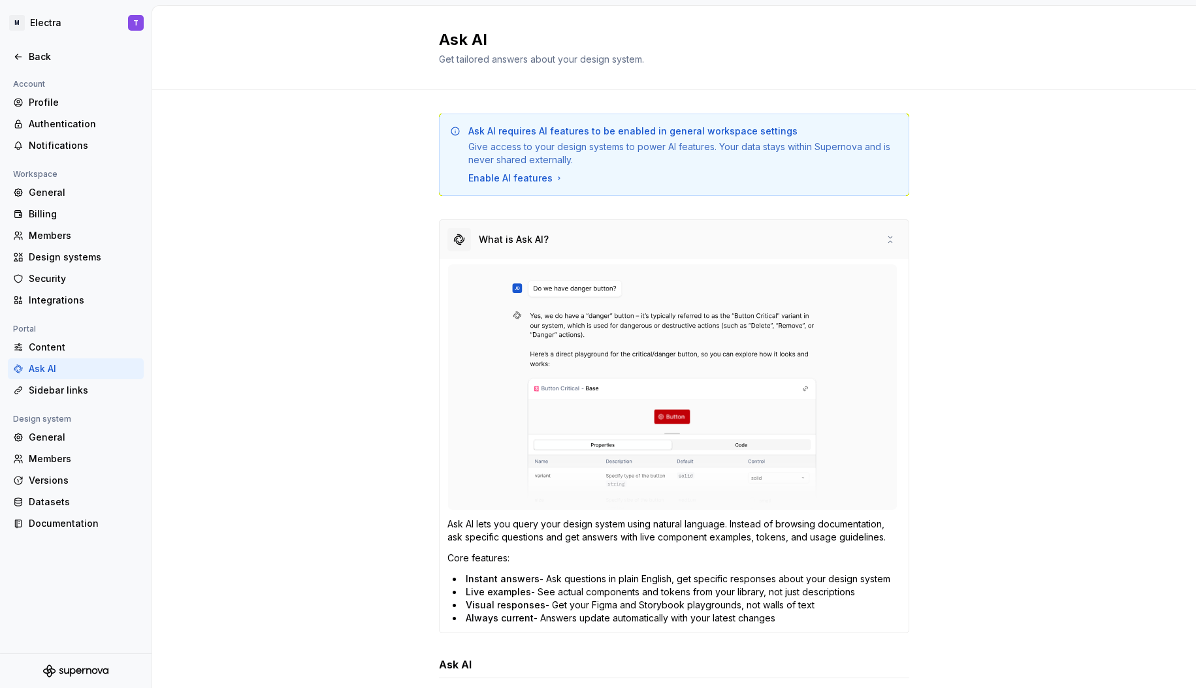
click at [540, 242] on div "What is Ask AI?" at bounding box center [514, 239] width 70 height 13
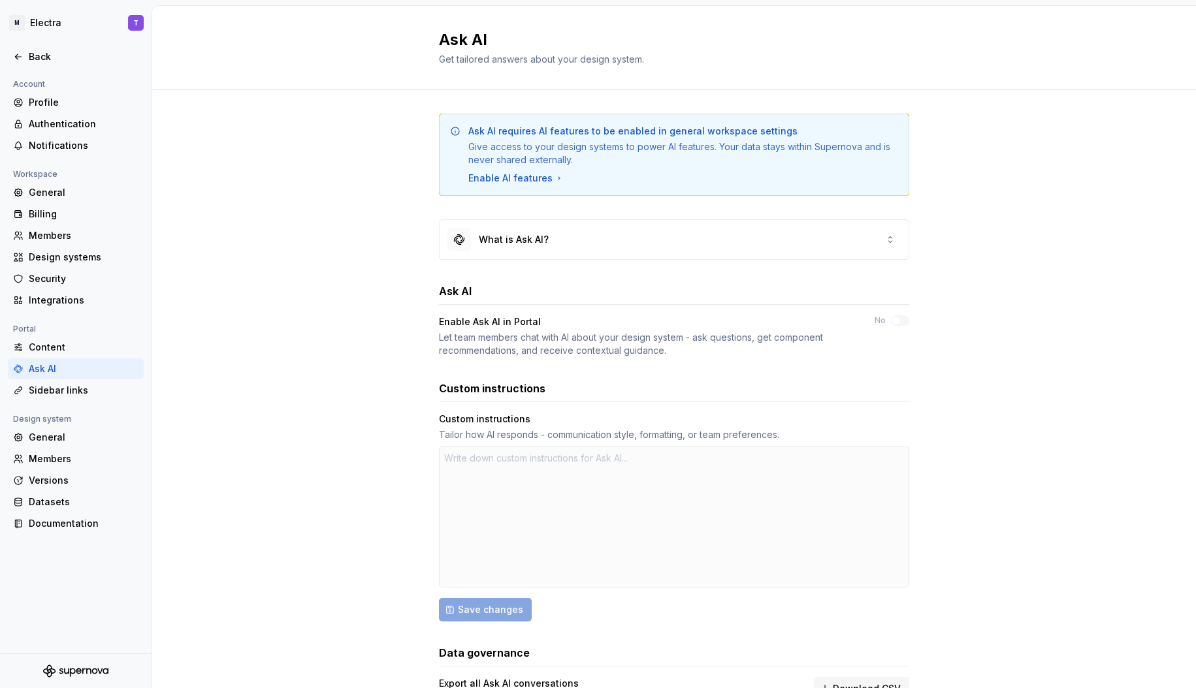
click at [578, 332] on div "Let team members chat with AI about your design system - ask questions, get com…" at bounding box center [645, 344] width 412 height 26
click at [104, 349] on div "Content" at bounding box center [84, 347] width 110 height 13
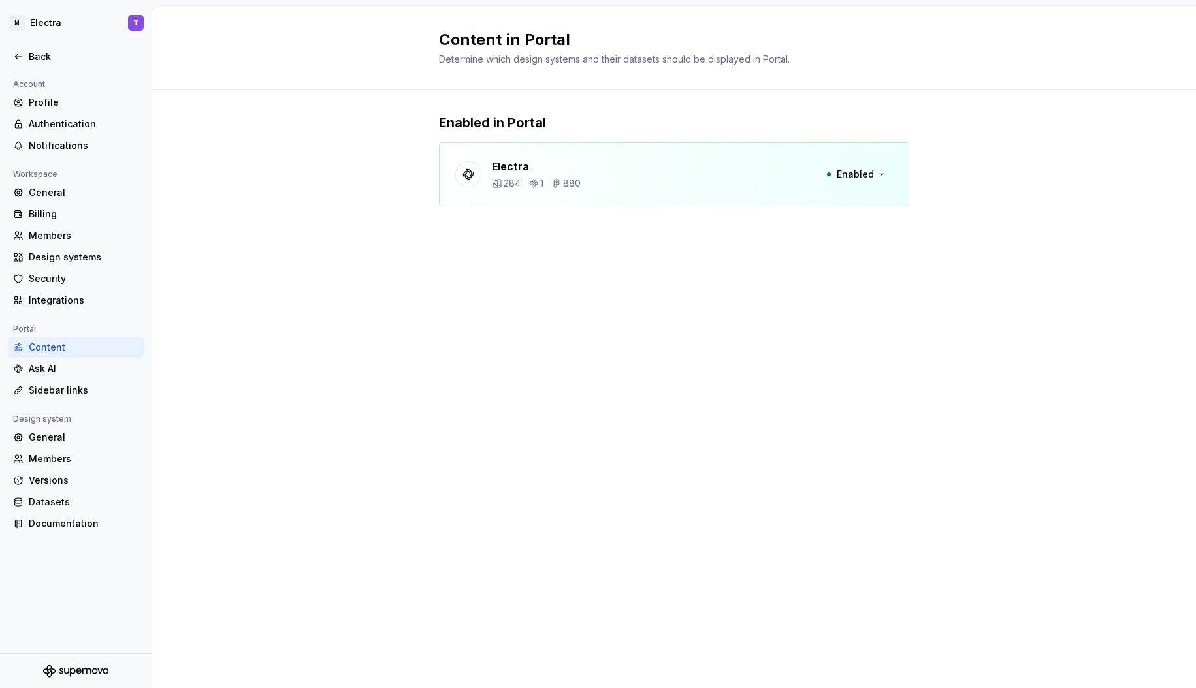
click at [650, 172] on div "Electra 284 1 880 Enabled" at bounding box center [674, 174] width 470 height 64
click at [850, 173] on span "Enabled" at bounding box center [854, 174] width 37 height 13
click at [724, 130] on p "Enabled in Portal" at bounding box center [674, 123] width 470 height 18
click at [29, 16] on html "M Electra T Back Account Profile Authentication Notifications Workspace General…" at bounding box center [598, 344] width 1196 height 688
click at [254, 30] on html "M Electra T Back Account Profile Authentication Notifications Workspace General…" at bounding box center [598, 344] width 1196 height 688
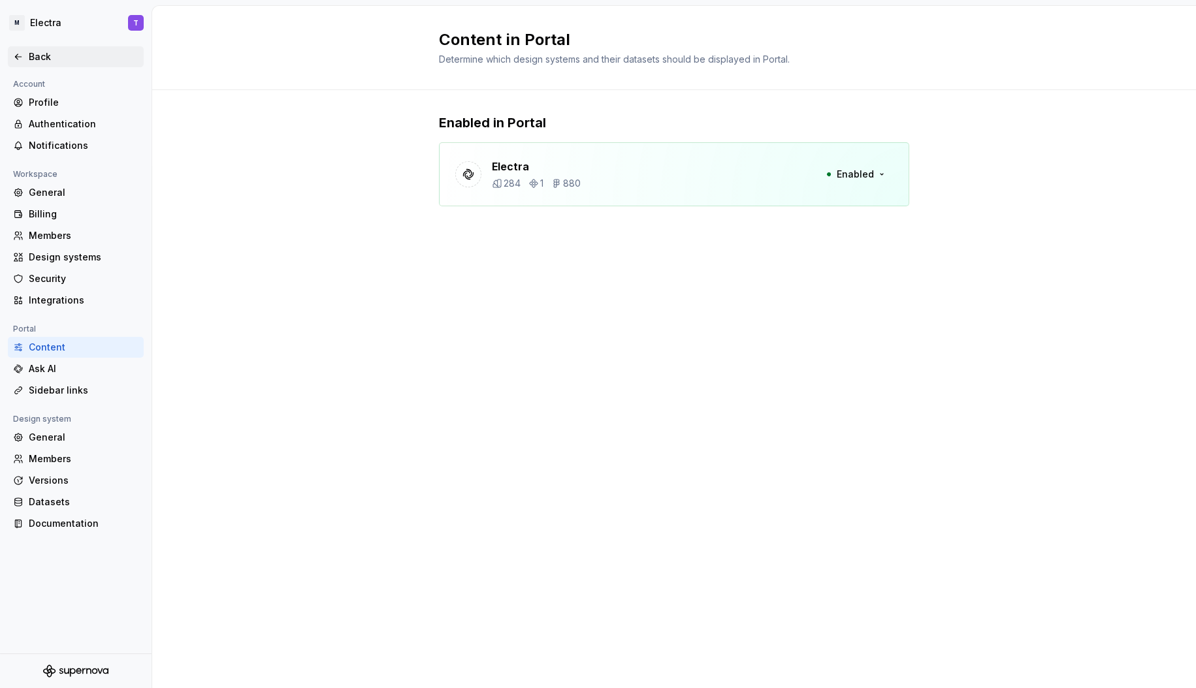
click at [16, 60] on icon at bounding box center [18, 57] width 10 height 10
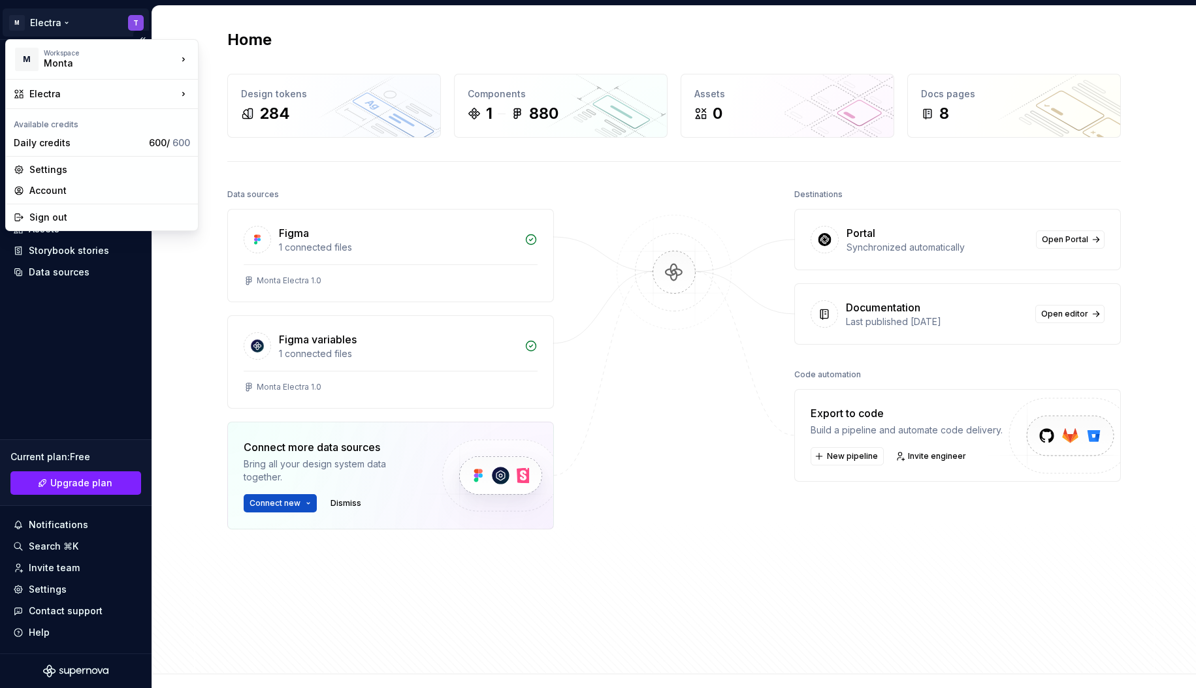
click at [18, 20] on html "M Electra T Home Documentation Analytics Code automation Design system data Des…" at bounding box center [598, 344] width 1196 height 688
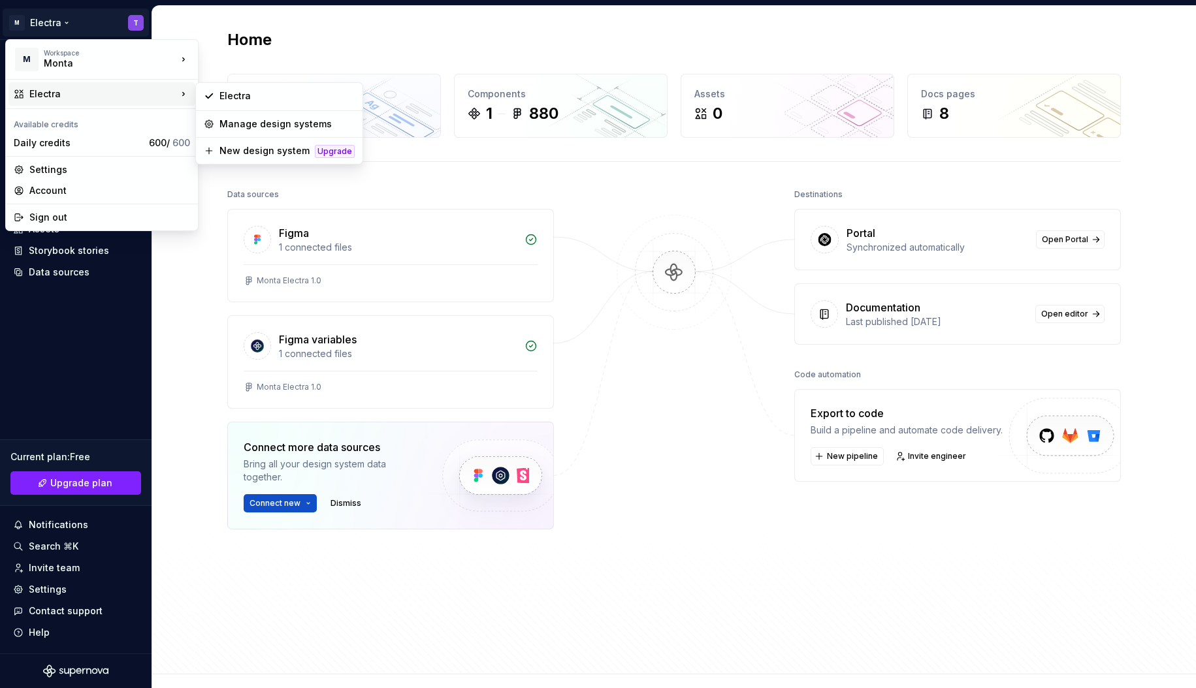
click at [197, 260] on html "M Electra T Home Documentation Analytics Code automation Design system data Des…" at bounding box center [598, 344] width 1196 height 688
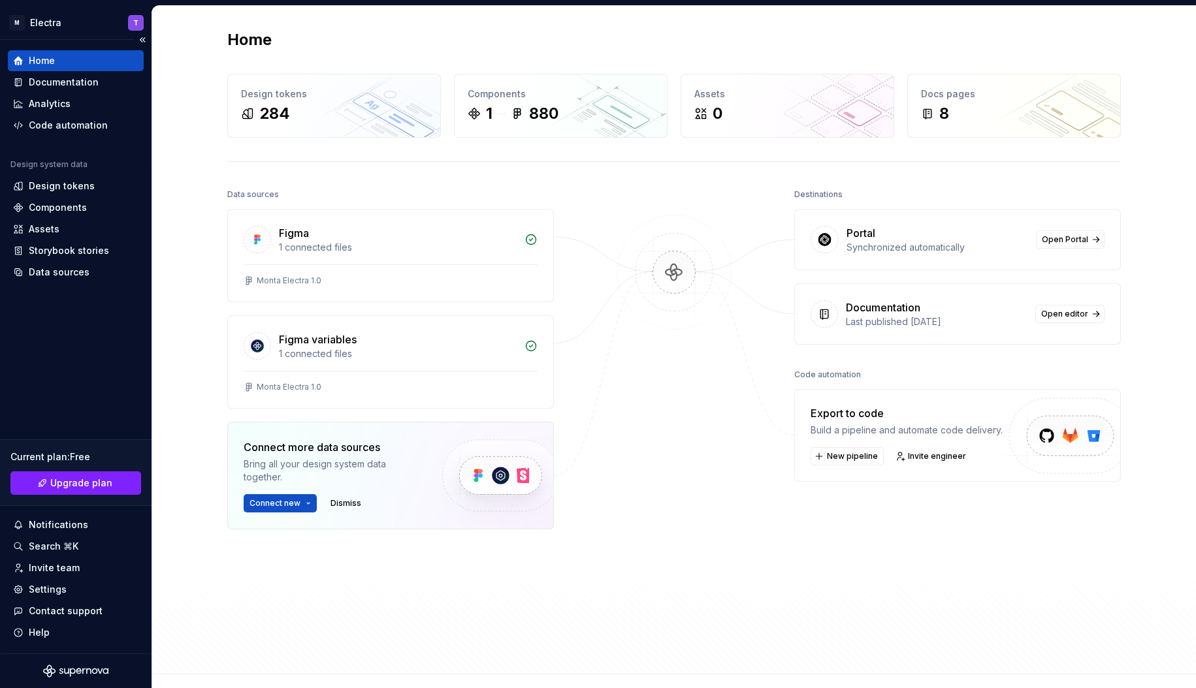
click at [74, 52] on div "Home" at bounding box center [76, 60] width 136 height 21
click at [32, 21] on html "M Electra T Home Documentation Analytics Code automation Design system data Des…" at bounding box center [598, 344] width 1196 height 688
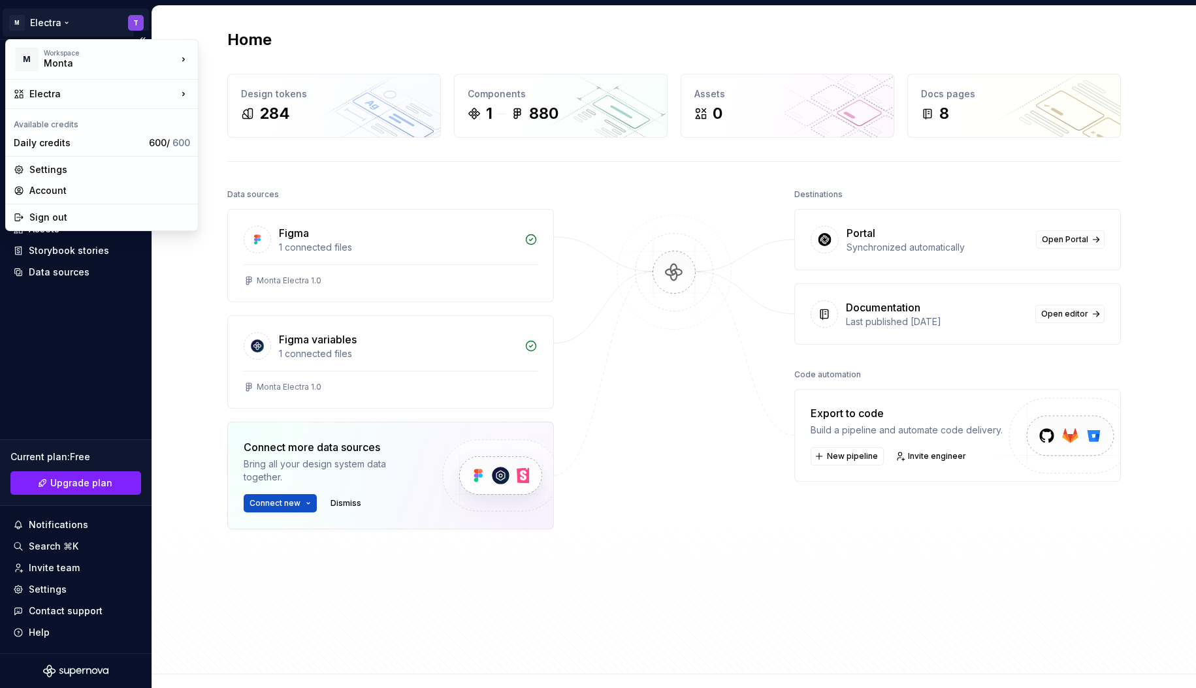
click at [32, 21] on html "M Electra T Home Documentation Analytics Code automation Design system data Des…" at bounding box center [598, 344] width 1196 height 688
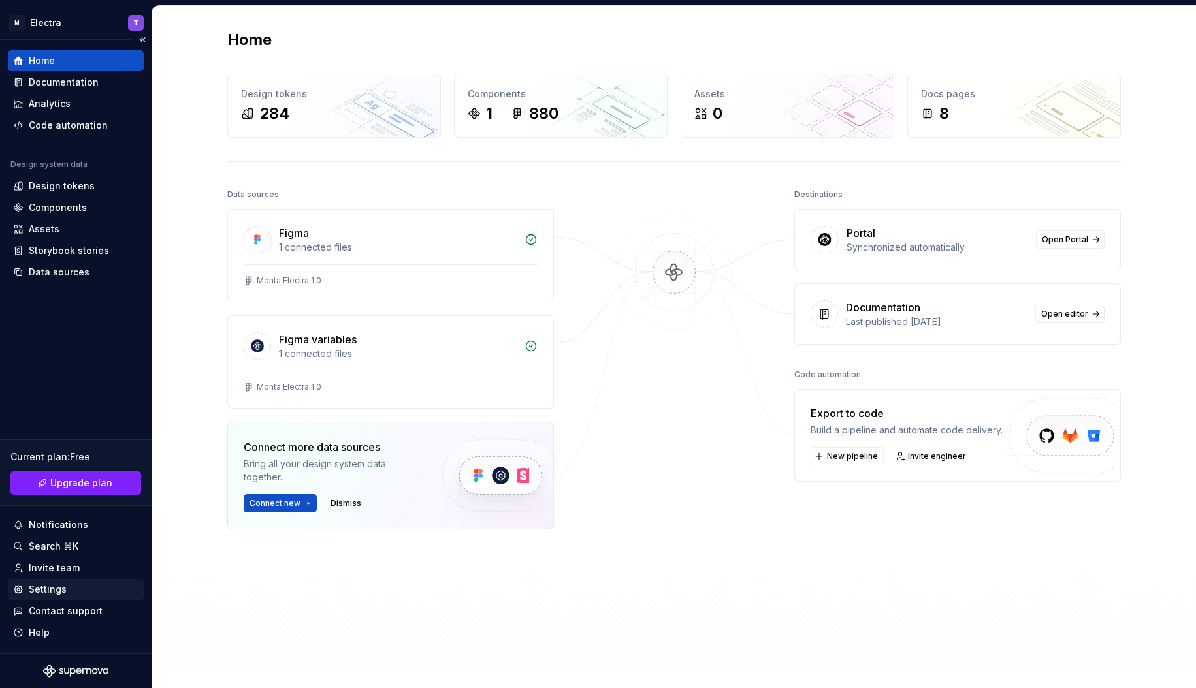
click at [56, 585] on div "Settings" at bounding box center [48, 589] width 38 height 13
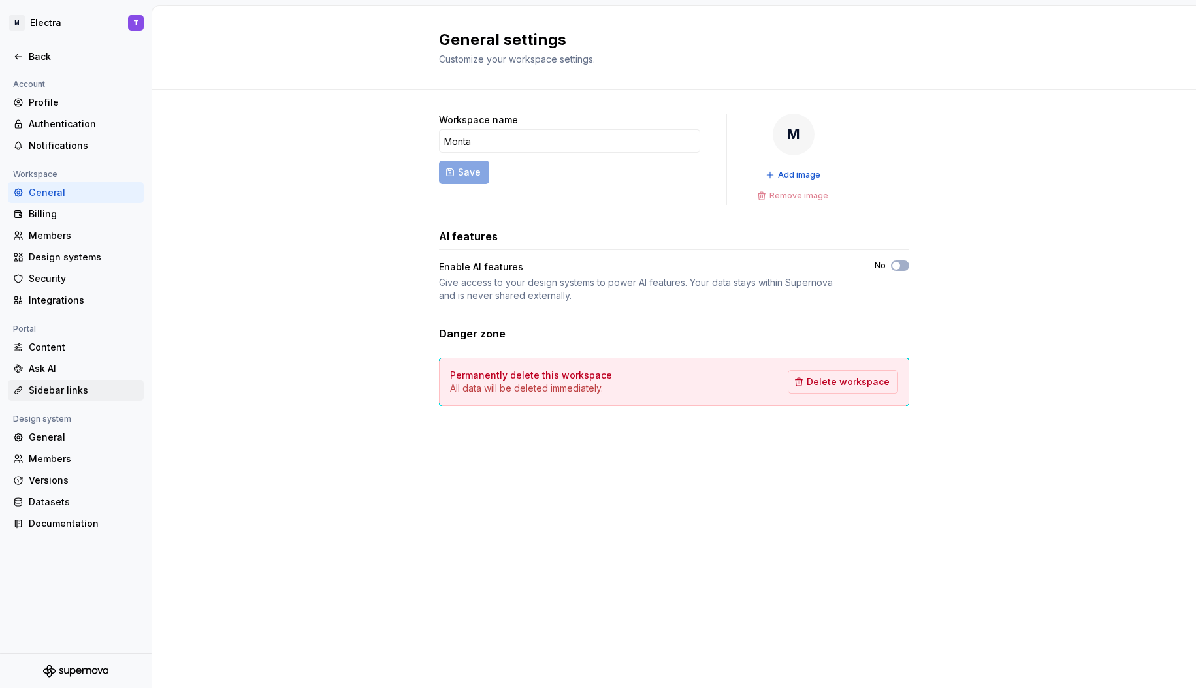
click at [65, 390] on div "Sidebar links" at bounding box center [84, 390] width 110 height 13
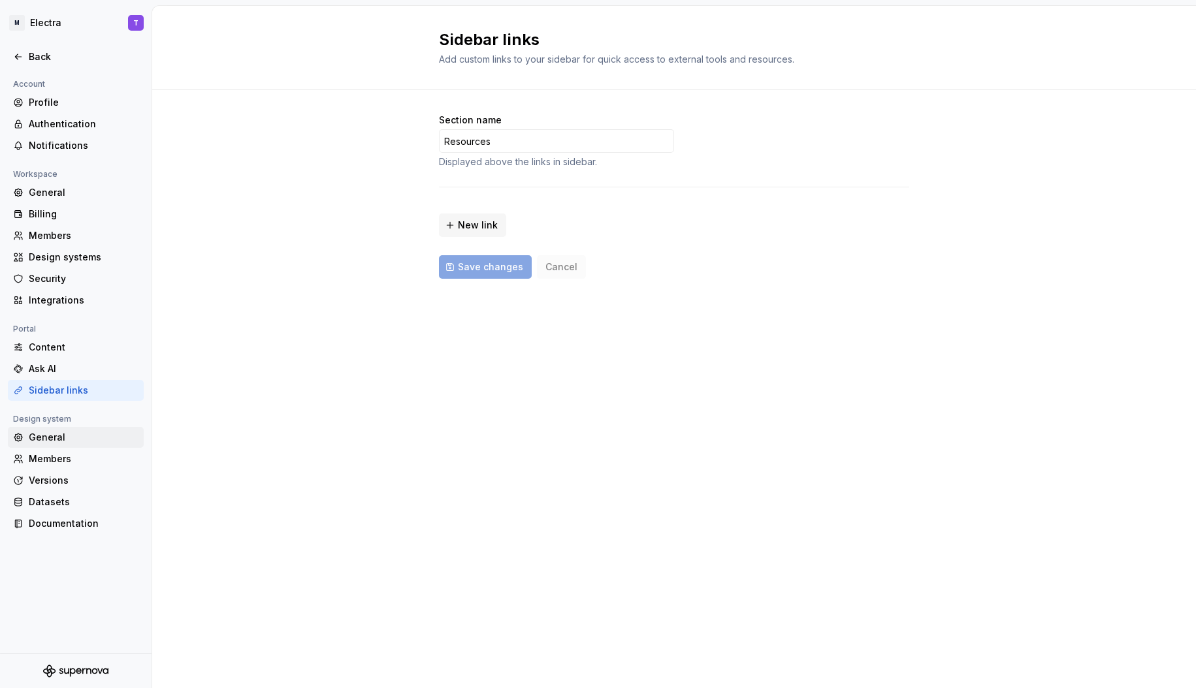
click at [56, 436] on div "General" at bounding box center [84, 437] width 110 height 13
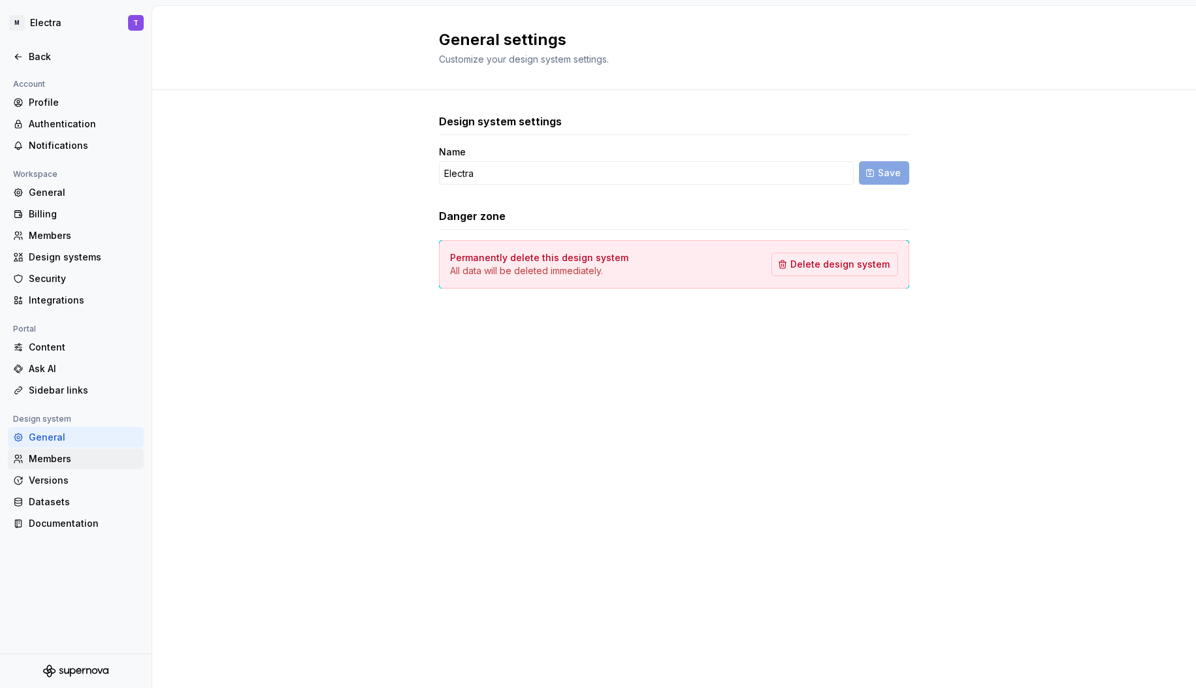
click at [77, 454] on div "Members" at bounding box center [84, 459] width 110 height 13
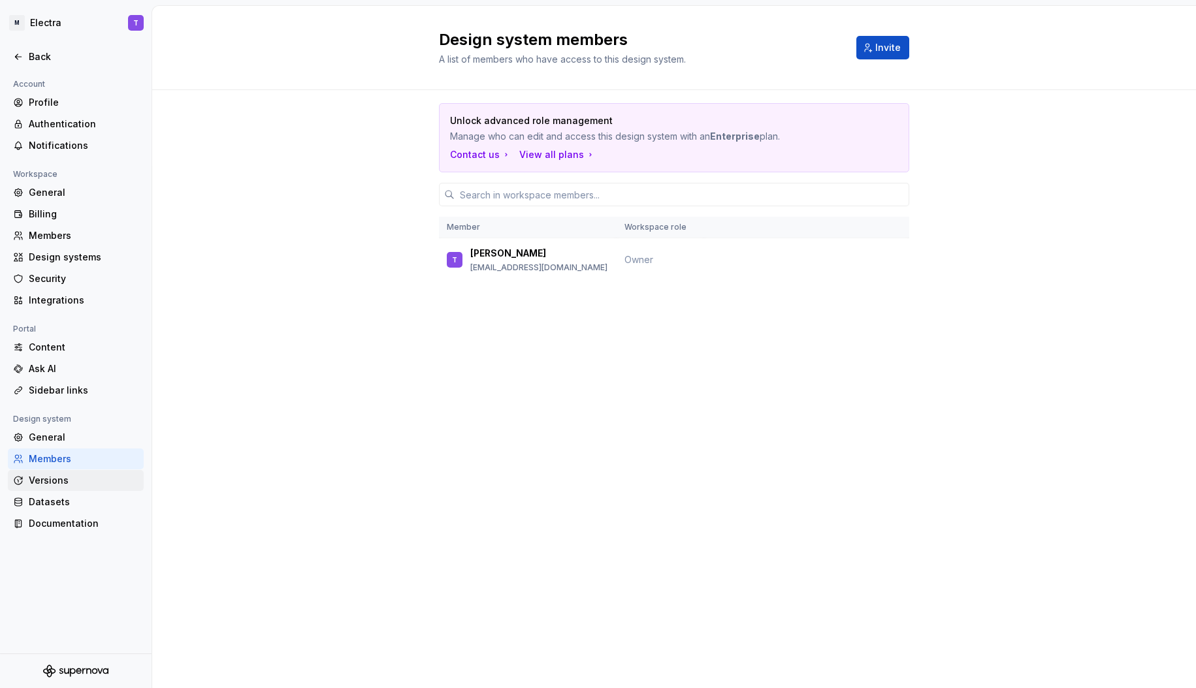
click at [65, 477] on div "Versions" at bounding box center [84, 480] width 110 height 13
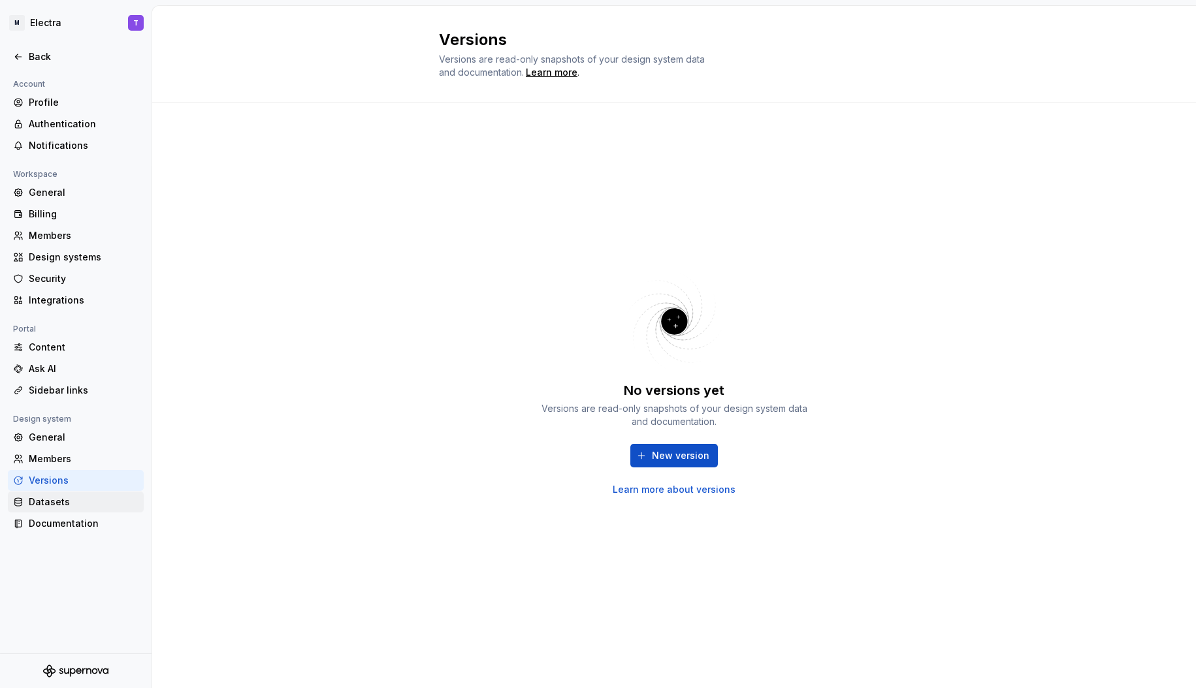
click at [71, 501] on div "Datasets" at bounding box center [84, 502] width 110 height 13
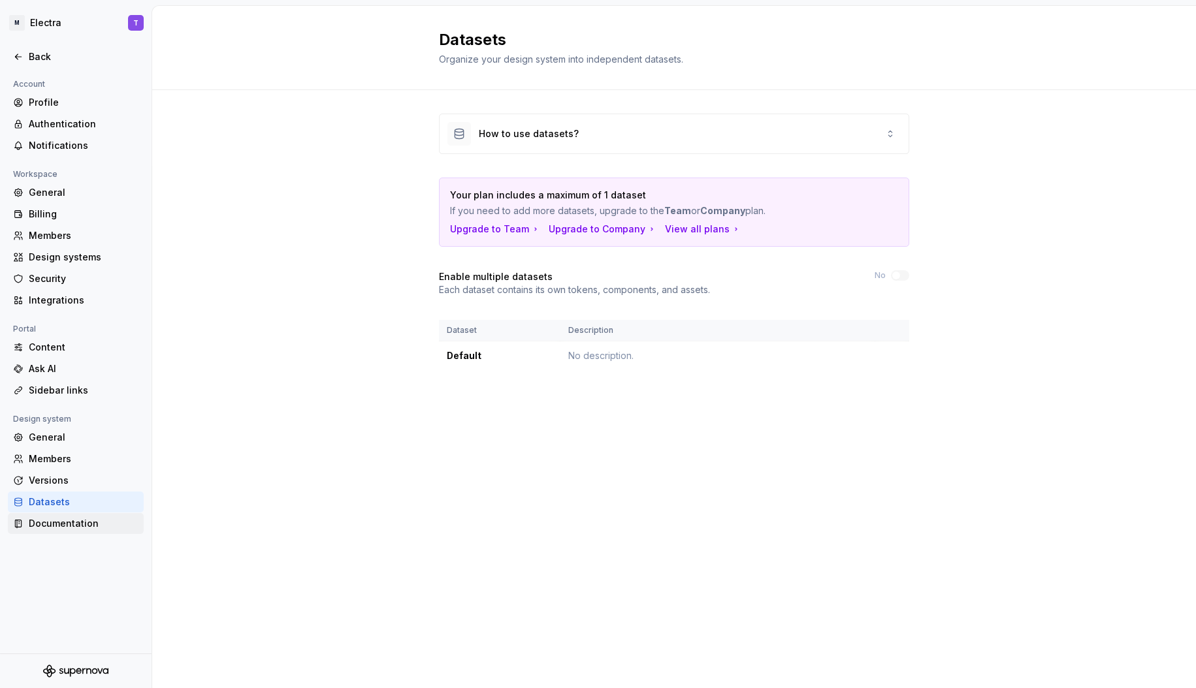
click at [72, 521] on div "Documentation" at bounding box center [84, 523] width 110 height 13
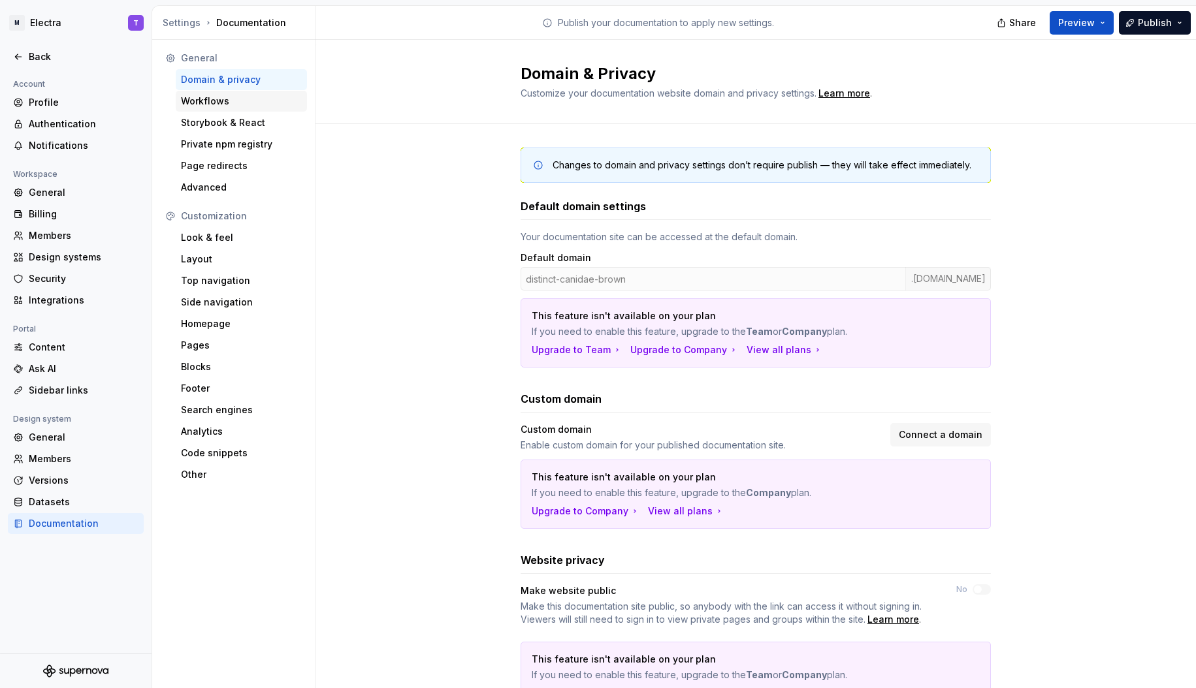
click at [230, 97] on div "Workflows" at bounding box center [241, 101] width 121 height 13
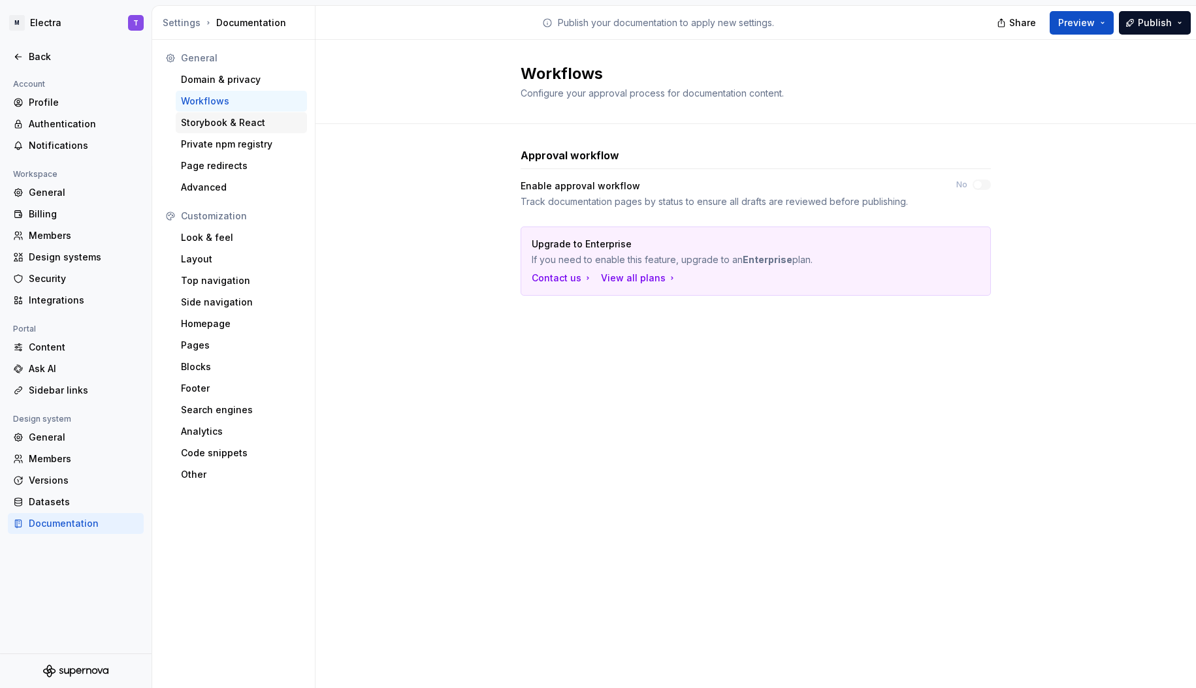
click at [208, 124] on div "Storybook & React" at bounding box center [241, 122] width 121 height 13
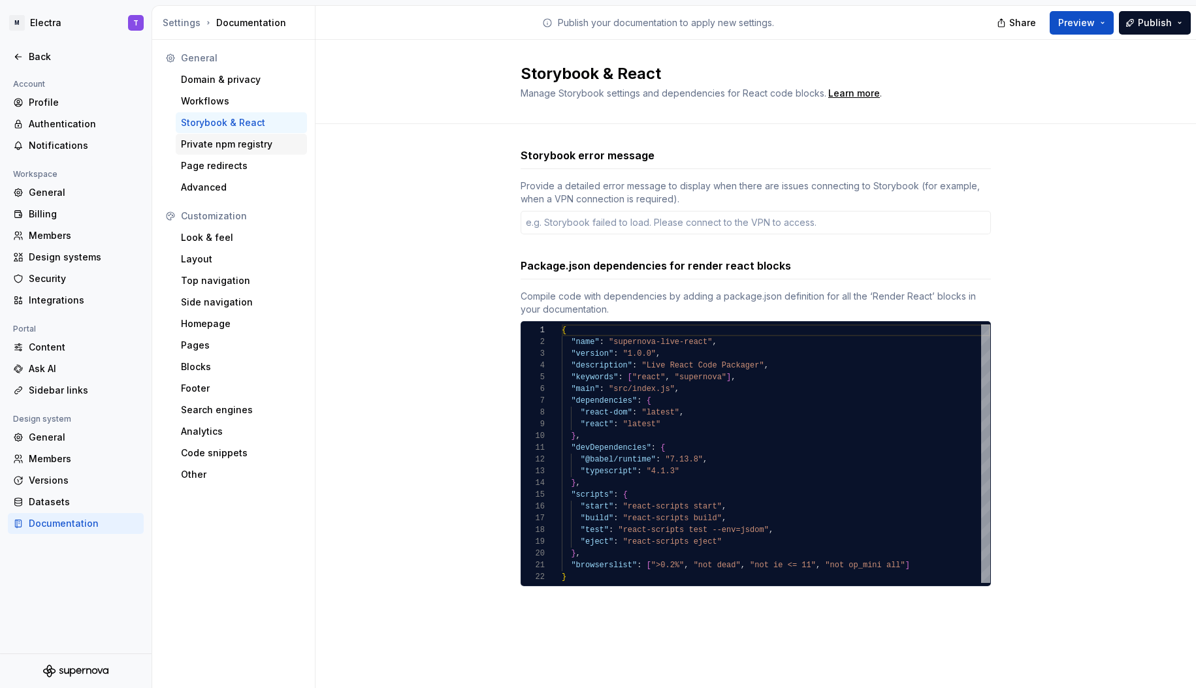
click at [232, 148] on div "Private npm registry" at bounding box center [241, 144] width 121 height 13
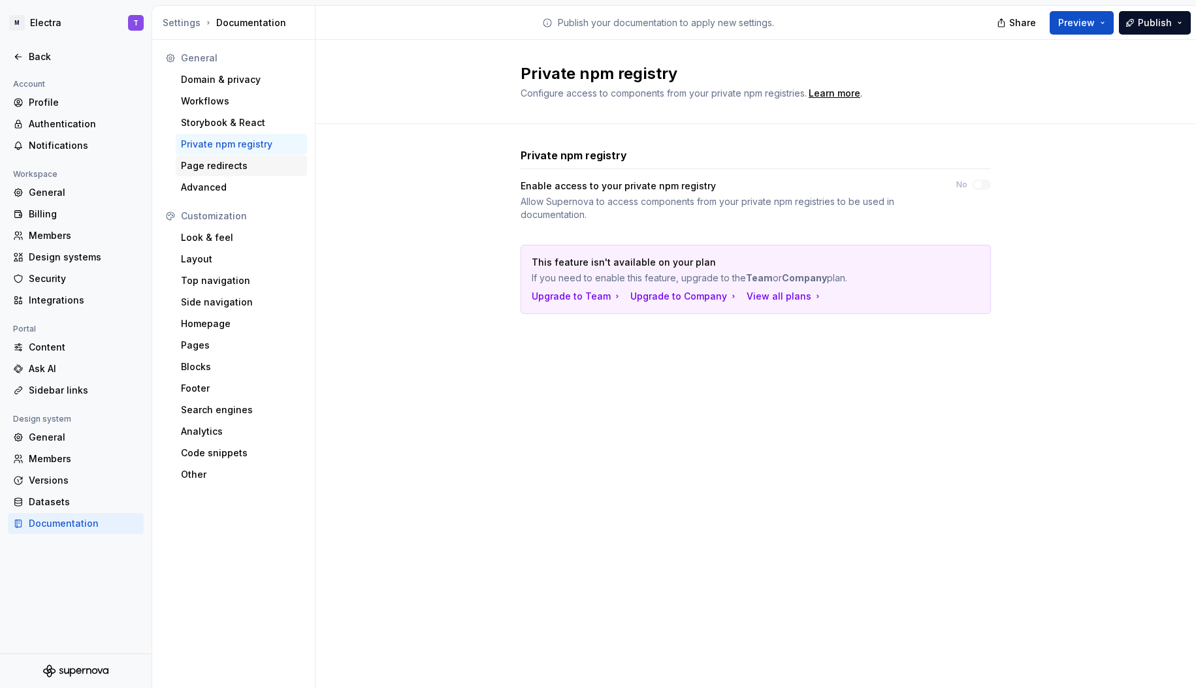
click at [232, 163] on div "Page redirects" at bounding box center [241, 165] width 121 height 13
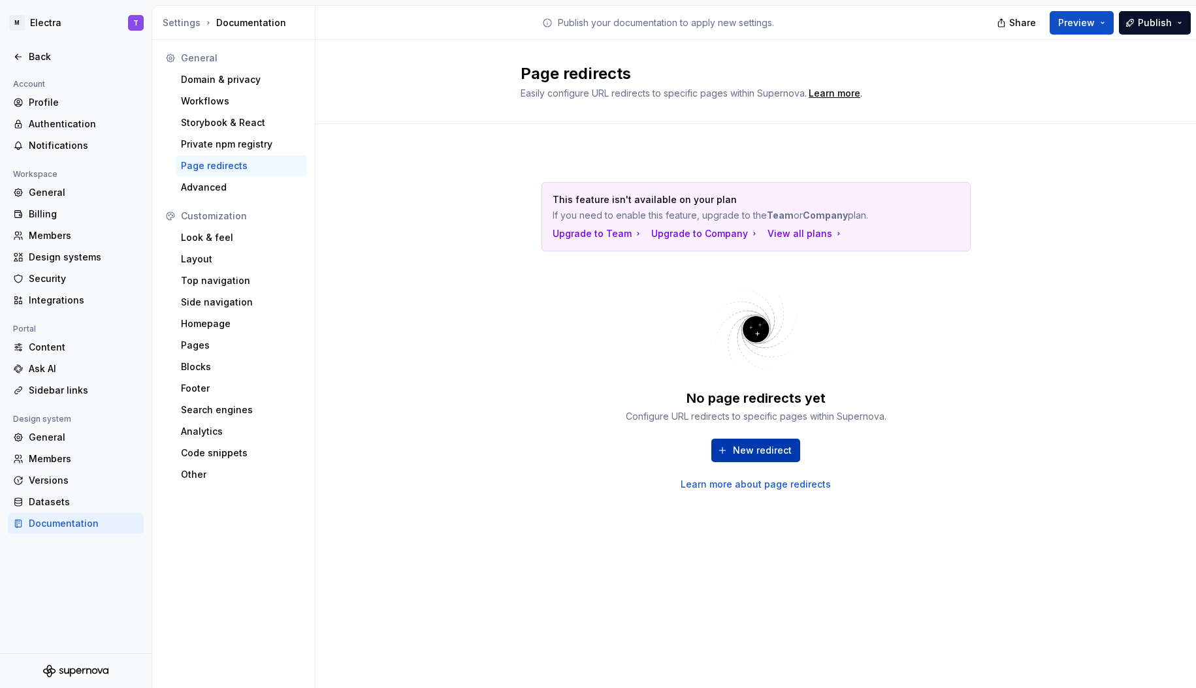
click at [769, 454] on span "New redirect" at bounding box center [762, 450] width 59 height 13
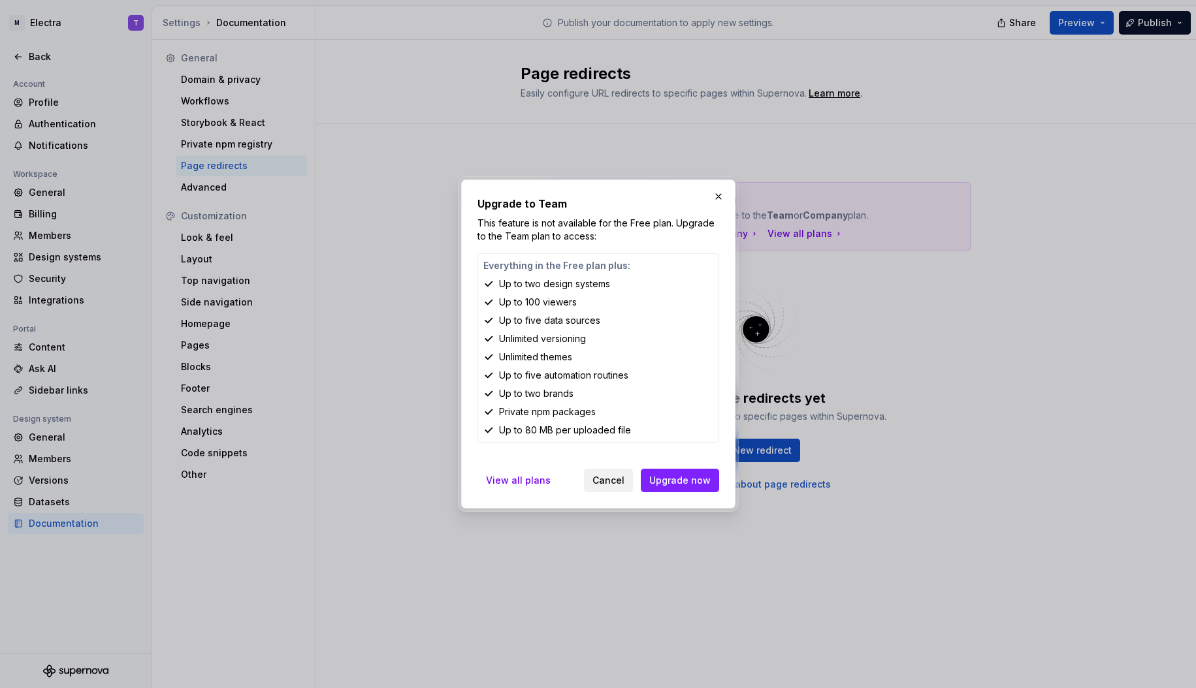
click at [611, 480] on span "Cancel" at bounding box center [608, 480] width 32 height 13
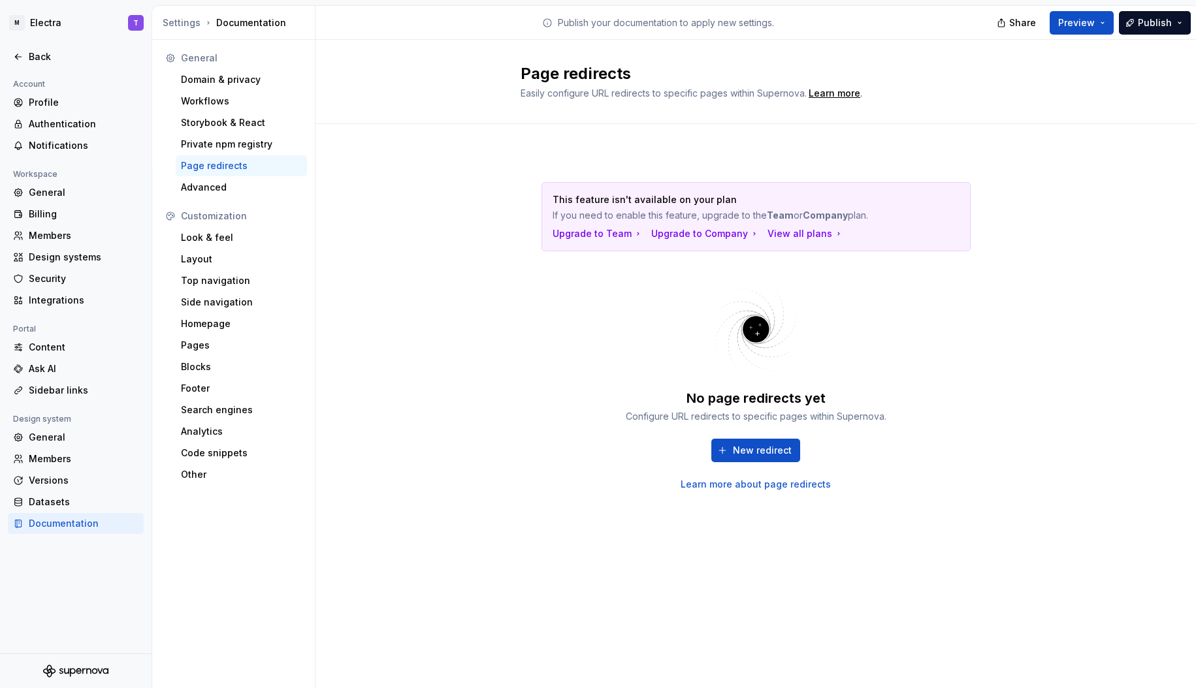
click at [733, 485] on link "Learn more about page redirects" at bounding box center [755, 484] width 150 height 13
click at [212, 189] on div "Advanced" at bounding box center [241, 187] width 121 height 13
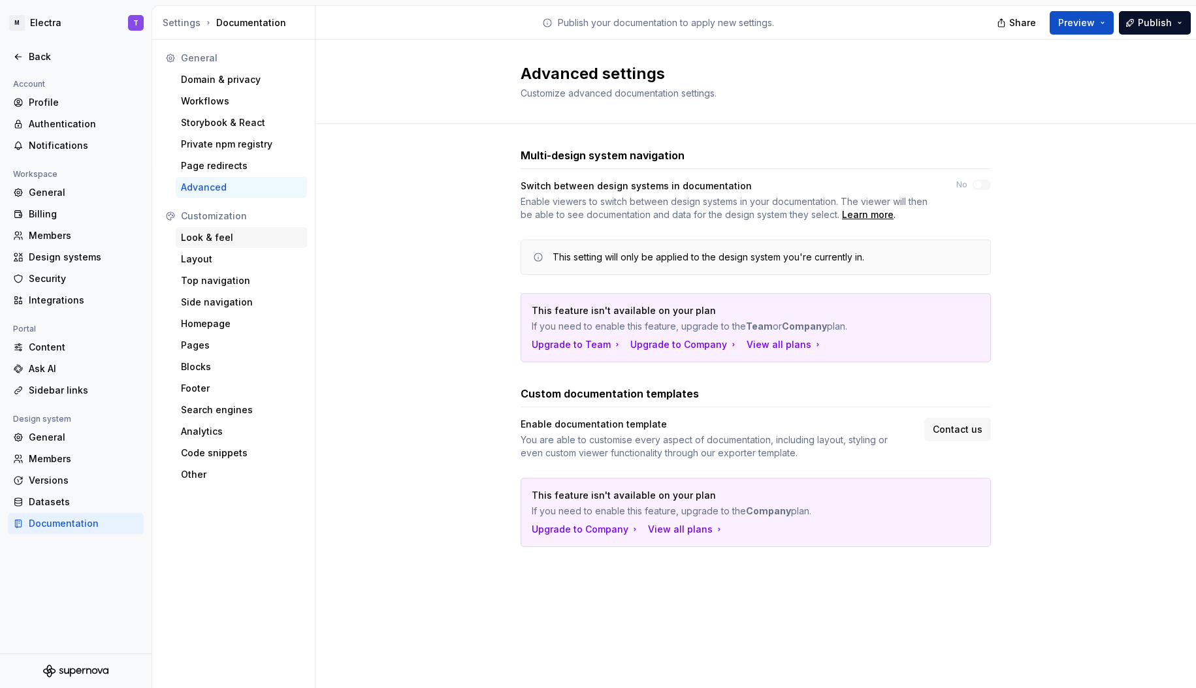
click at [236, 229] on div "Look & feel" at bounding box center [241, 237] width 131 height 21
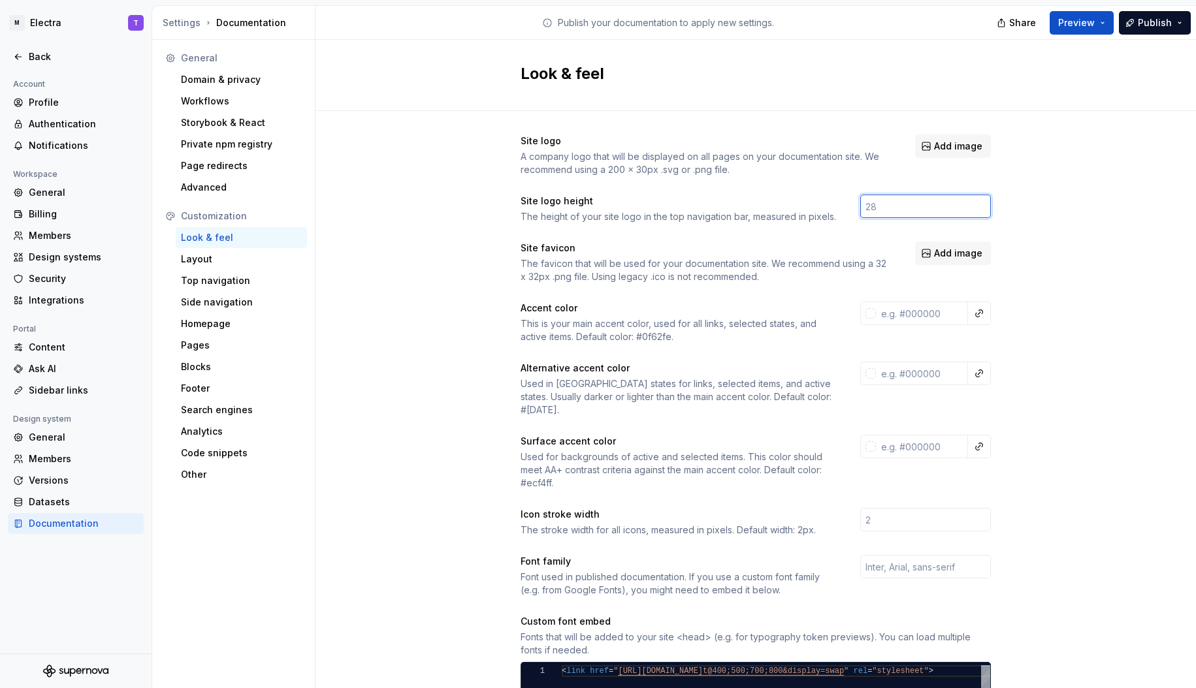
click at [908, 210] on input "number" at bounding box center [925, 207] width 131 height 24
click at [900, 189] on div "Site logo A company logo that will be displayed on all pages on your documentat…" at bounding box center [755, 579] width 470 height 889
click at [915, 189] on div "Site logo A company logo that will be displayed on all pages on your documentat…" at bounding box center [755, 579] width 470 height 889
click at [900, 174] on div "Site logo A company logo that will be displayed on all pages on your documentat…" at bounding box center [755, 156] width 470 height 42
click at [892, 212] on input "number" at bounding box center [925, 207] width 131 height 24
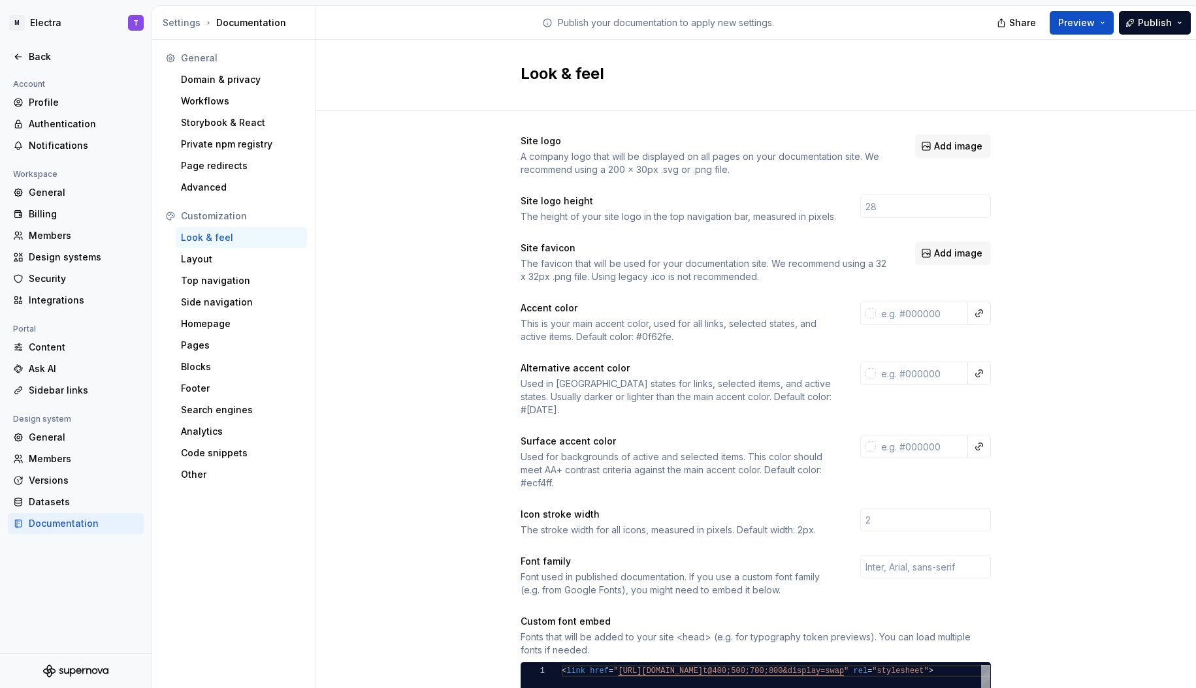
click at [895, 186] on div "Site logo A company logo that will be displayed on all pages on your documentat…" at bounding box center [755, 579] width 470 height 889
click at [888, 205] on input "number" at bounding box center [925, 207] width 131 height 24
click at [893, 176] on div "Site logo A company logo that will be displayed on all pages on your documentat…" at bounding box center [755, 579] width 470 height 889
click at [921, 319] on input "text" at bounding box center [922, 314] width 92 height 24
click at [898, 284] on div "Site logo A company logo that will be displayed on all pages on your documentat…" at bounding box center [755, 579] width 470 height 889
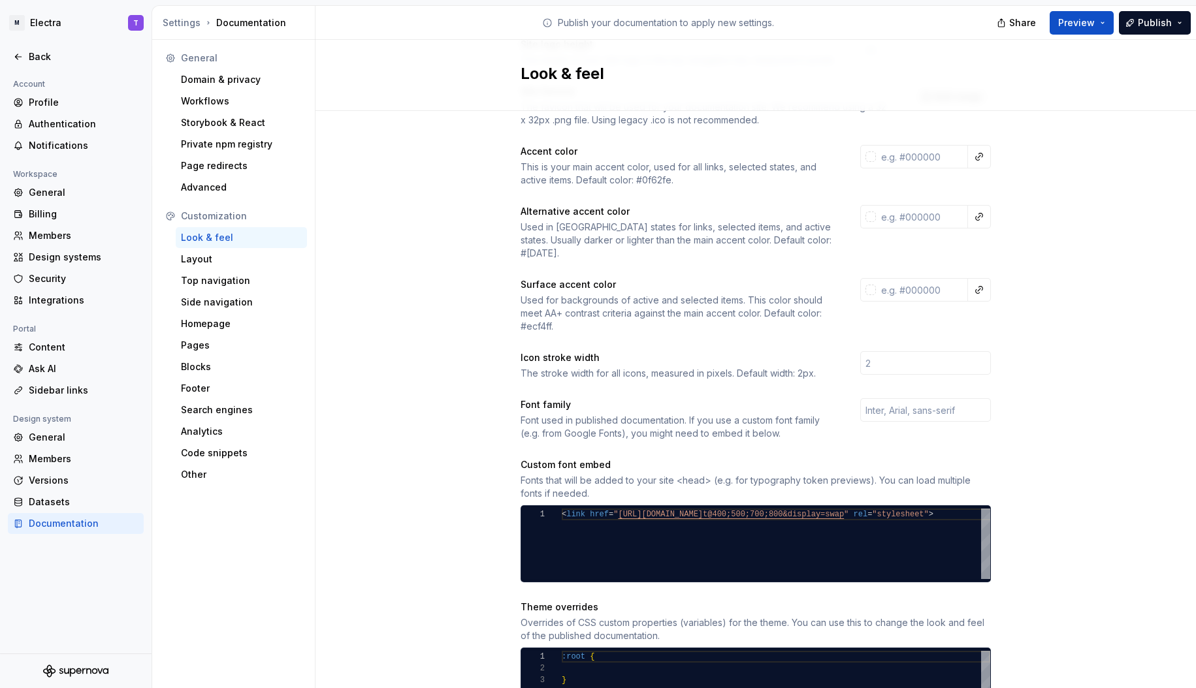
scroll to position [160, 0]
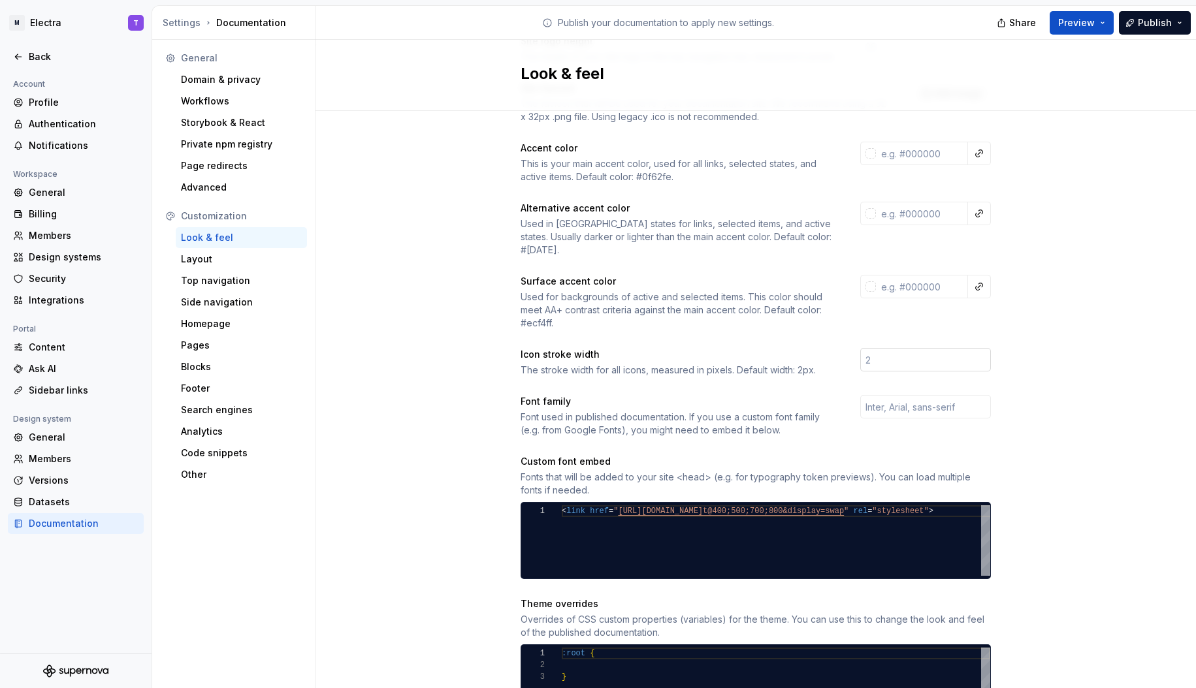
click at [879, 348] on input "number" at bounding box center [925, 360] width 131 height 24
click at [771, 332] on div "Site logo A company logo that will be displayed on all pages on your documentat…" at bounding box center [755, 419] width 470 height 889
click at [907, 348] on input "number" at bounding box center [925, 360] width 131 height 24
click at [779, 348] on div "Icon stroke width" at bounding box center [678, 354] width 316 height 13
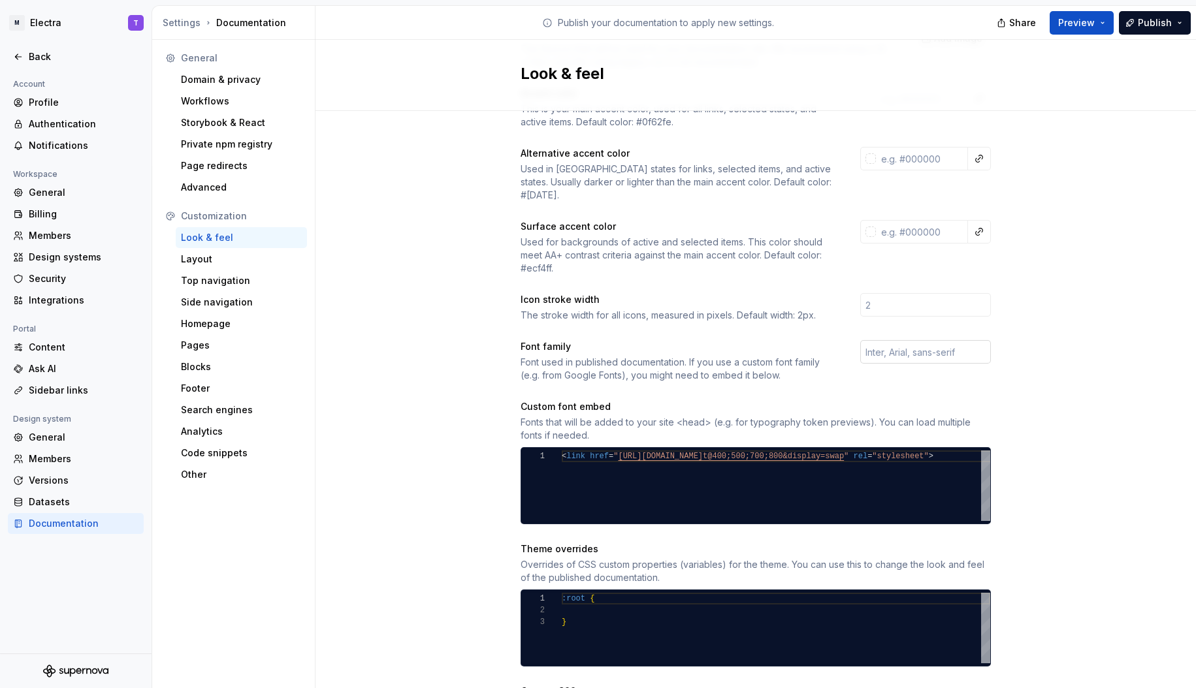
scroll to position [217, 0]
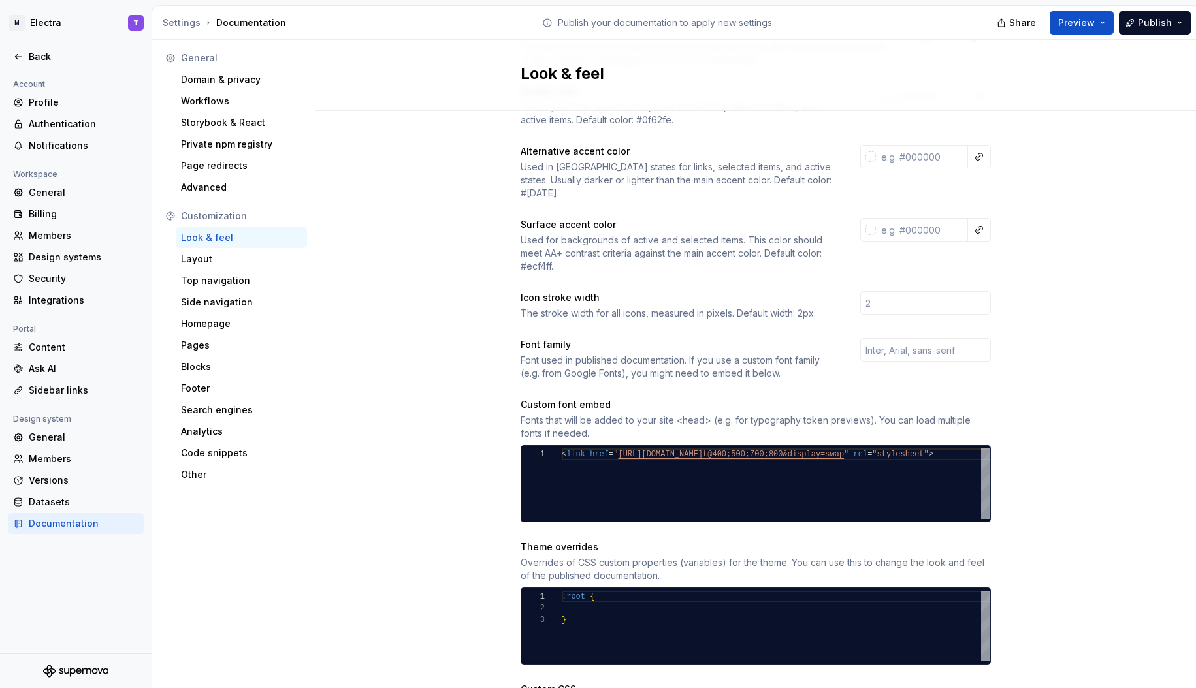
click at [808, 354] on div "Font used in published documentation. If you use a custom font family (e.g. fro…" at bounding box center [678, 367] width 316 height 26
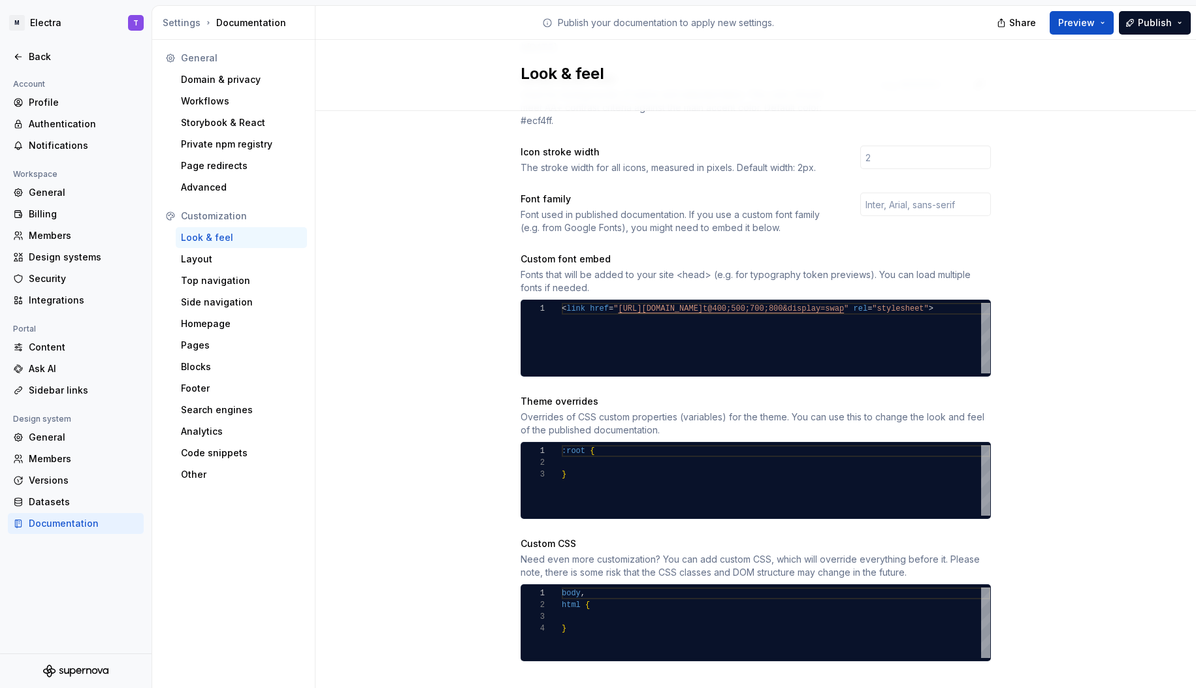
scroll to position [366, 0]
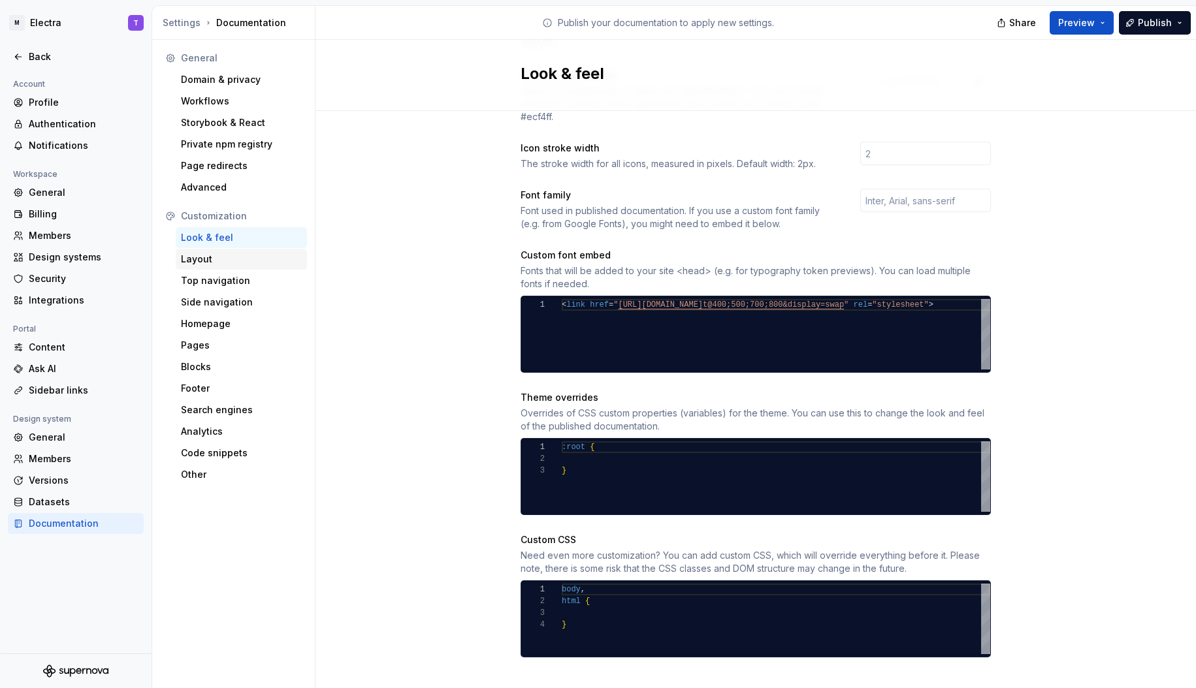
click at [262, 264] on div "Layout" at bounding box center [241, 259] width 121 height 13
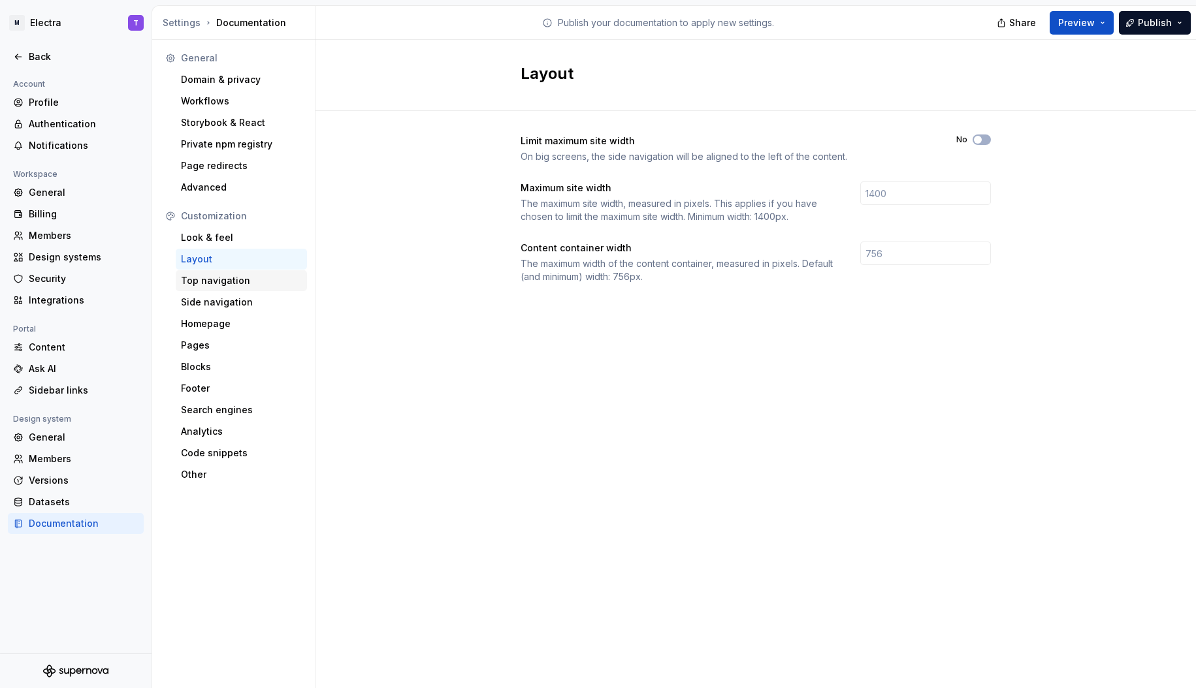
click at [244, 281] on div "Top navigation" at bounding box center [241, 280] width 121 height 13
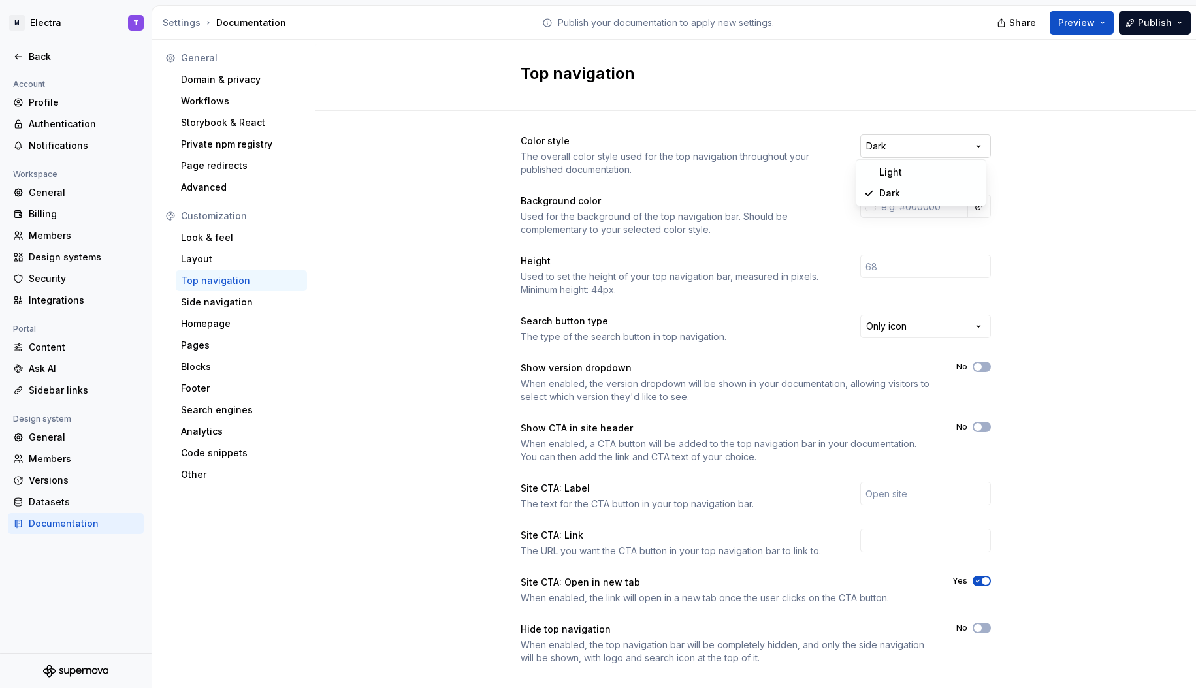
click at [955, 147] on html "M Electra T Back Account Profile Authentication Notifications Workspace General…" at bounding box center [598, 344] width 1196 height 688
click at [915, 120] on html "M Electra T Back Account Profile Authentication Notifications Workspace General…" at bounding box center [598, 344] width 1196 height 688
click at [885, 151] on html "M Electra T Back Account Profile Authentication Notifications Workspace General…" at bounding box center [598, 344] width 1196 height 688
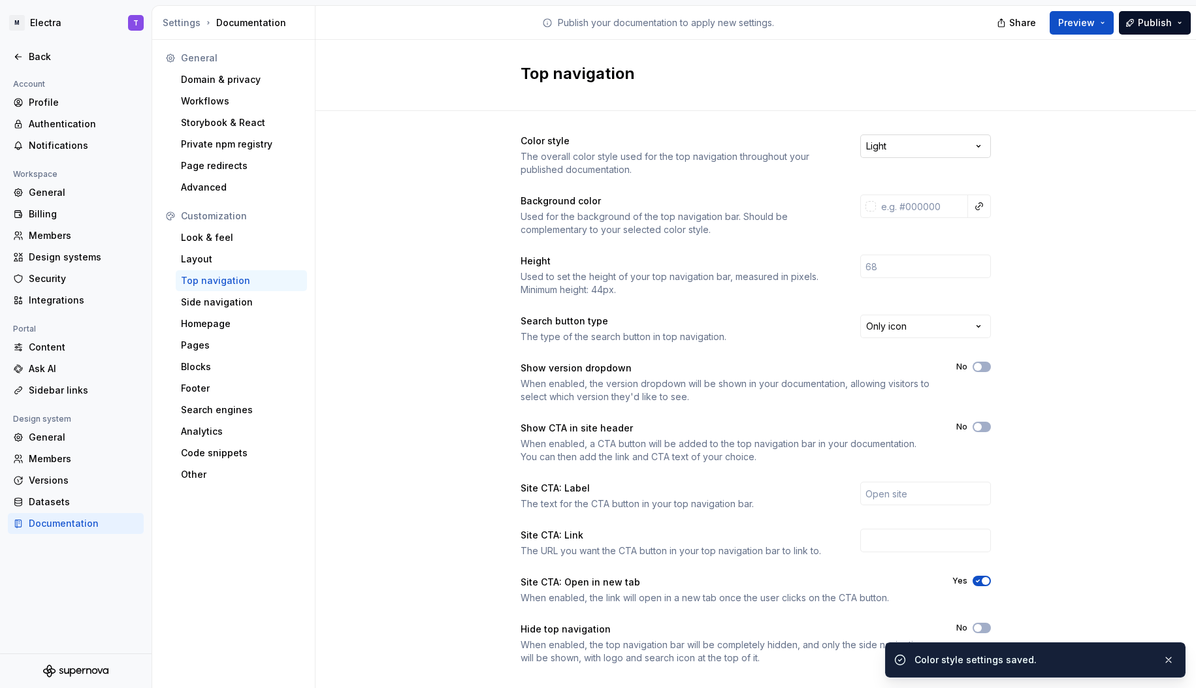
click at [911, 147] on html "M Electra T Back Account Profile Authentication Notifications Workspace General…" at bounding box center [598, 344] width 1196 height 688
click at [682, 165] on div "The overall color style used for the top navigation throughout your published d…" at bounding box center [678, 163] width 316 height 26
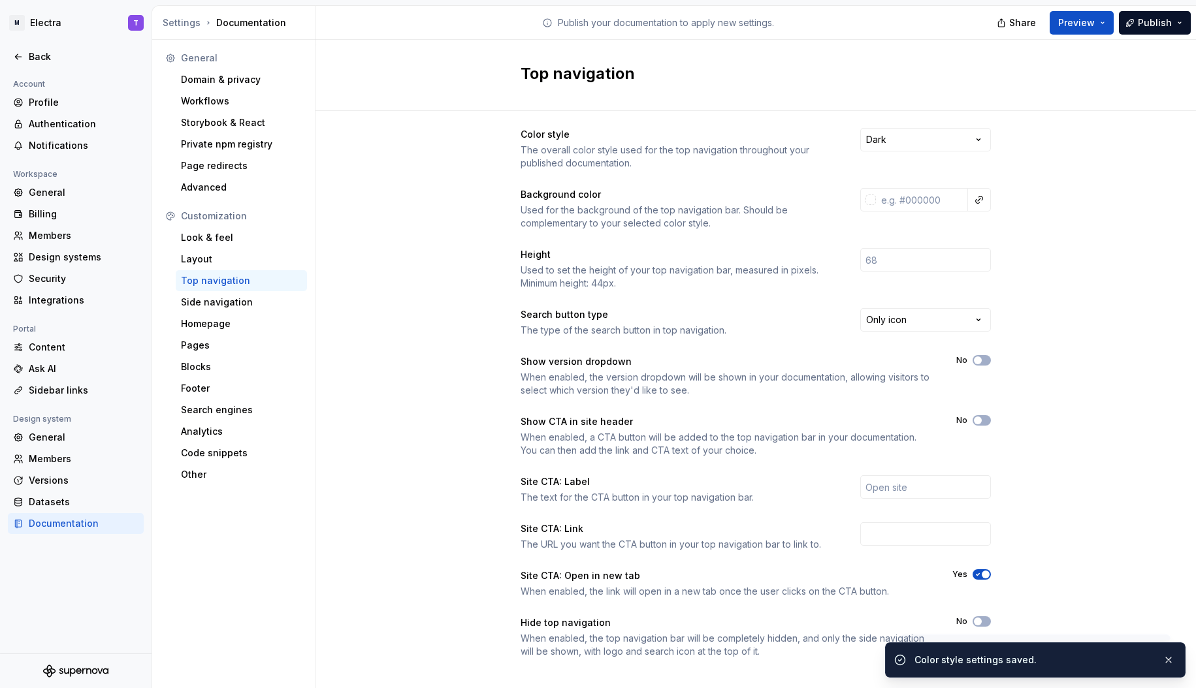
scroll to position [20, 0]
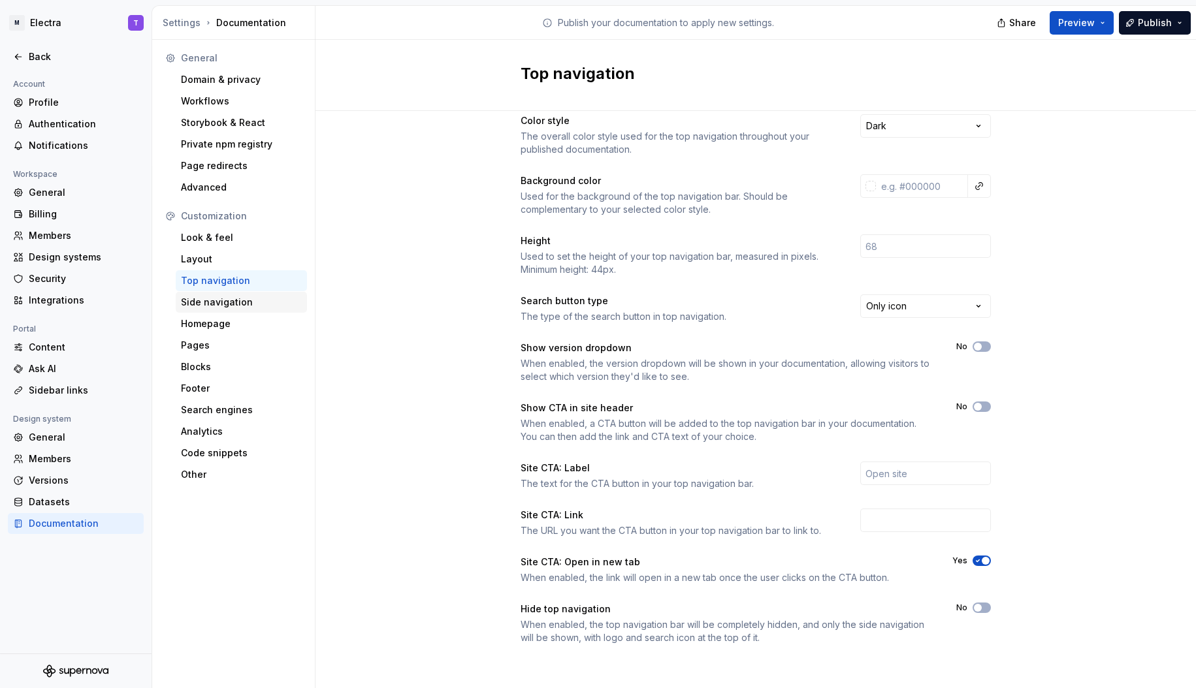
click at [232, 312] on div "Side navigation" at bounding box center [241, 302] width 131 height 21
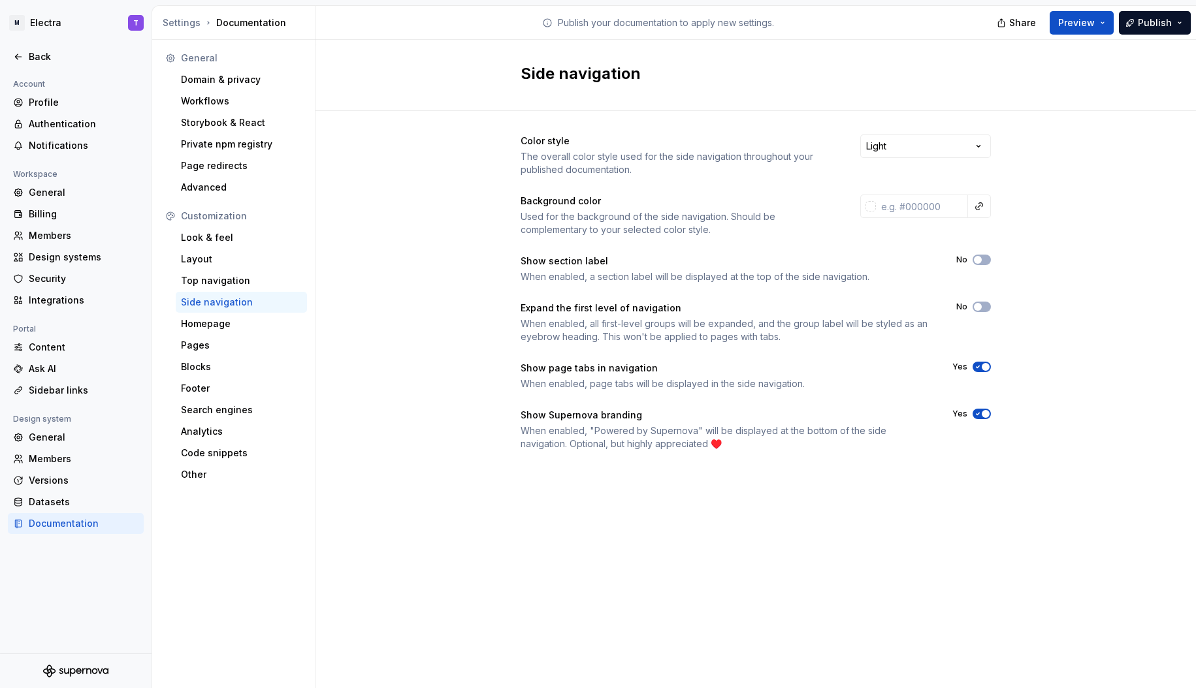
click at [552, 139] on div "Color style" at bounding box center [678, 141] width 316 height 13
click at [580, 142] on div "Color style" at bounding box center [678, 141] width 316 height 13
click at [582, 162] on div "The overall color style used for the side navigation throughout your published …" at bounding box center [678, 163] width 316 height 26
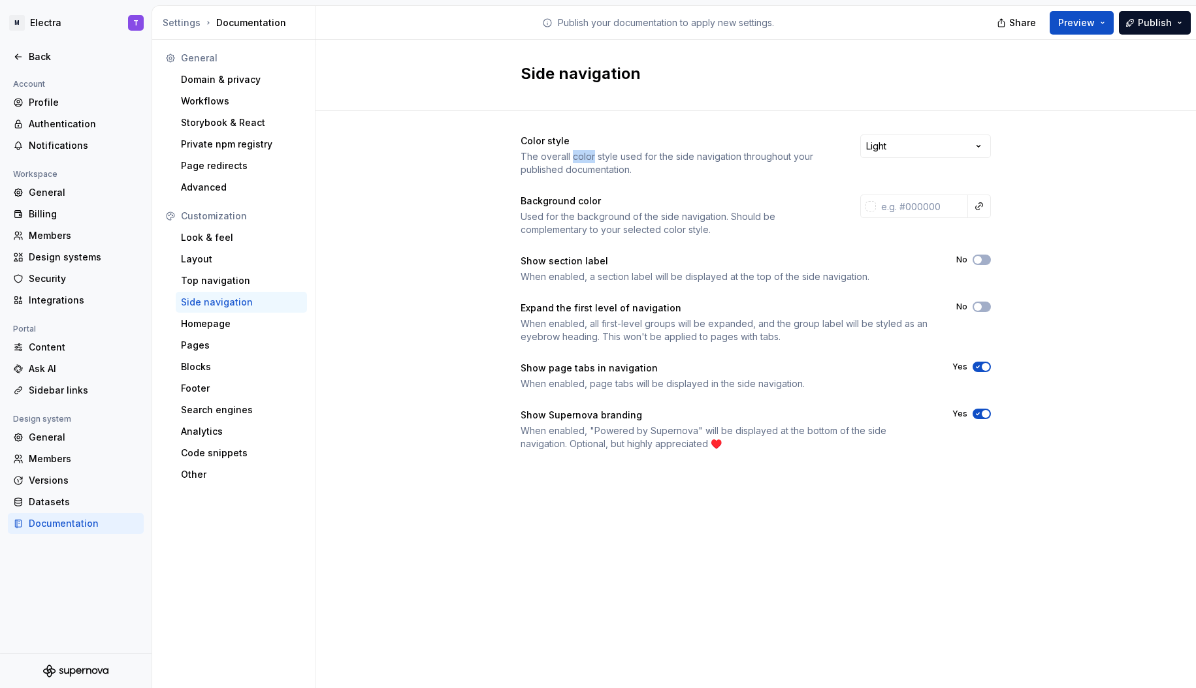
click at [582, 162] on div "The overall color style used for the side navigation throughout your published …" at bounding box center [678, 163] width 316 height 26
click at [607, 304] on div "Expand the first level of navigation" at bounding box center [726, 308] width 412 height 13
click at [648, 306] on div "Expand the first level of navigation" at bounding box center [726, 308] width 412 height 13
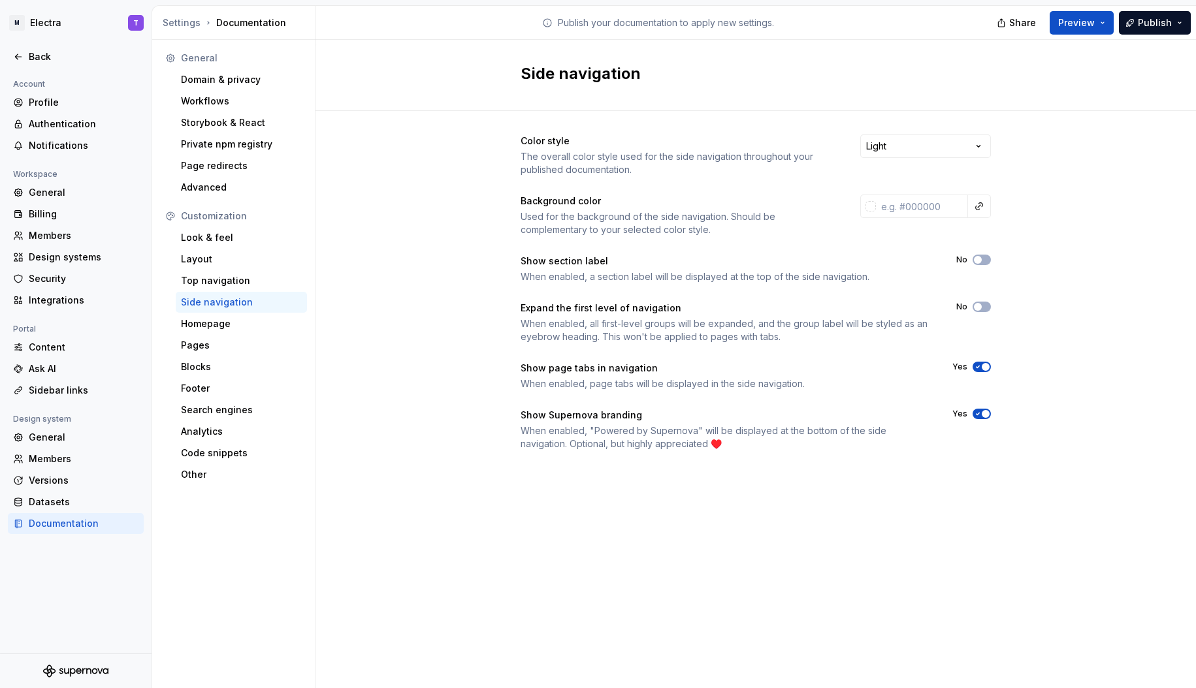
click at [569, 263] on div "Show section label" at bounding box center [726, 261] width 412 height 13
click at [602, 257] on div "Show section label" at bounding box center [726, 261] width 412 height 13
drag, startPoint x: 667, startPoint y: 443, endPoint x: 695, endPoint y: 449, distance: 28.7
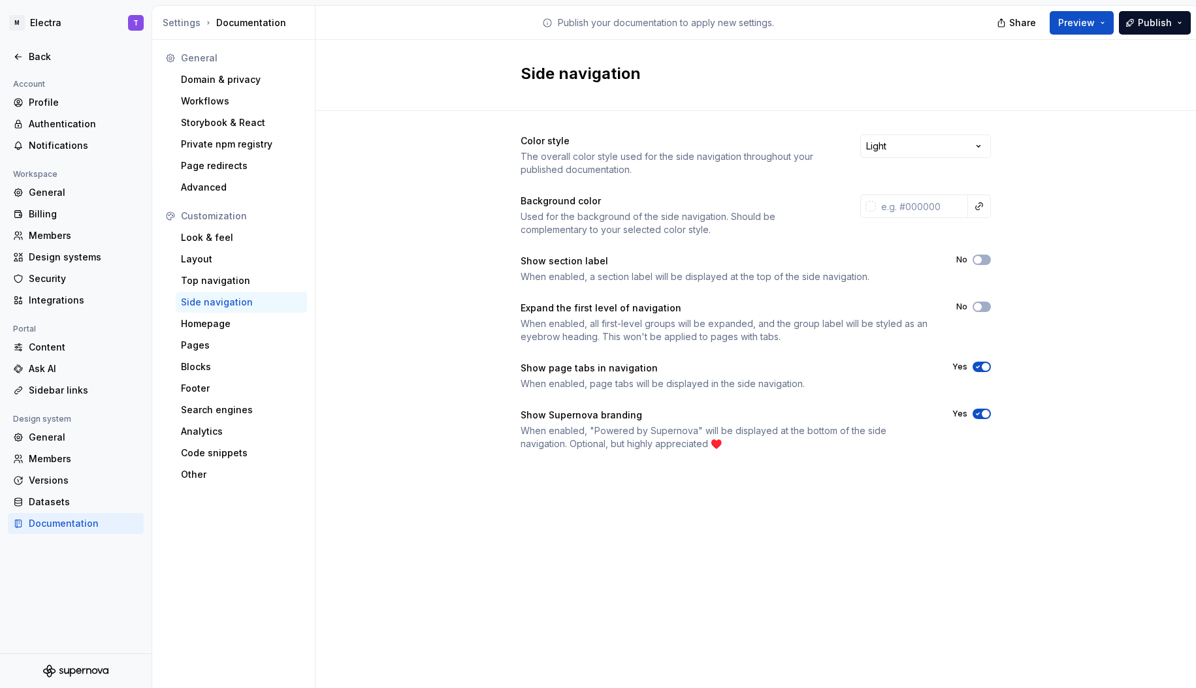
click at [695, 449] on div "When enabled, "Powered by Supernova" will be displayed at the bottom of the sid…" at bounding box center [724, 437] width 408 height 26
click at [708, 443] on div "When enabled, "Powered by Supernova" will be displayed at the bottom of the sid…" at bounding box center [724, 437] width 408 height 26
click at [987, 415] on span "button" at bounding box center [985, 414] width 8 height 8
click at [623, 383] on div "When enabled, page tabs will be displayed in the side navigation." at bounding box center [724, 383] width 408 height 13
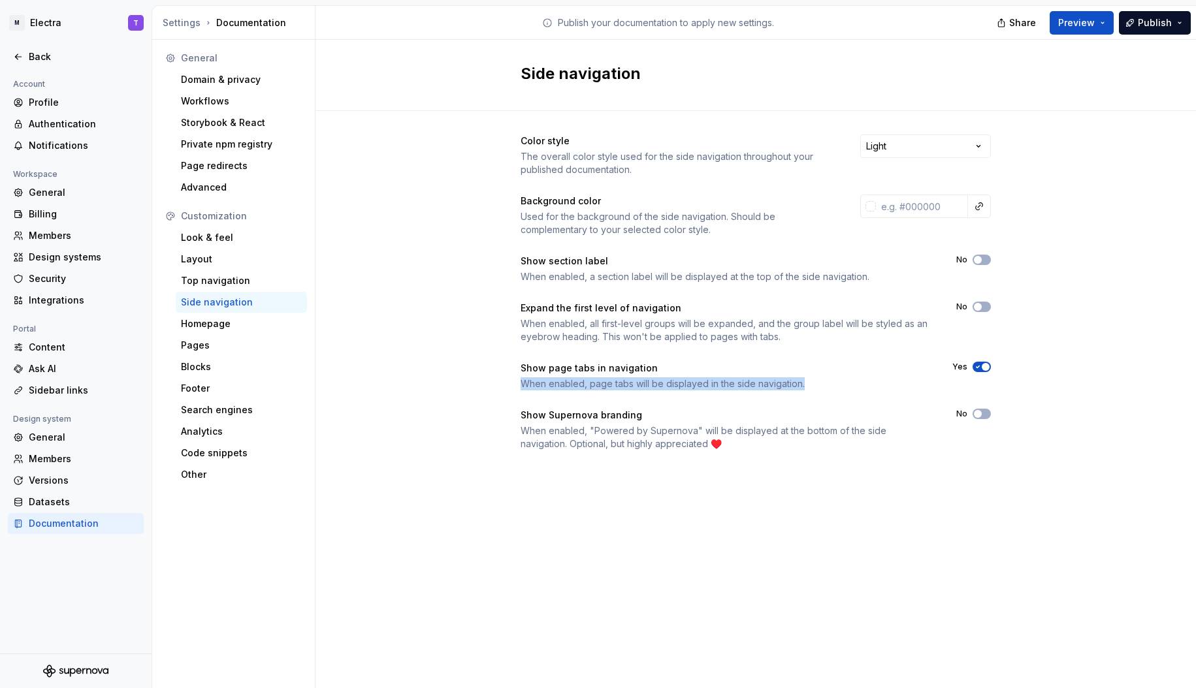
click at [623, 383] on div "When enabled, page tabs will be displayed in the side navigation." at bounding box center [724, 383] width 408 height 13
click at [673, 383] on div "When enabled, page tabs will be displayed in the side navigation." at bounding box center [724, 383] width 408 height 13
click at [217, 326] on div "Homepage" at bounding box center [241, 323] width 121 height 13
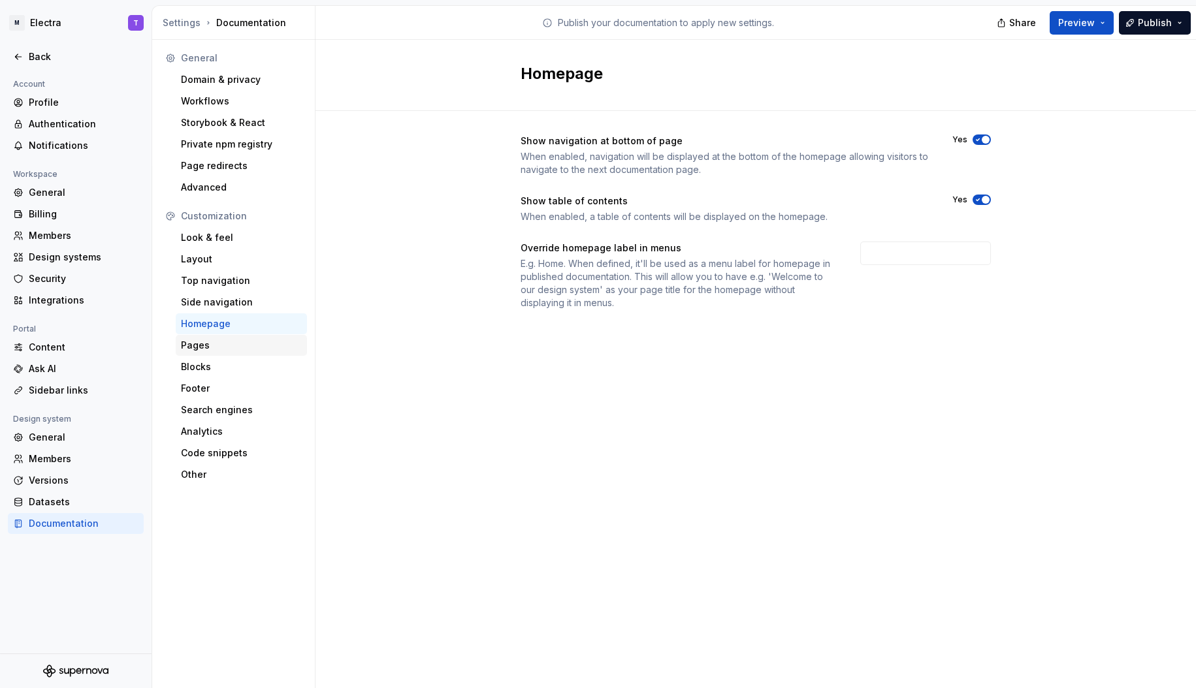
click at [225, 337] on div "Pages" at bounding box center [241, 345] width 131 height 21
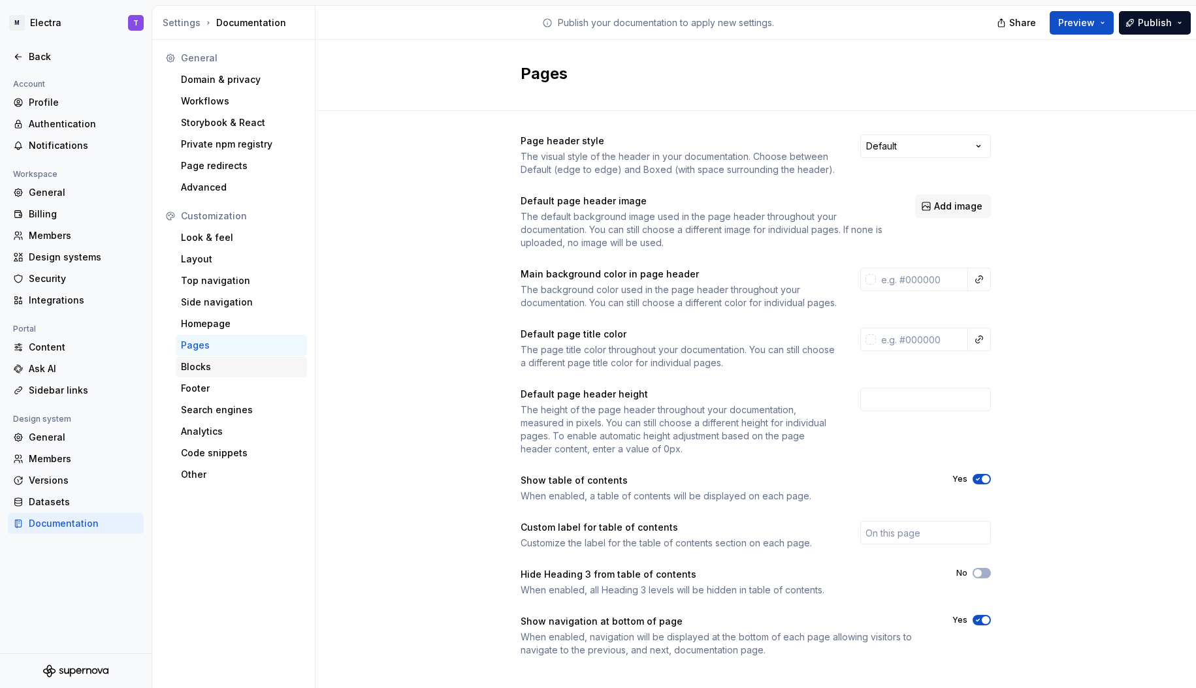
click at [229, 368] on div "Blocks" at bounding box center [241, 366] width 121 height 13
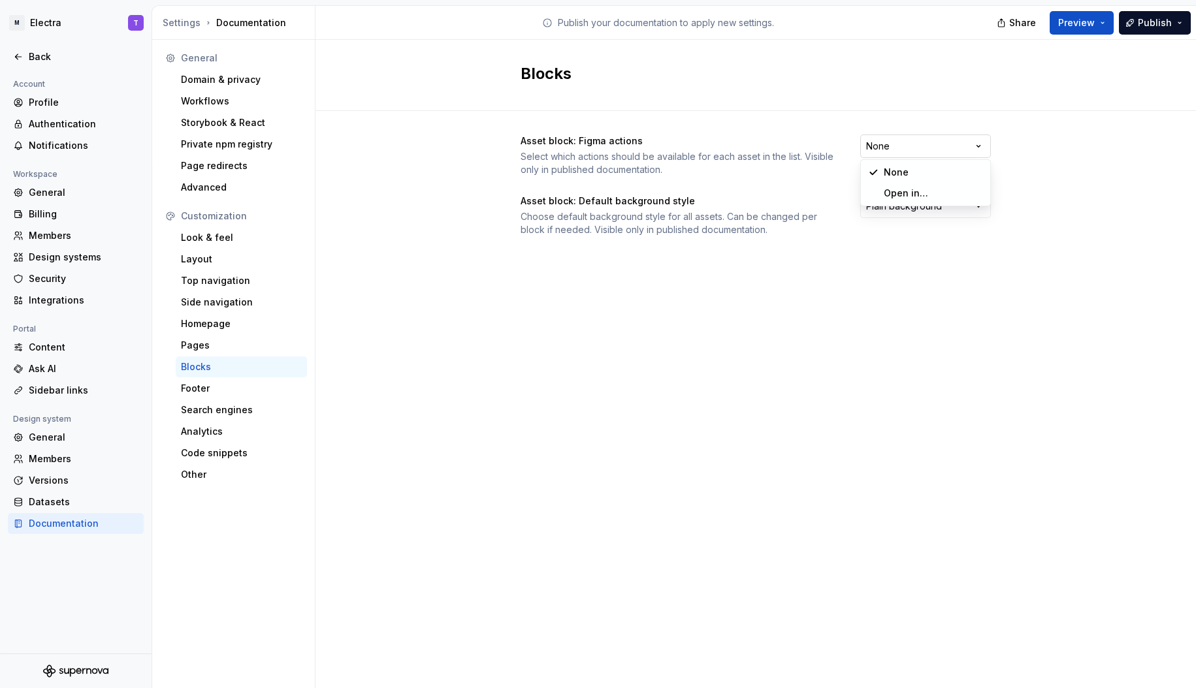
click at [919, 148] on html "M Electra T Back Account Profile Authentication Notifications Workspace General…" at bounding box center [598, 344] width 1196 height 688
click at [1013, 140] on html "M Electra T Back Account Profile Authentication Notifications Workspace General…" at bounding box center [598, 344] width 1196 height 688
click at [919, 211] on html "M Electra T Back Account Profile Authentication Notifications Workspace General…" at bounding box center [598, 344] width 1196 height 688
click at [926, 206] on html "M Electra T Back Account Profile Authentication Notifications Workspace General…" at bounding box center [598, 344] width 1196 height 688
click at [910, 202] on html "M Electra T Back Account Profile Authentication Notifications Workspace General…" at bounding box center [598, 344] width 1196 height 688
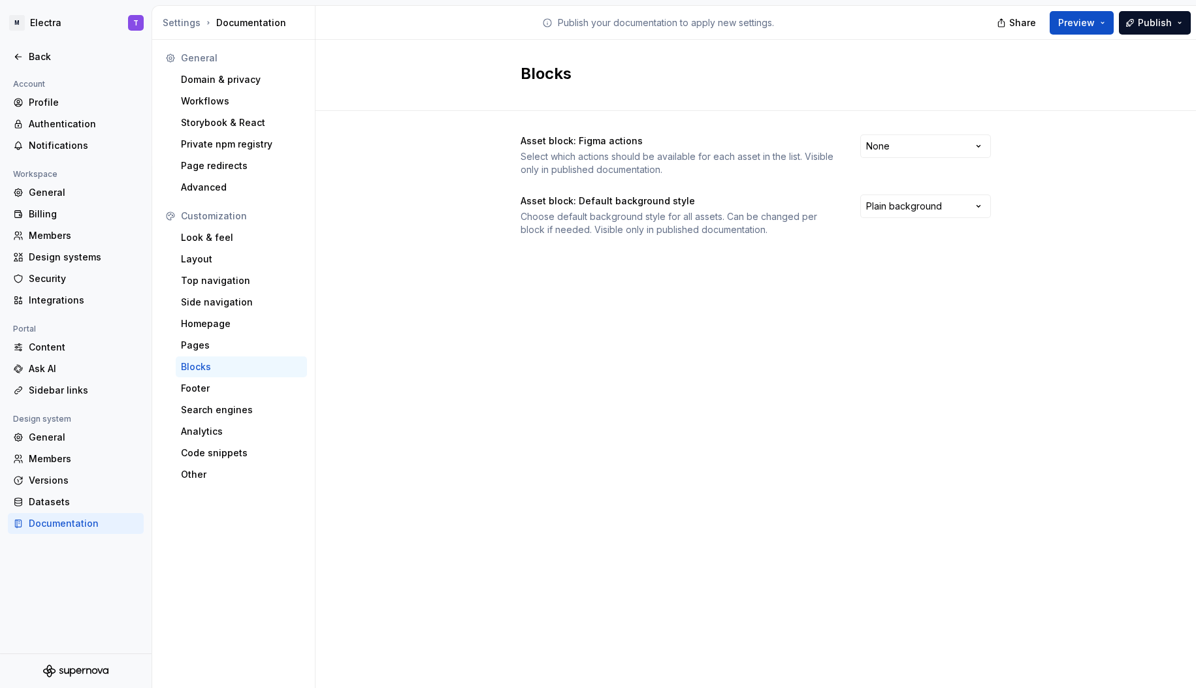
click at [938, 194] on html "M Electra T Back Account Profile Authentication Notifications Workspace General…" at bounding box center [598, 344] width 1196 height 688
click at [918, 206] on html "M Electra T Back Account Profile Authentication Notifications Workspace General…" at bounding box center [598, 344] width 1196 height 688
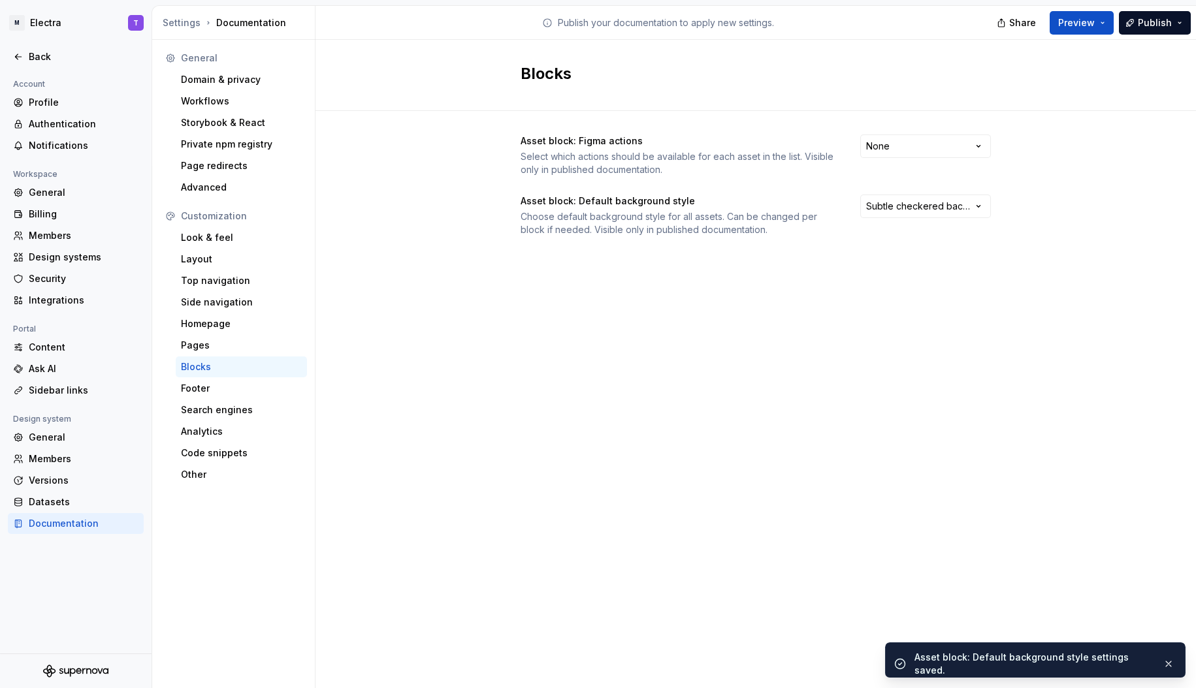
click at [1017, 195] on div "Asset block: Figma actions Select which actions should be available for each as…" at bounding box center [755, 198] width 880 height 175
click at [215, 395] on div "Footer" at bounding box center [241, 388] width 131 height 21
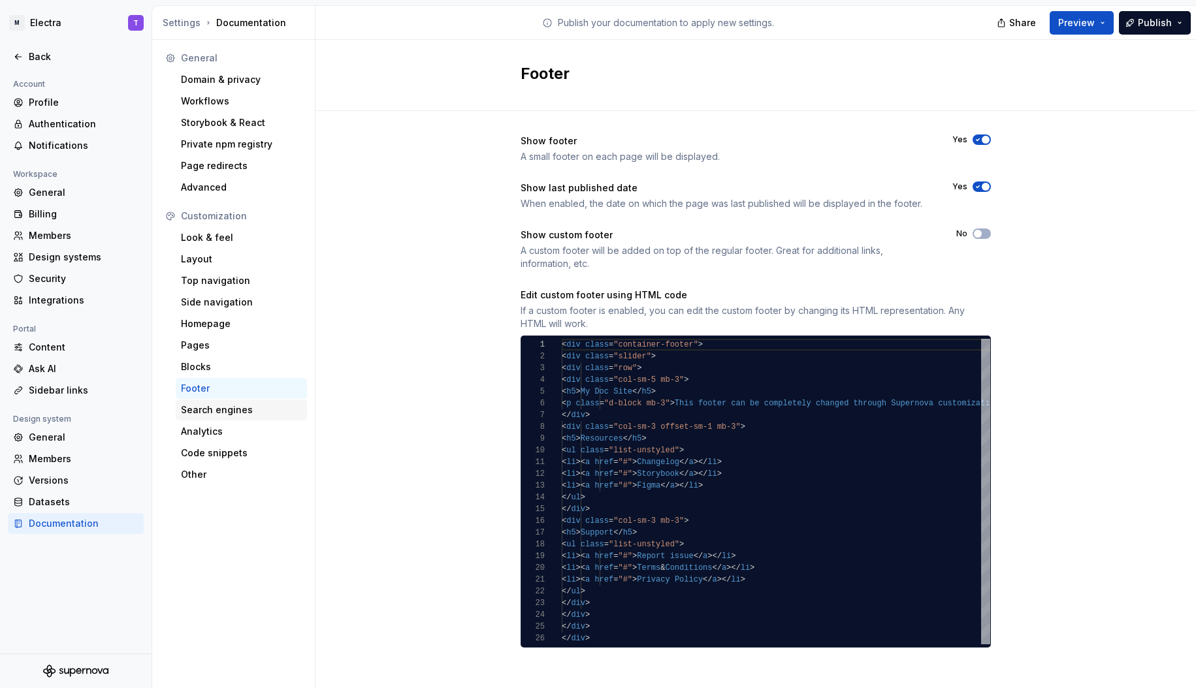
click at [234, 410] on div "Search engines" at bounding box center [241, 410] width 121 height 13
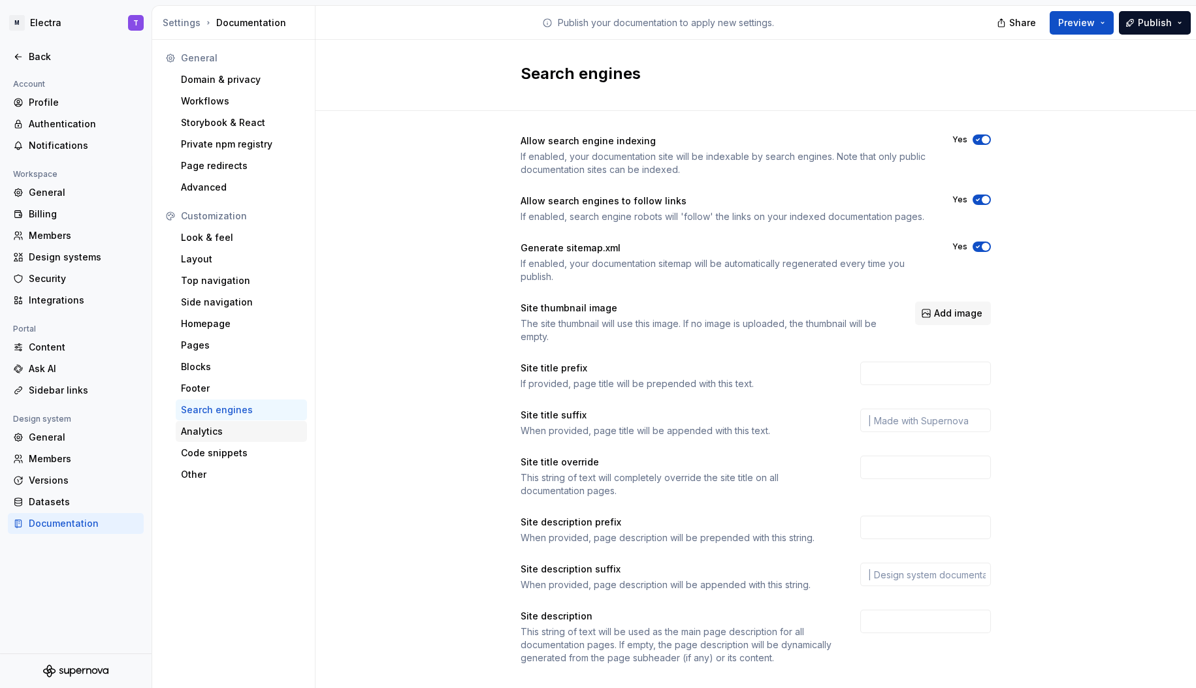
click at [244, 428] on div "Analytics" at bounding box center [241, 431] width 121 height 13
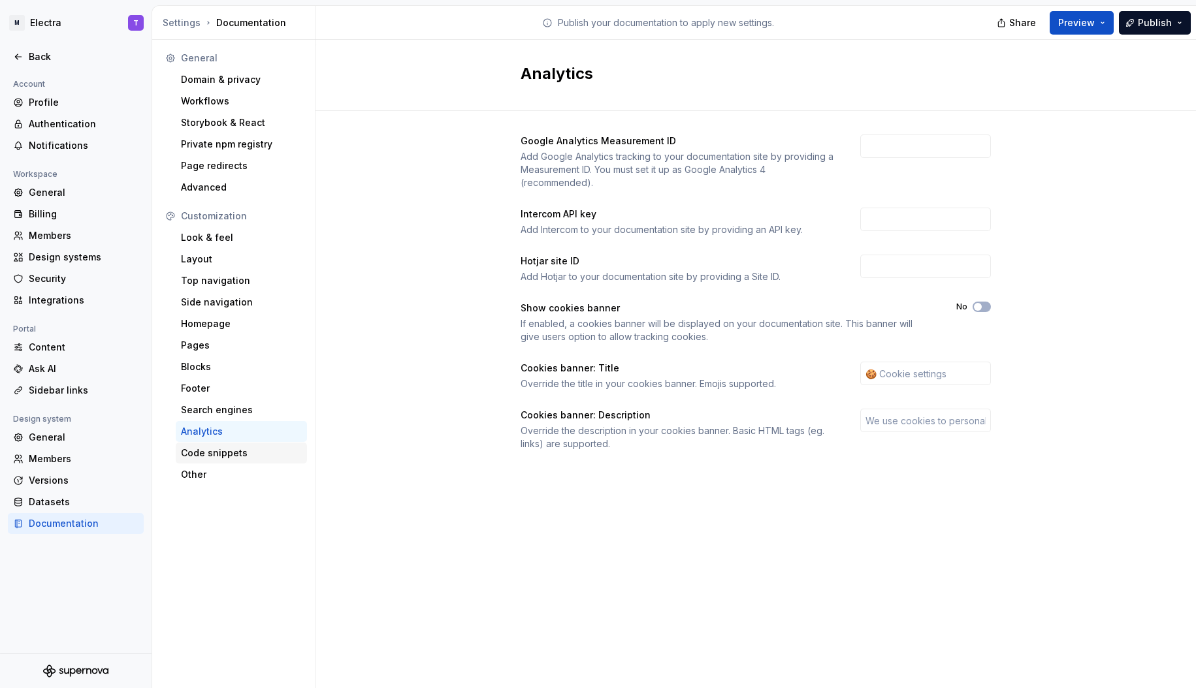
click at [251, 454] on div "Code snippets" at bounding box center [241, 453] width 121 height 13
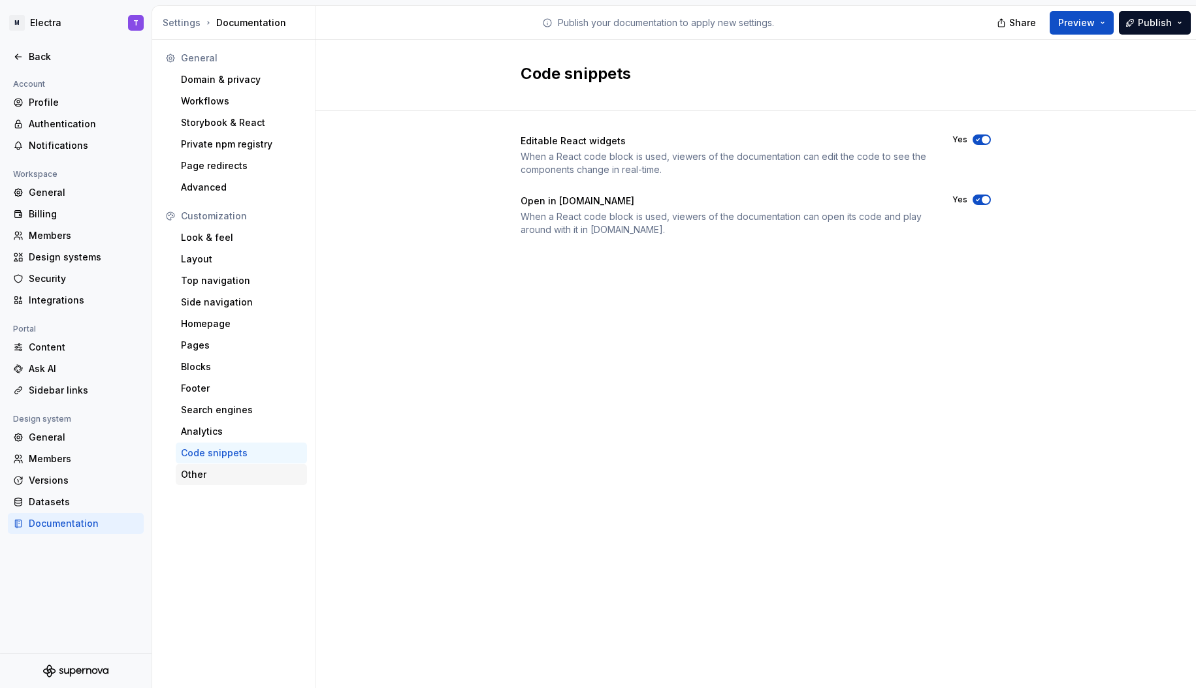
click at [250, 471] on div "Other" at bounding box center [241, 474] width 121 height 13
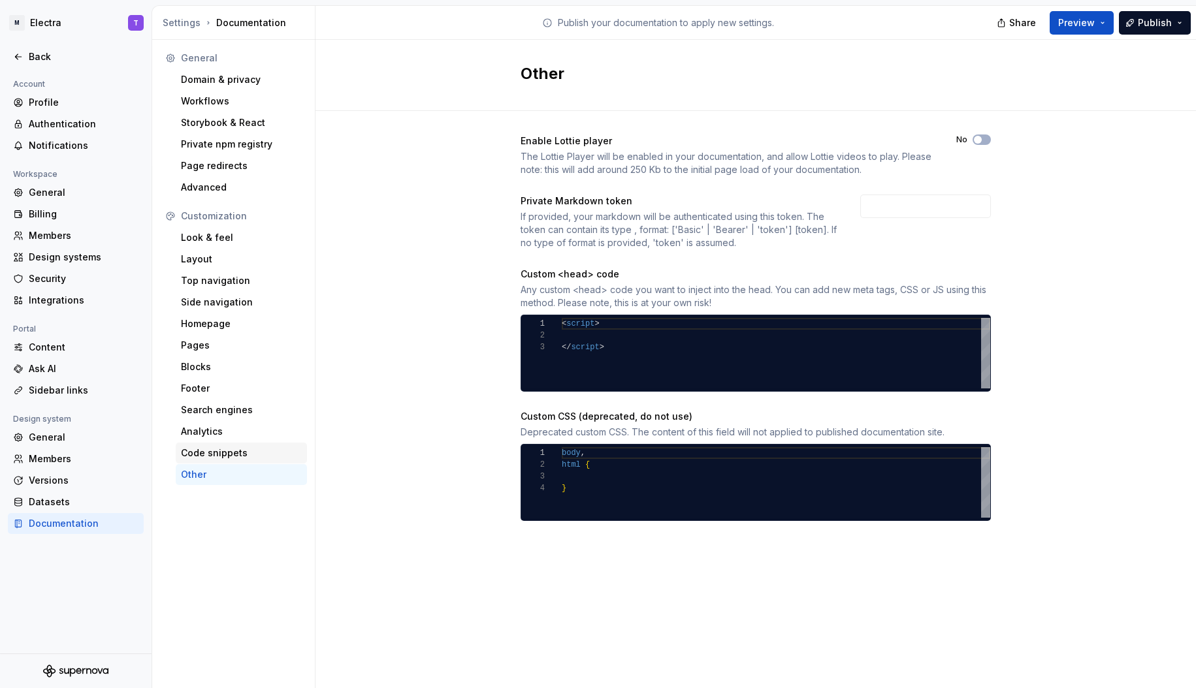
click at [247, 453] on div "Code snippets" at bounding box center [241, 453] width 121 height 13
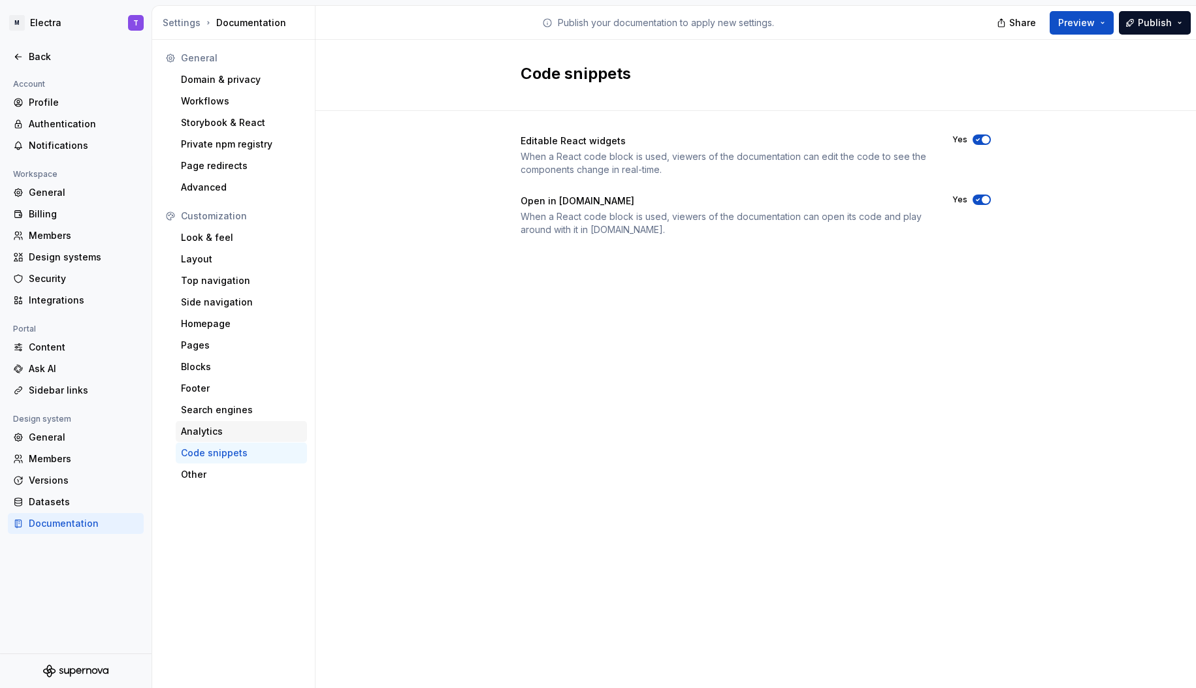
click at [234, 426] on div "Analytics" at bounding box center [241, 431] width 121 height 13
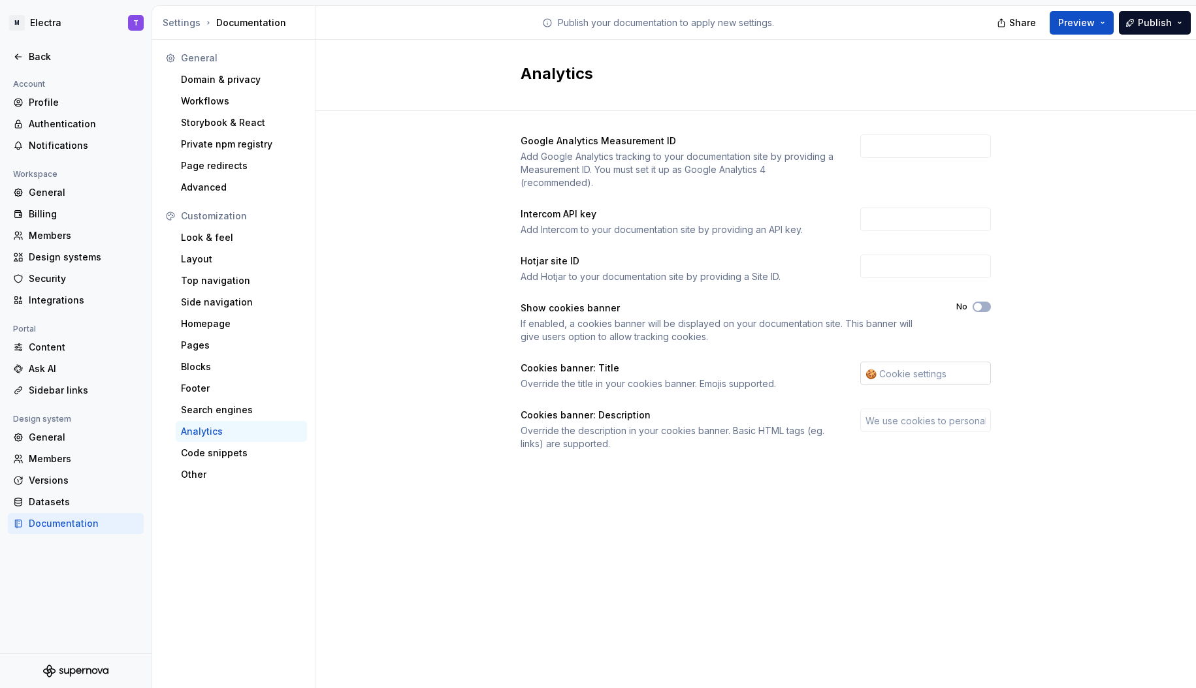
click at [927, 374] on input "text" at bounding box center [925, 374] width 131 height 24
click at [742, 366] on div "Cookies banner: Title" at bounding box center [678, 368] width 316 height 13
click at [254, 448] on div "Code snippets" at bounding box center [241, 453] width 121 height 13
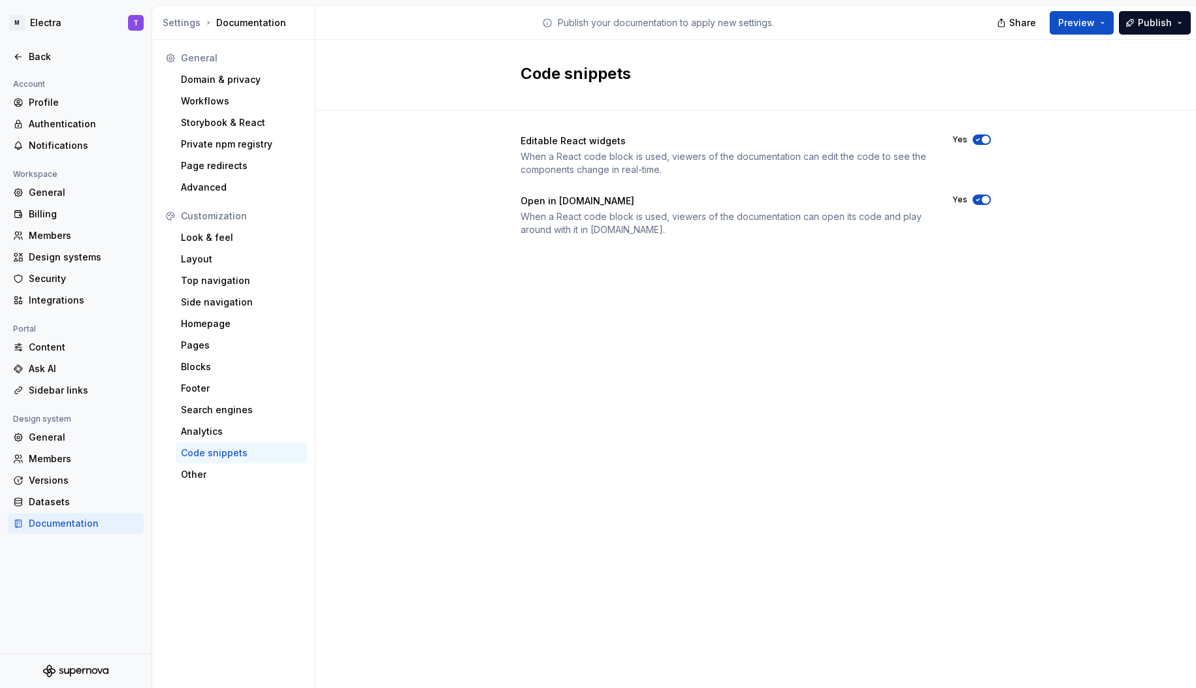
click at [263, 462] on div "Code snippets" at bounding box center [241, 453] width 131 height 21
click at [262, 483] on div "Other" at bounding box center [241, 474] width 131 height 21
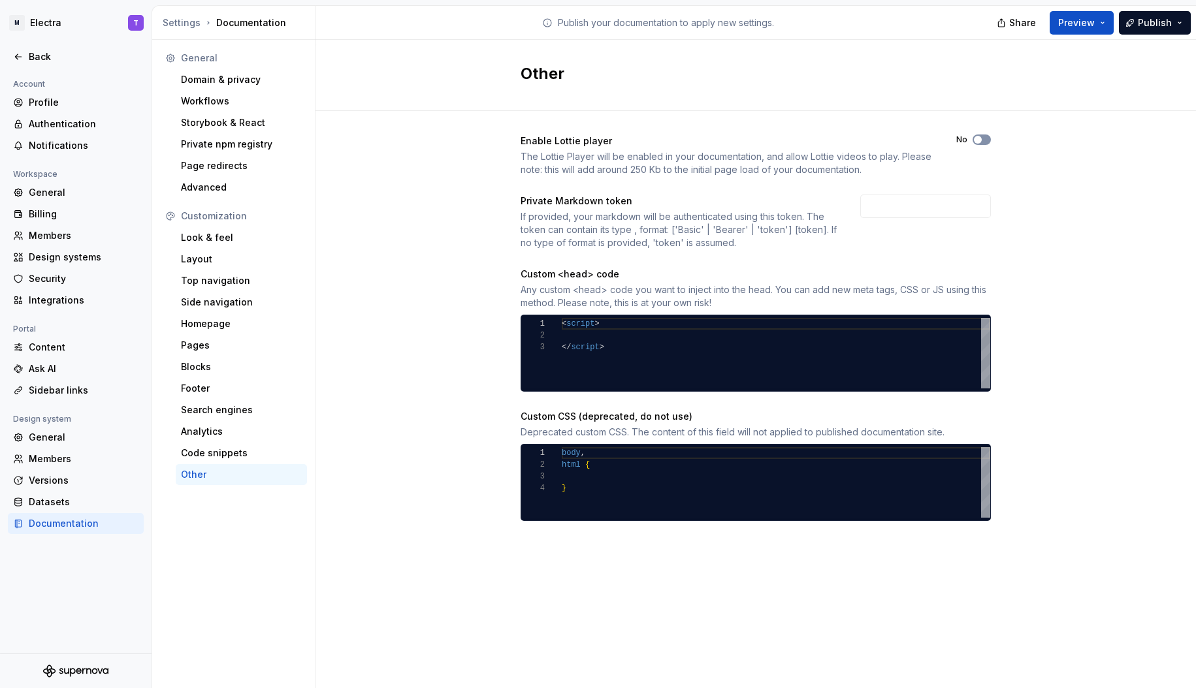
click at [983, 138] on button "No" at bounding box center [981, 140] width 18 height 10
click at [896, 202] on input "text" at bounding box center [925, 207] width 131 height 24
click at [964, 204] on input "text" at bounding box center [925, 207] width 131 height 24
click at [1041, 219] on div "Enable [PERSON_NAME] player The [PERSON_NAME] Player will be enabled in your do…" at bounding box center [755, 341] width 880 height 460
click at [378, 332] on div "Enable [PERSON_NAME] player The [PERSON_NAME] Player will be enabled in your do…" at bounding box center [755, 341] width 880 height 460
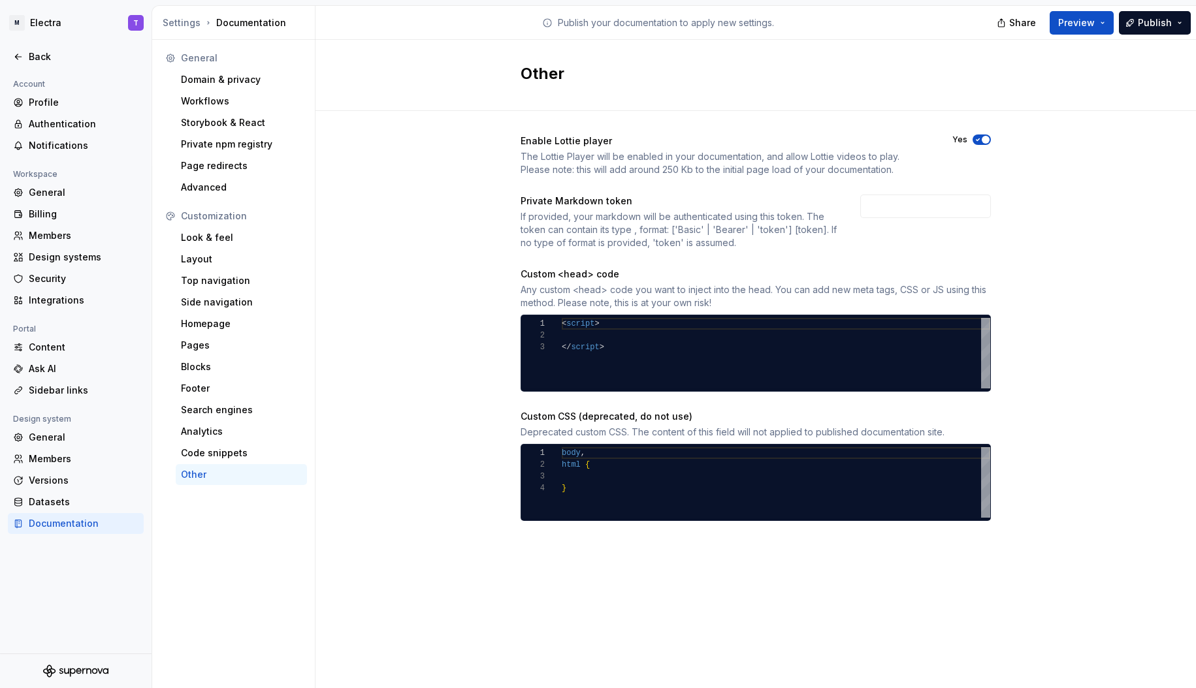
click at [187, 214] on div "Customization" at bounding box center [241, 216] width 121 height 13
click at [61, 499] on div "Datasets" at bounding box center [84, 502] width 110 height 13
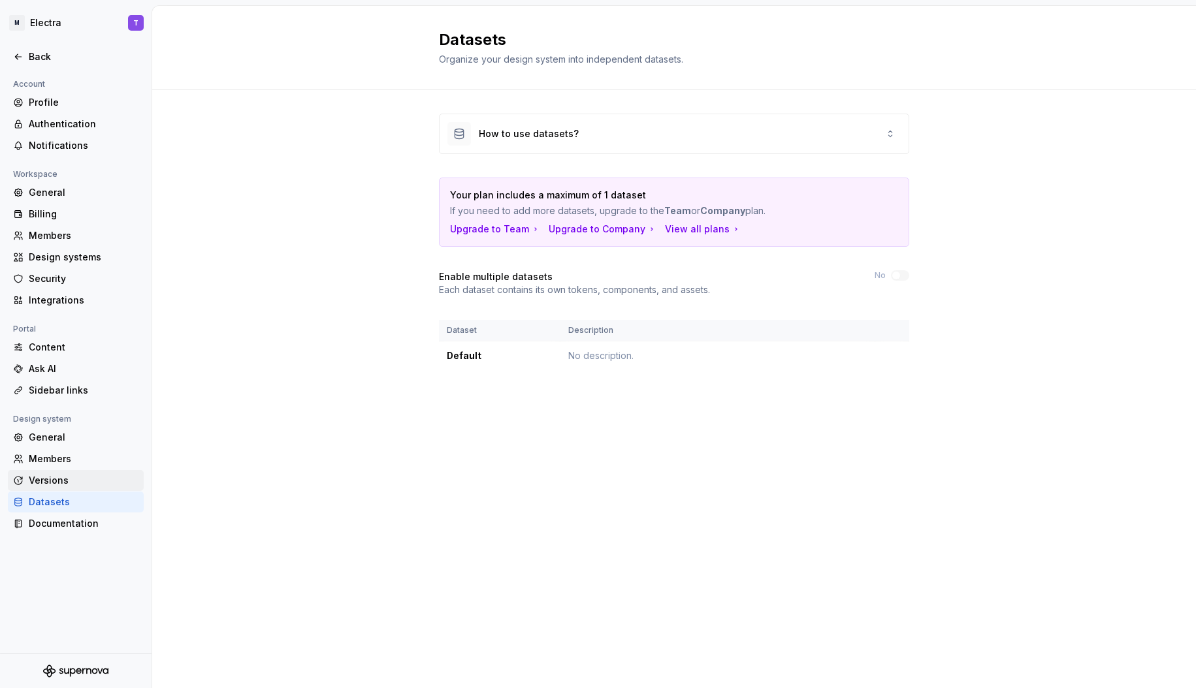
click at [80, 481] on div "Versions" at bounding box center [84, 480] width 110 height 13
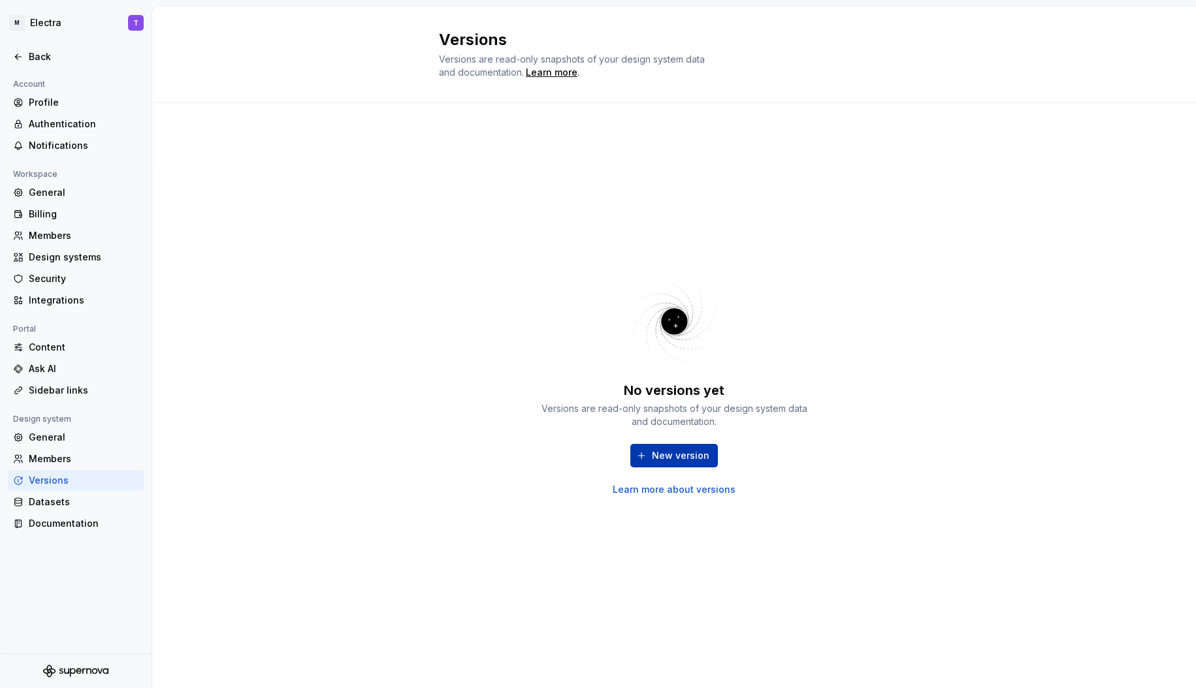
click at [683, 456] on span "New version" at bounding box center [680, 455] width 57 height 13
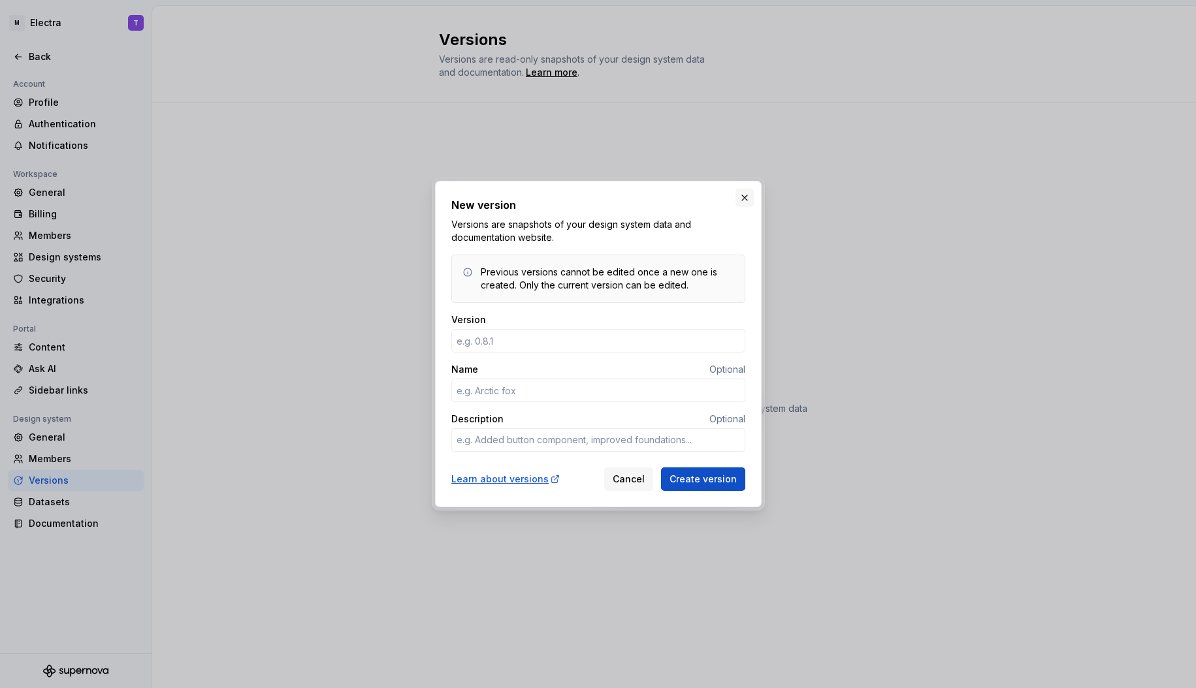
type textarea "*"
click at [743, 198] on button "button" at bounding box center [744, 198] width 18 height 18
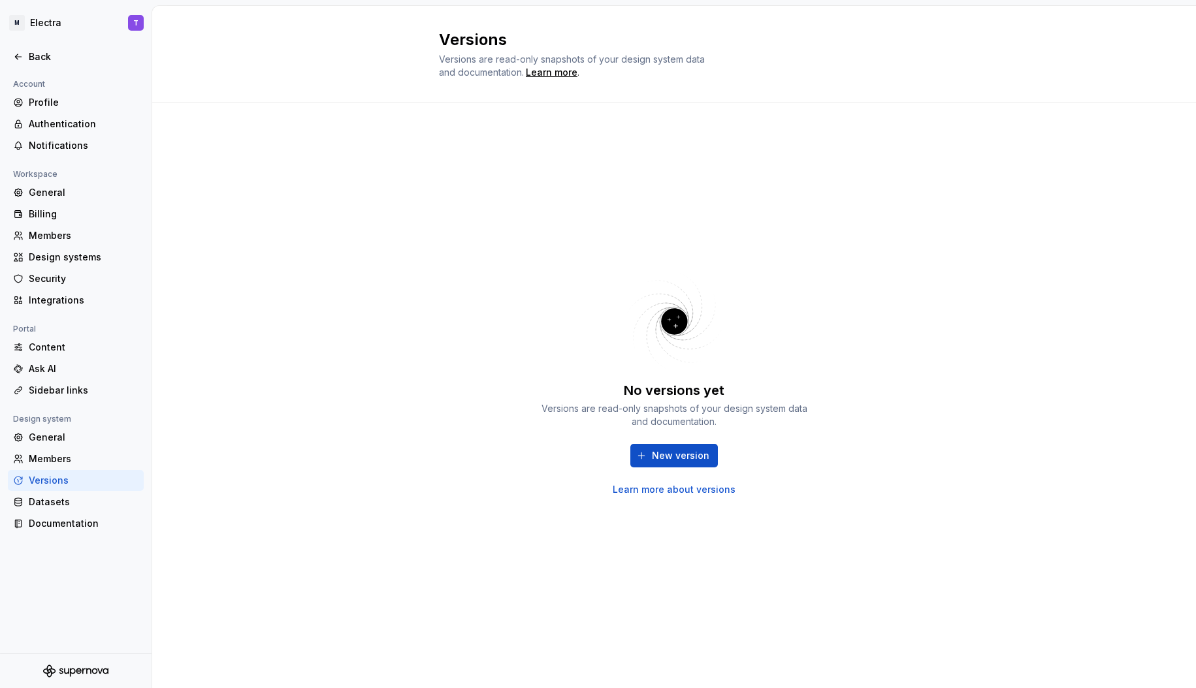
click at [686, 485] on link "Learn more about versions" at bounding box center [673, 489] width 123 height 13
